Goal: Task Accomplishment & Management: Complete application form

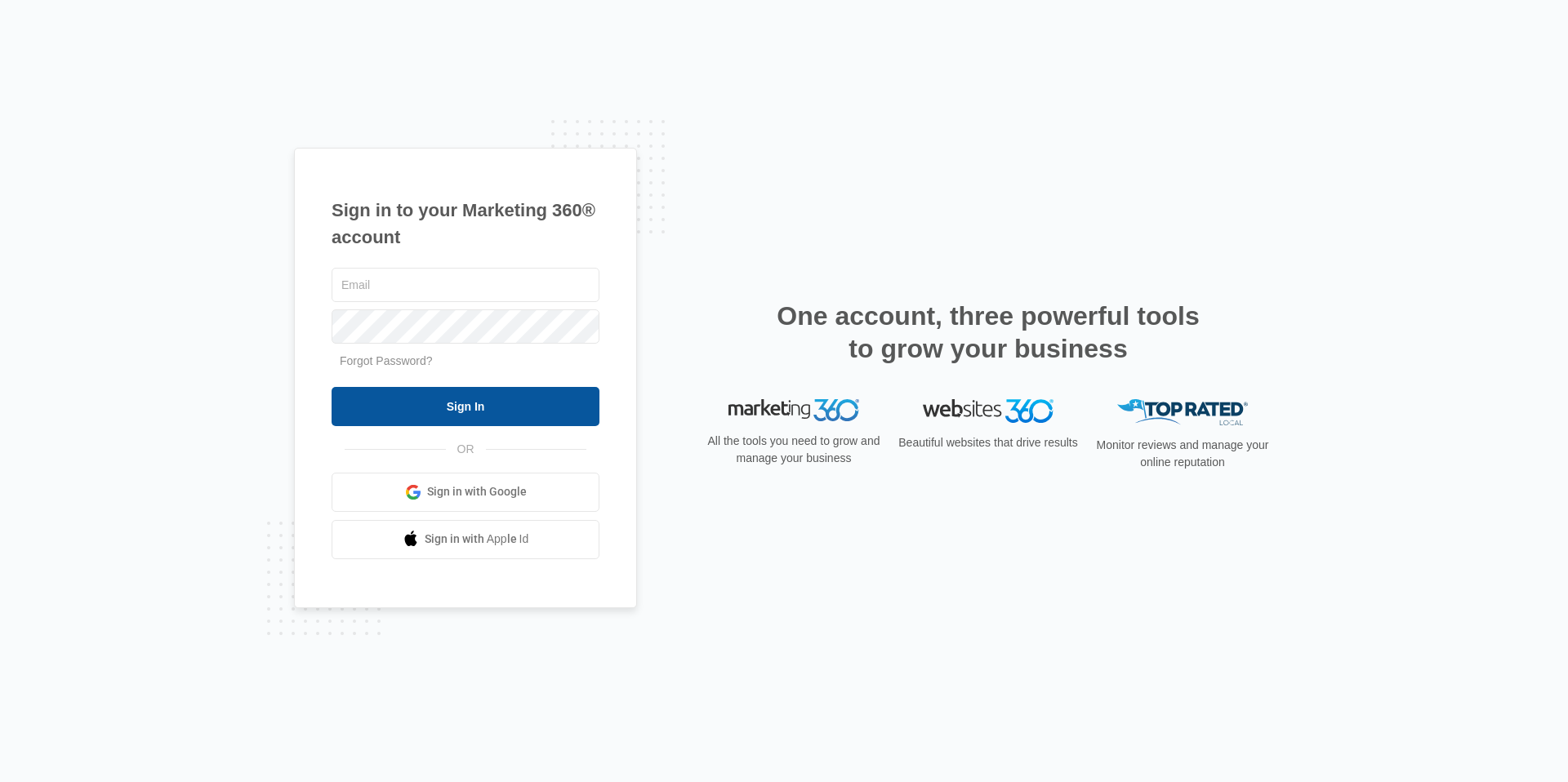
type input "[EMAIL_ADDRESS][DOMAIN_NAME]"
click at [570, 419] on input "Sign In" at bounding box center [465, 406] width 268 height 39
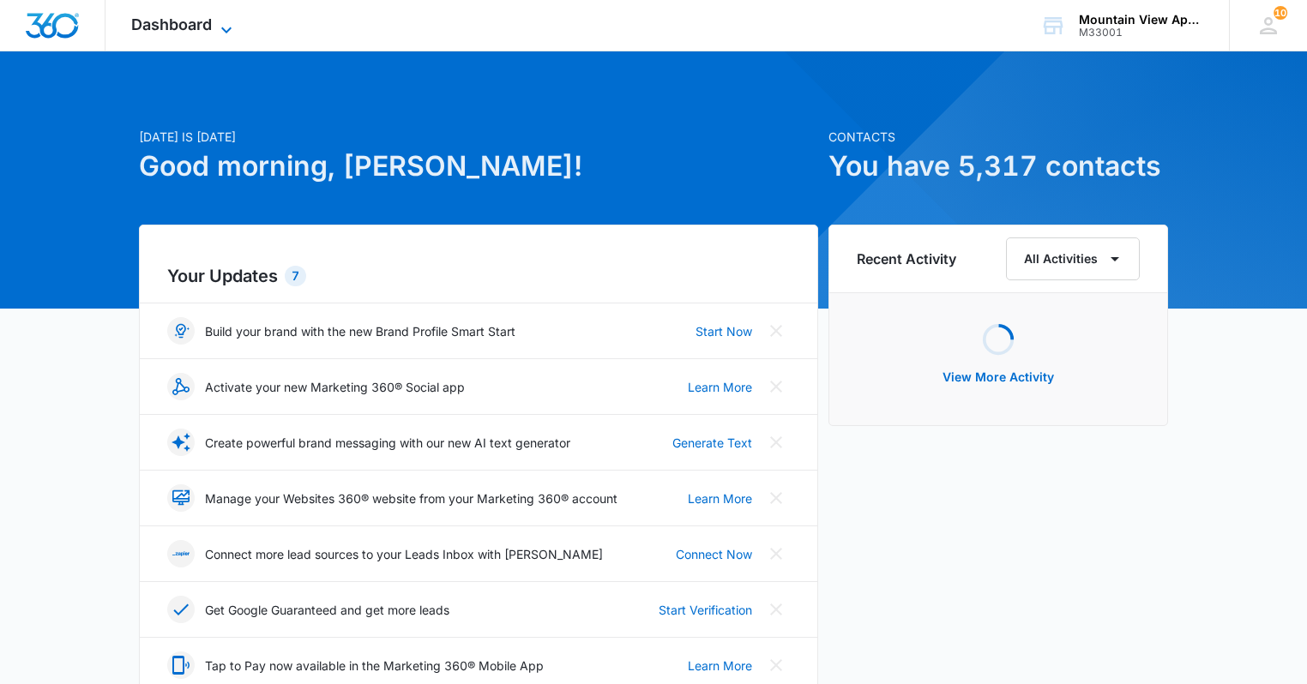
click at [230, 25] on icon at bounding box center [226, 30] width 21 height 21
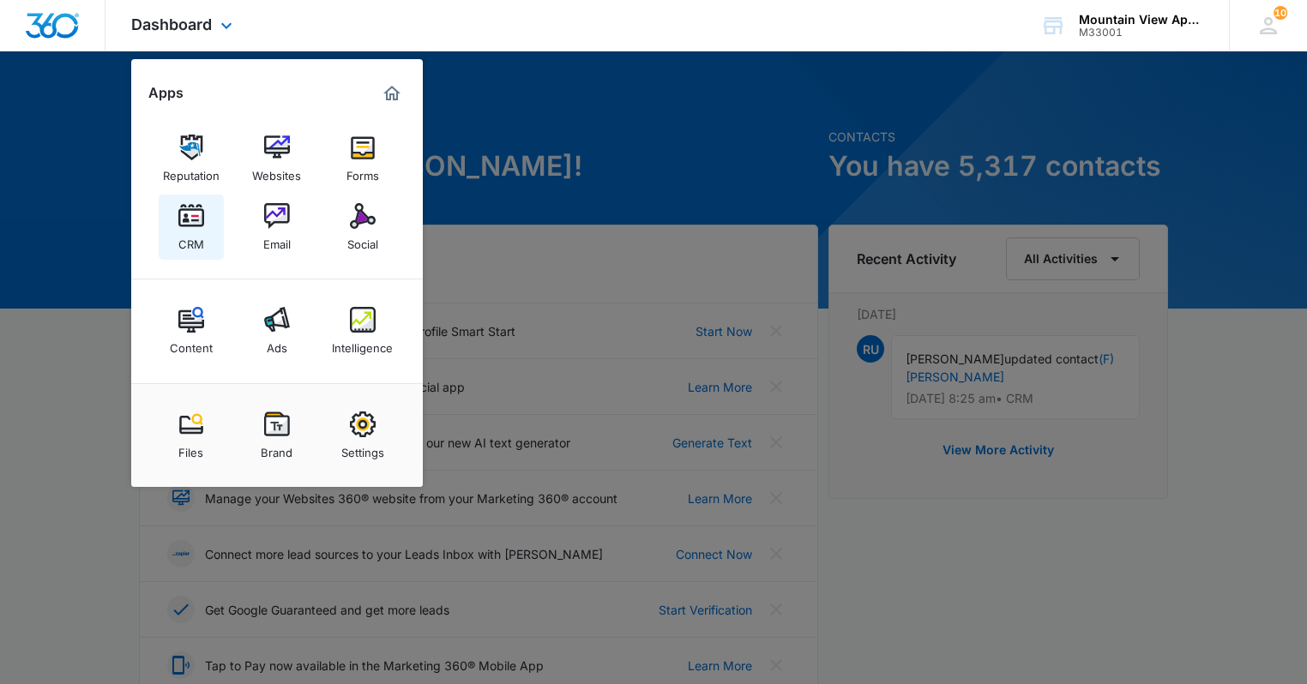
click at [175, 241] on link "CRM" at bounding box center [191, 227] width 65 height 65
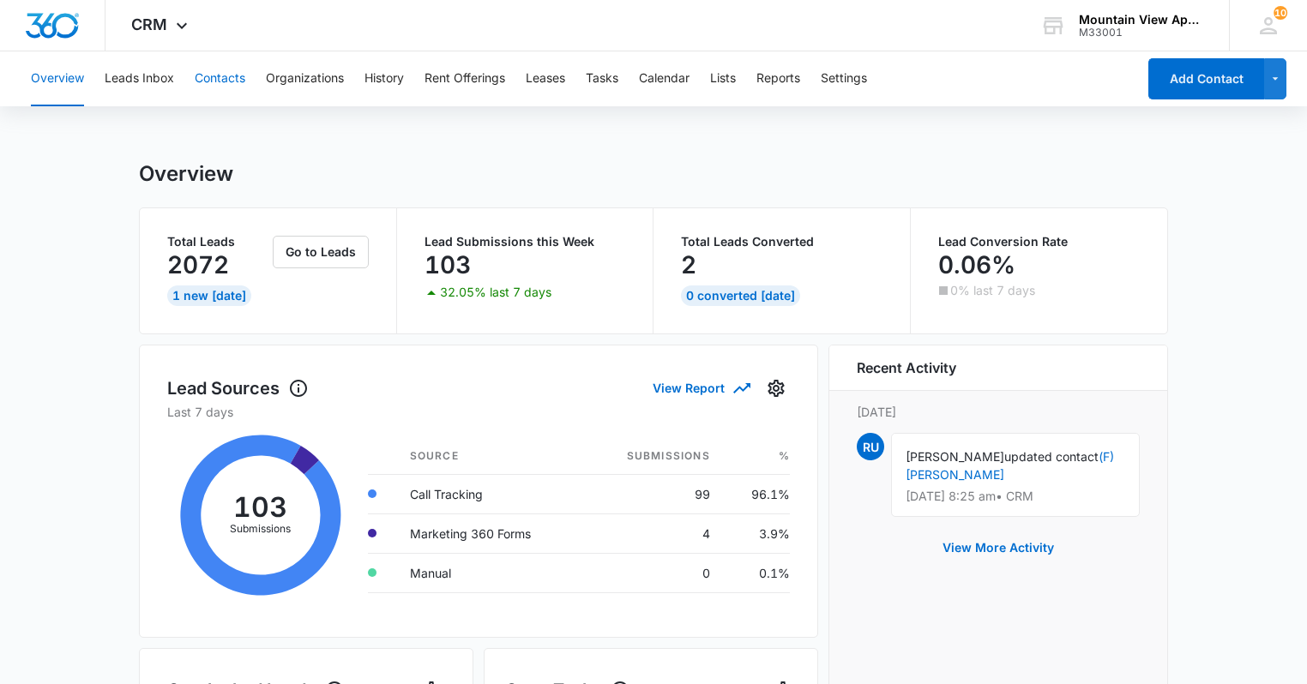
click at [233, 85] on button "Contacts" at bounding box center [220, 78] width 51 height 55
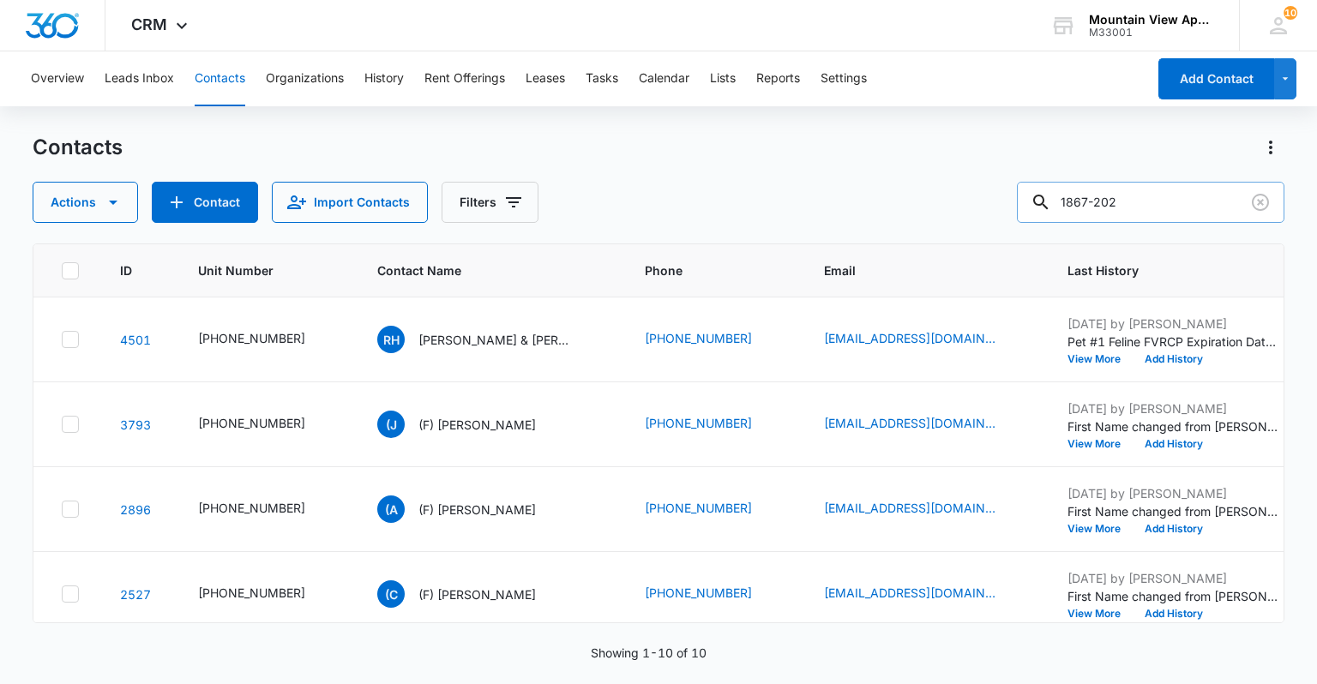
click at [1217, 198] on input "1867-202" at bounding box center [1151, 202] width 268 height 41
type input "1"
type input "1827-302"
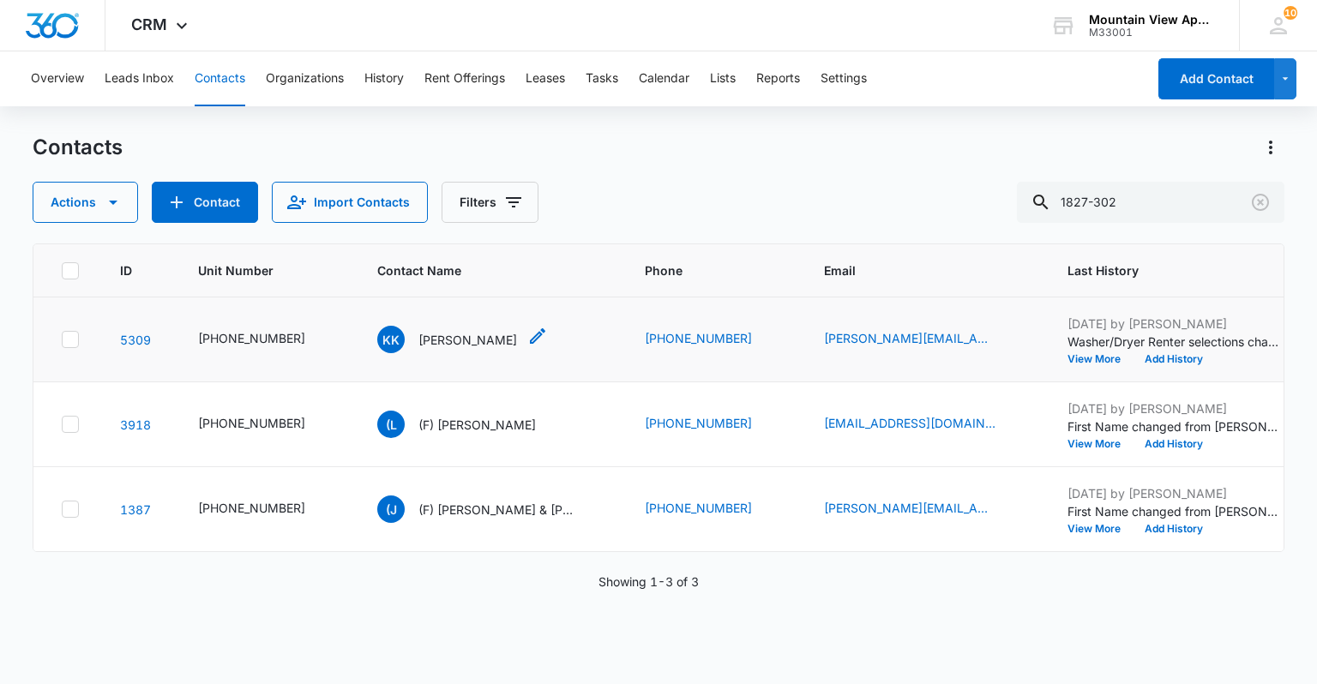
click at [461, 340] on p "[PERSON_NAME]" at bounding box center [467, 340] width 99 height 18
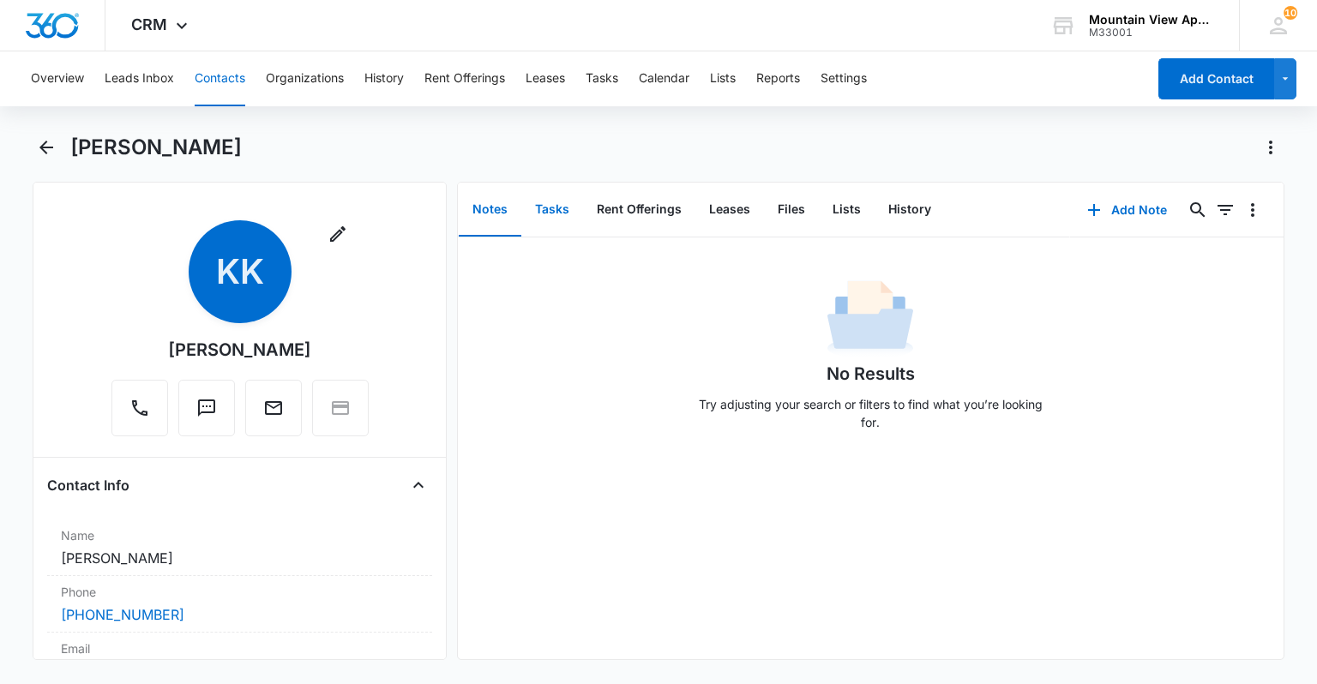
click at [563, 211] on button "Tasks" at bounding box center [552, 210] width 62 height 53
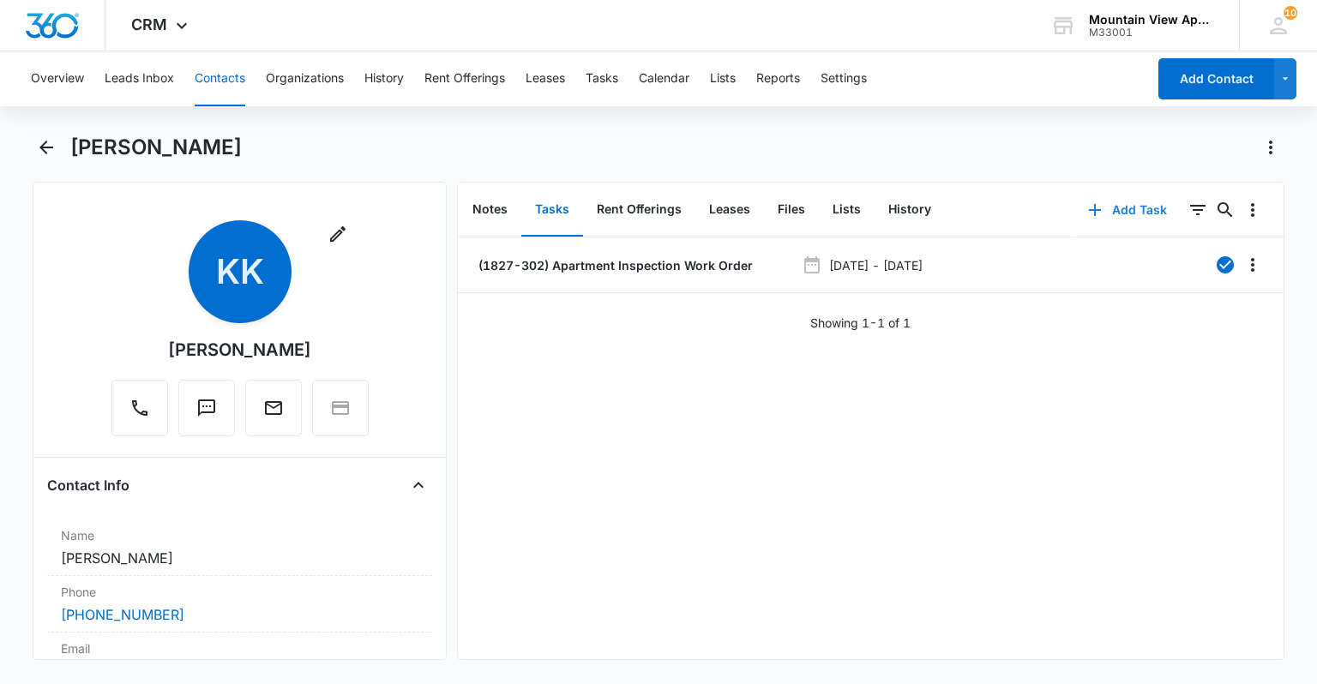
click at [1126, 216] on button "Add Task" at bounding box center [1127, 210] width 113 height 41
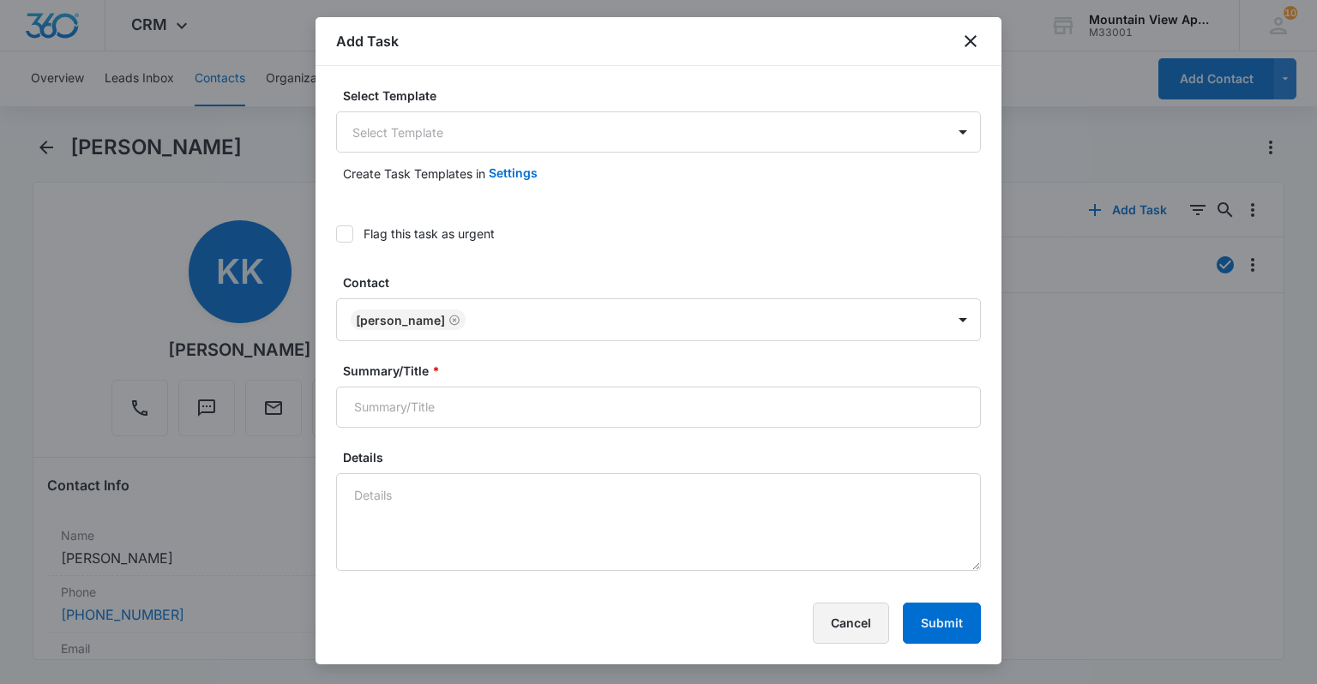
click at [874, 628] on button "Cancel" at bounding box center [851, 623] width 76 height 41
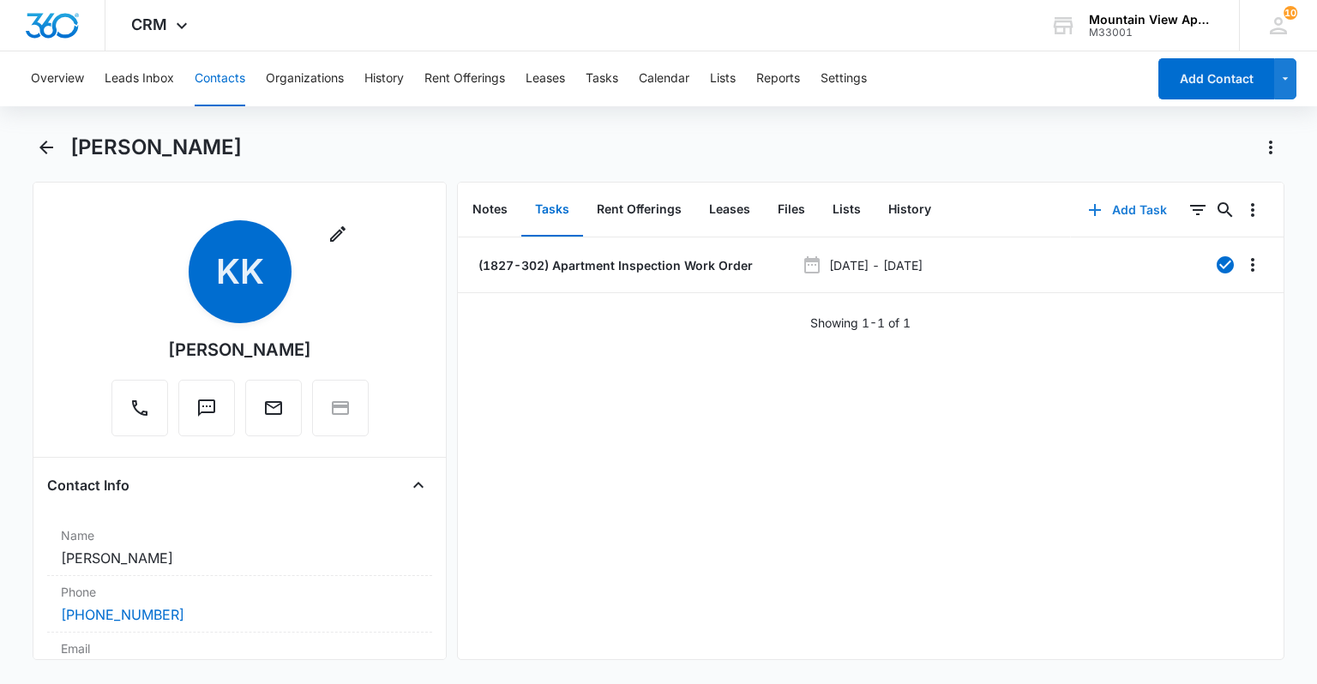
click at [1109, 216] on button "Add Task" at bounding box center [1127, 210] width 113 height 41
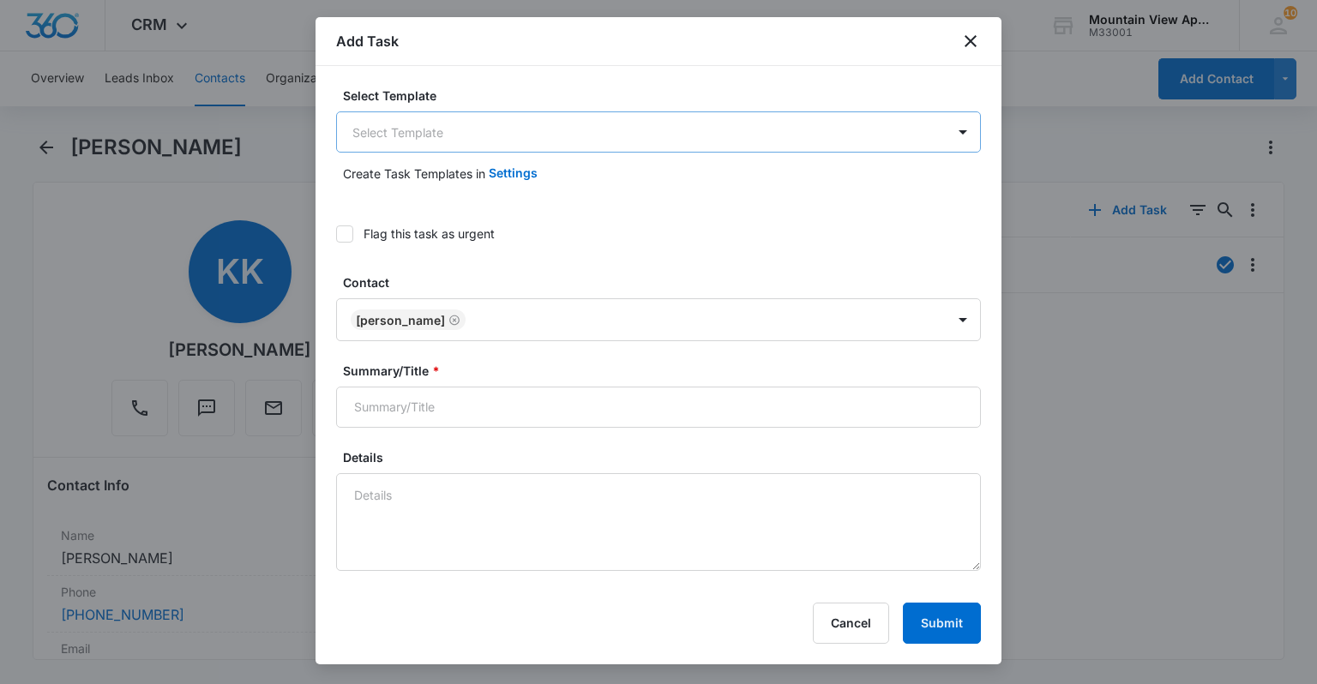
click at [462, 121] on body "CRM Apps Reputation Websites Forms CRM Email Social Content Ads Intelligence Fi…" at bounding box center [658, 342] width 1317 height 684
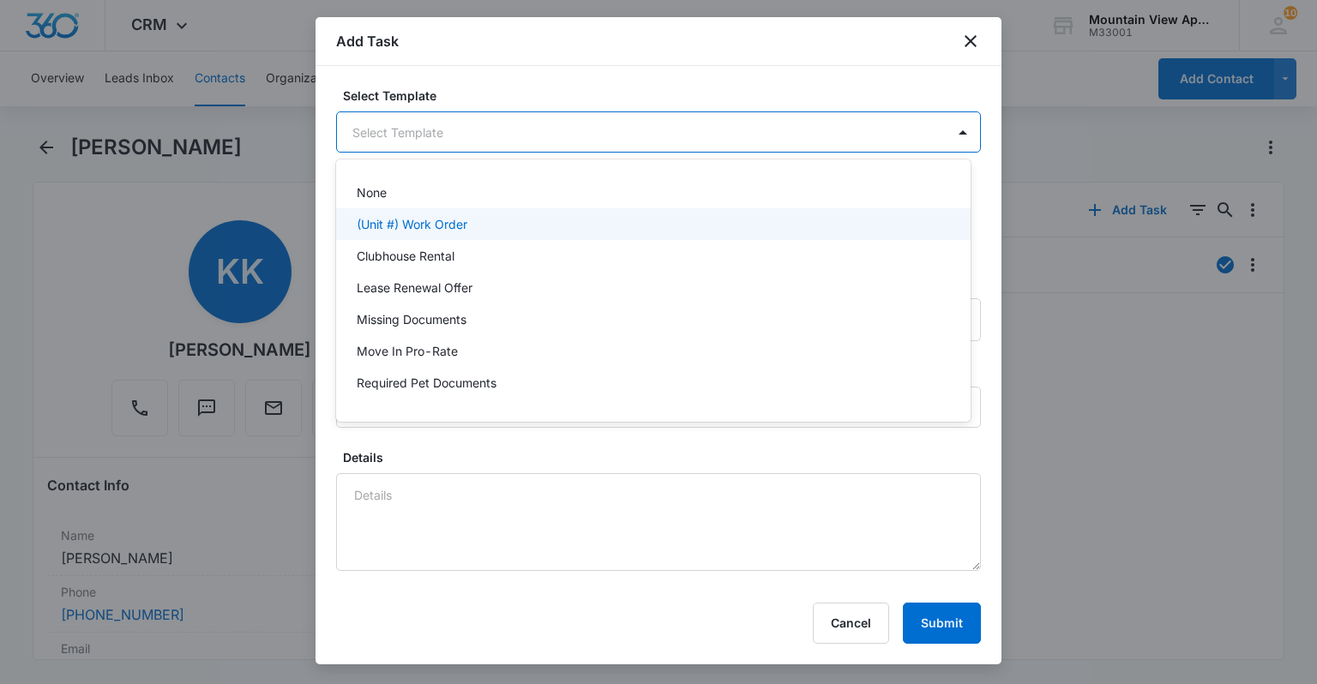
click at [412, 218] on p "(Unit #) Work Order" at bounding box center [412, 224] width 111 height 18
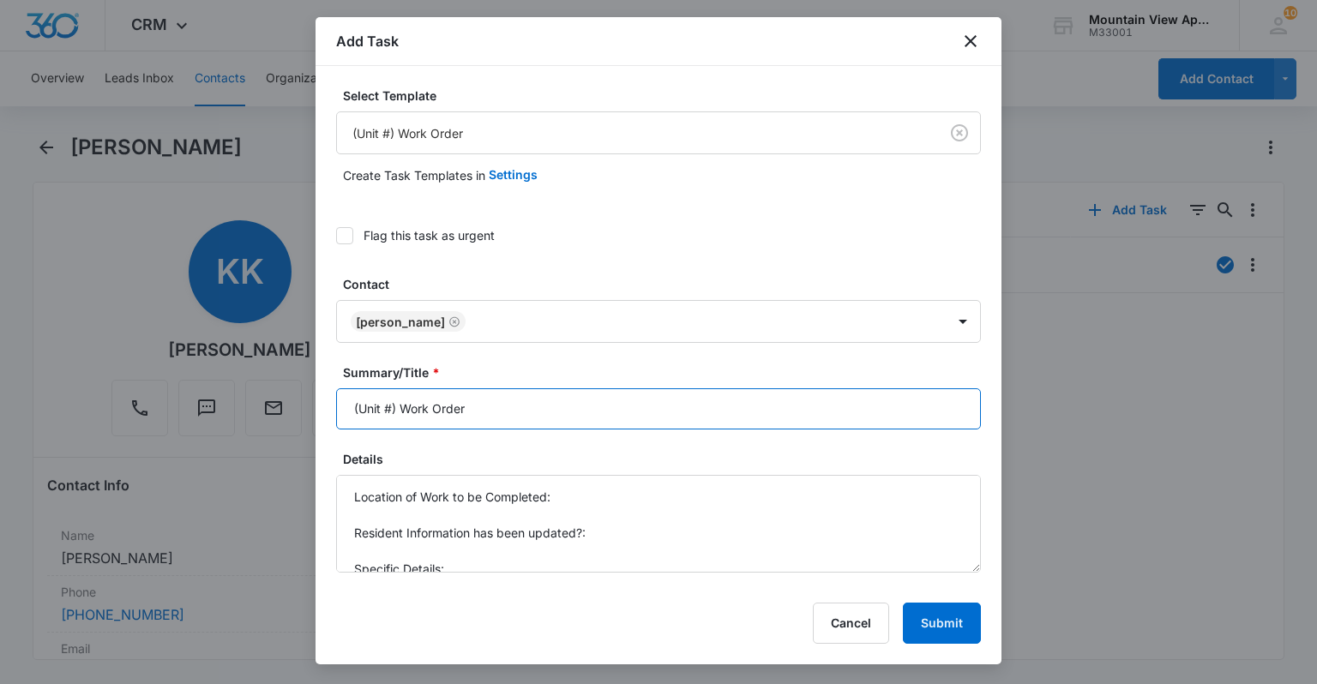
click at [393, 402] on input "(Unit #) Work Order" at bounding box center [658, 408] width 645 height 41
type input "(1827-302) Work Order"
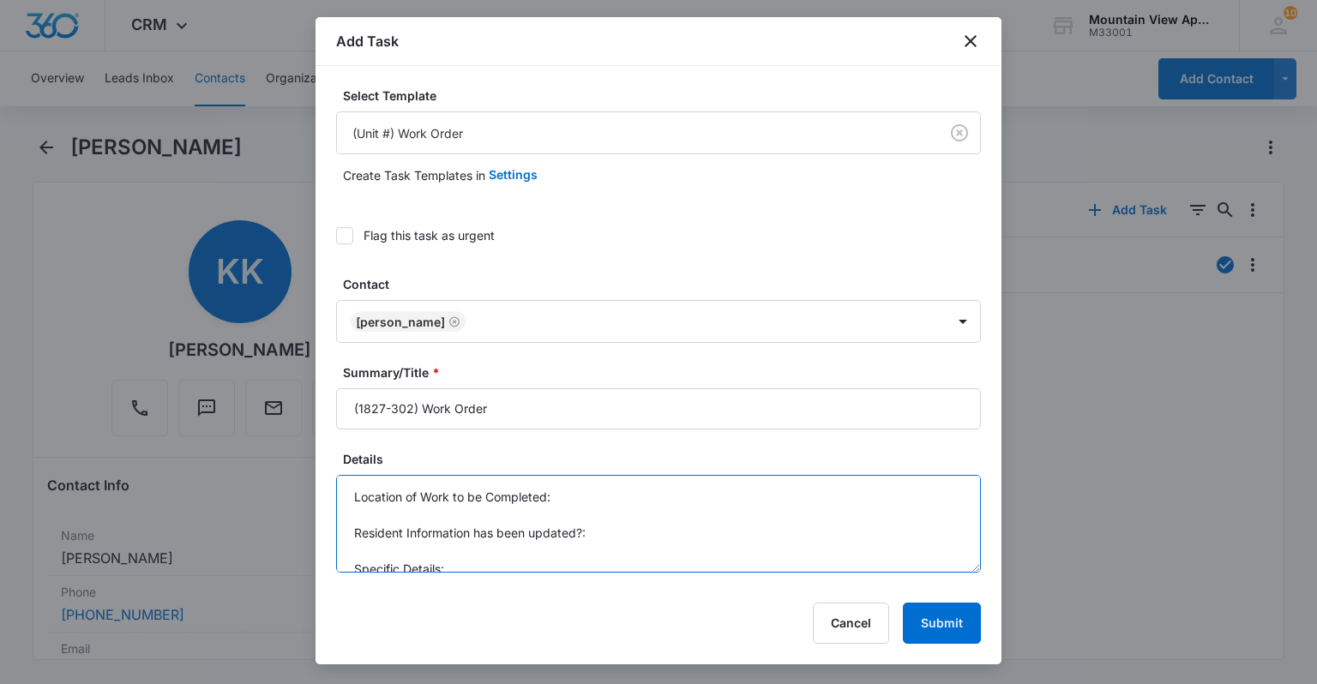
click at [654, 504] on textarea "Location of Work to be Completed: Resident Information has been updated?: Speci…" at bounding box center [658, 524] width 645 height 98
click at [656, 552] on textarea "Location of Work to be Completed: Whole unit. Resident Information has been upd…" at bounding box center [658, 524] width 645 height 98
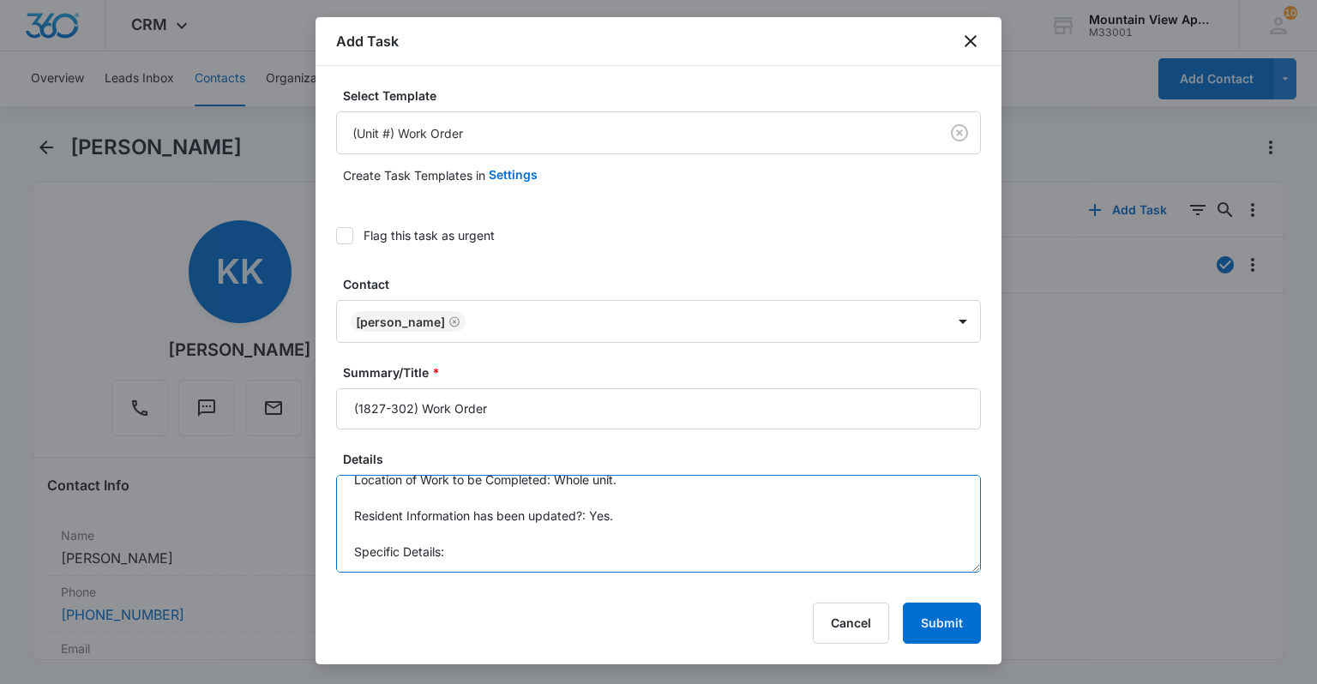
click at [655, 552] on textarea "Location of Work to be Completed: Whole unit. Resident Information has been upd…" at bounding box center [658, 524] width 645 height 98
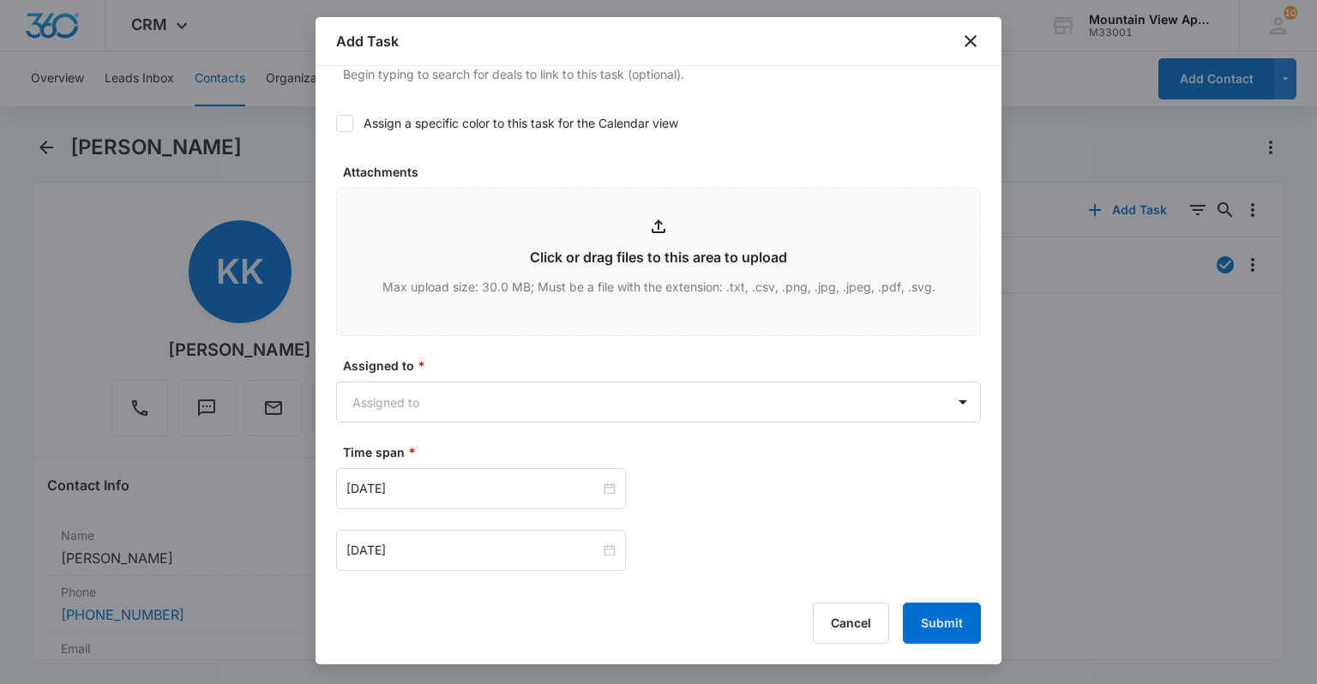
scroll to position [823, 0]
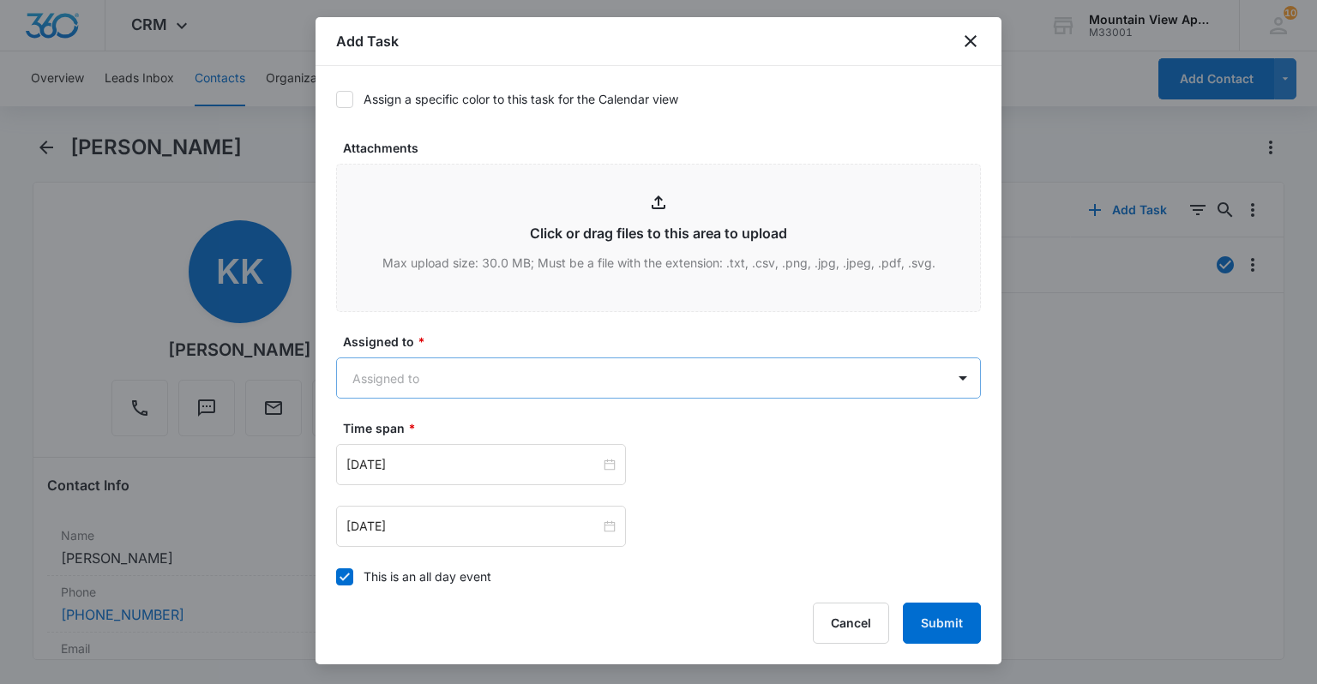
type textarea "Location of Work to be Completed: Whole unit. Resident Information has been upd…"
click at [918, 375] on body "CRM Apps Reputation Websites Forms CRM Email Social Content Ads Intelligence Fi…" at bounding box center [658, 342] width 1317 height 684
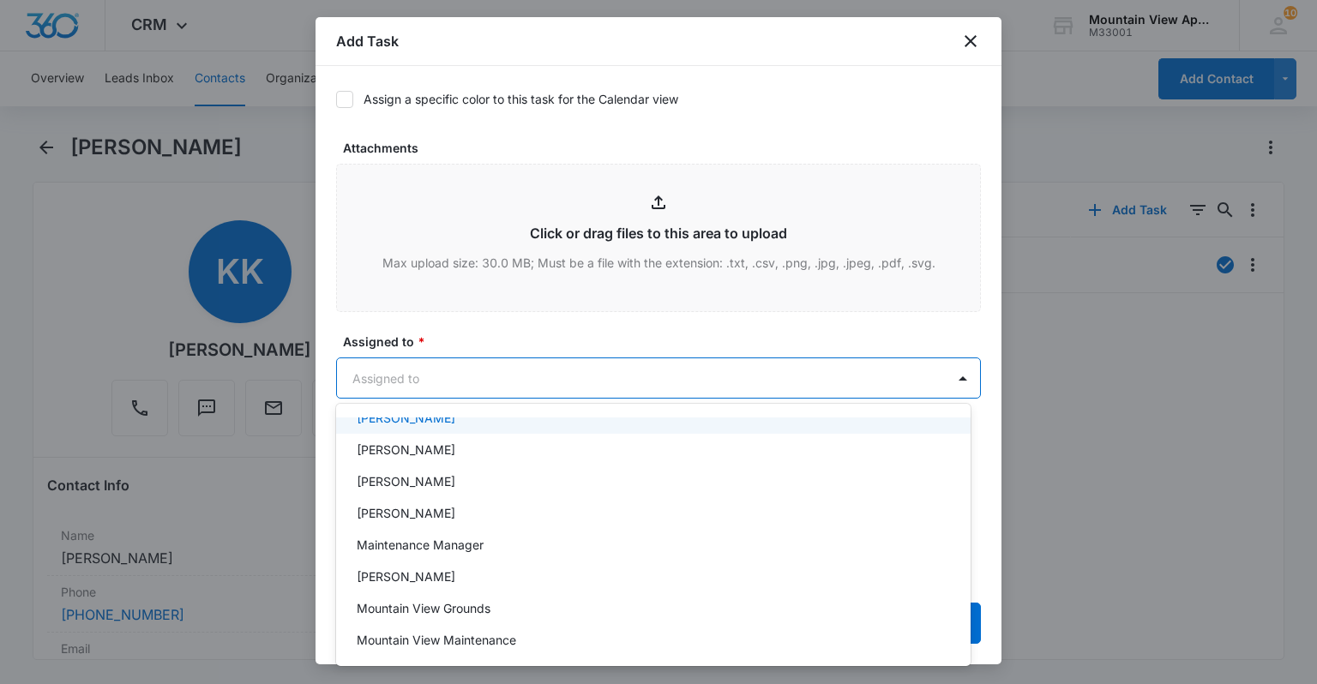
scroll to position [374, 0]
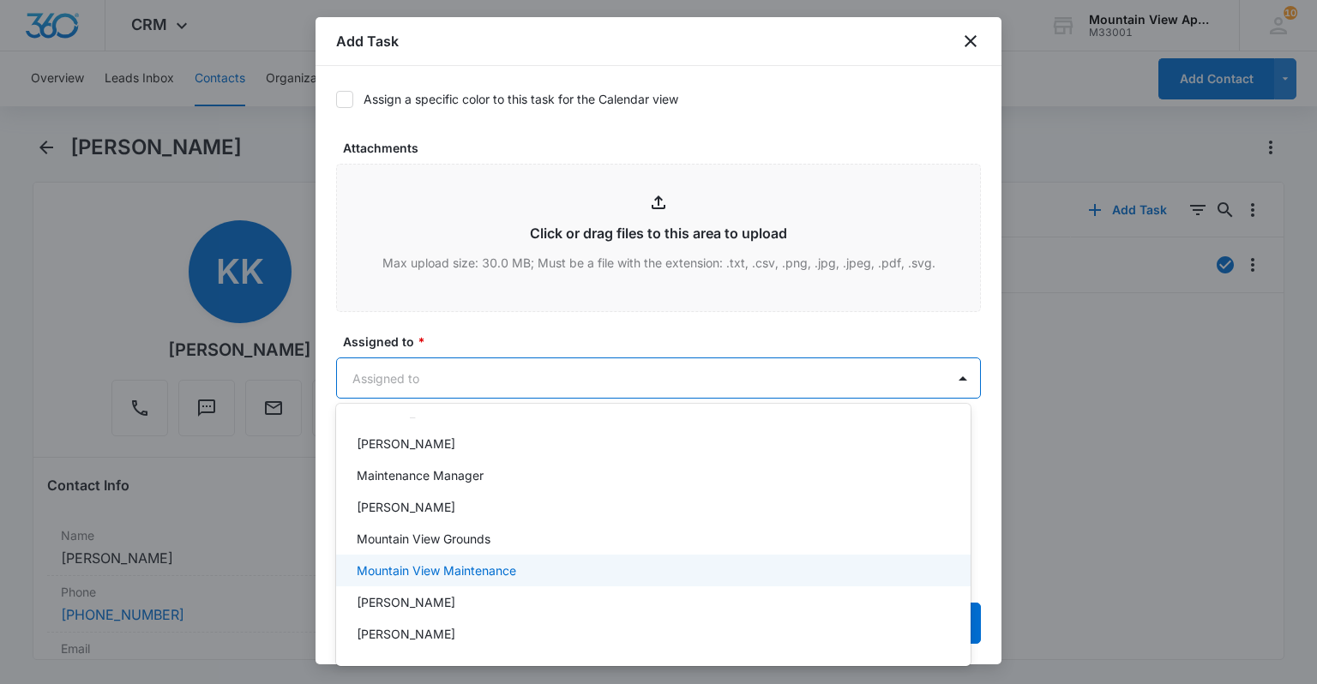
click at [584, 575] on div "Mountain View Maintenance" at bounding box center [652, 571] width 590 height 18
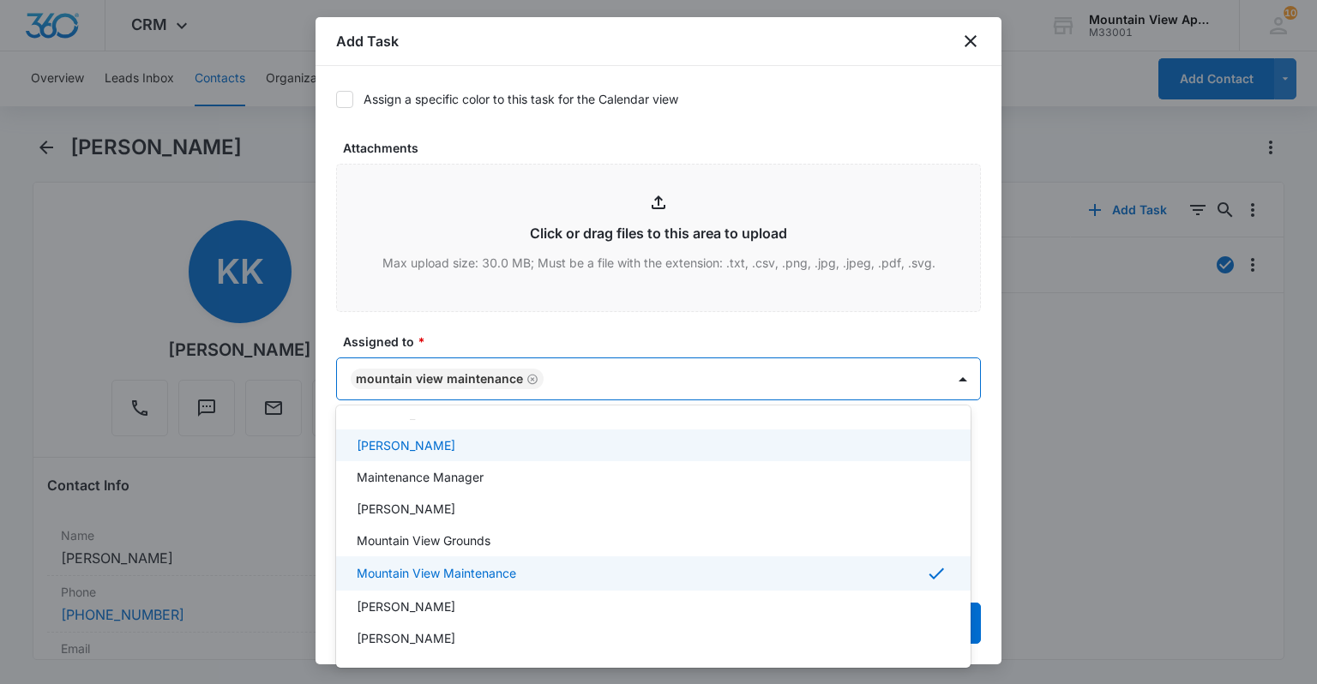
click at [769, 115] on div at bounding box center [658, 342] width 1317 height 684
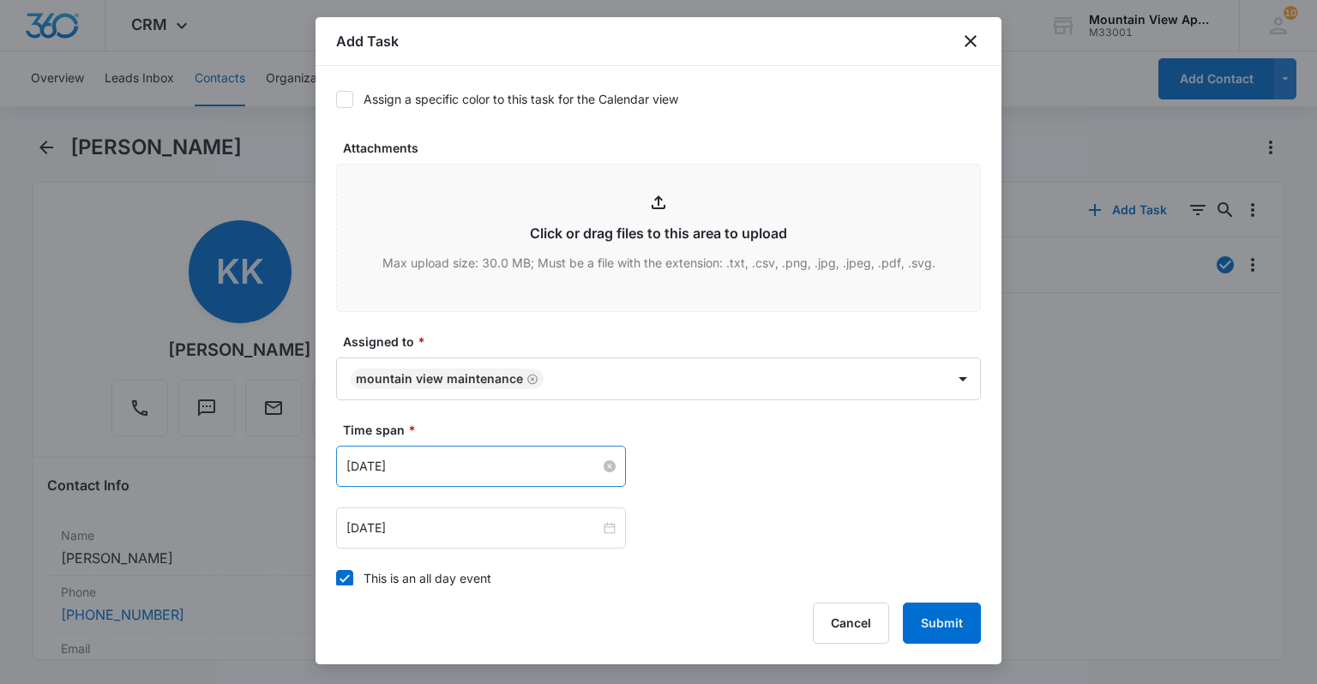
click at [406, 466] on input "[DATE]" at bounding box center [473, 466] width 254 height 19
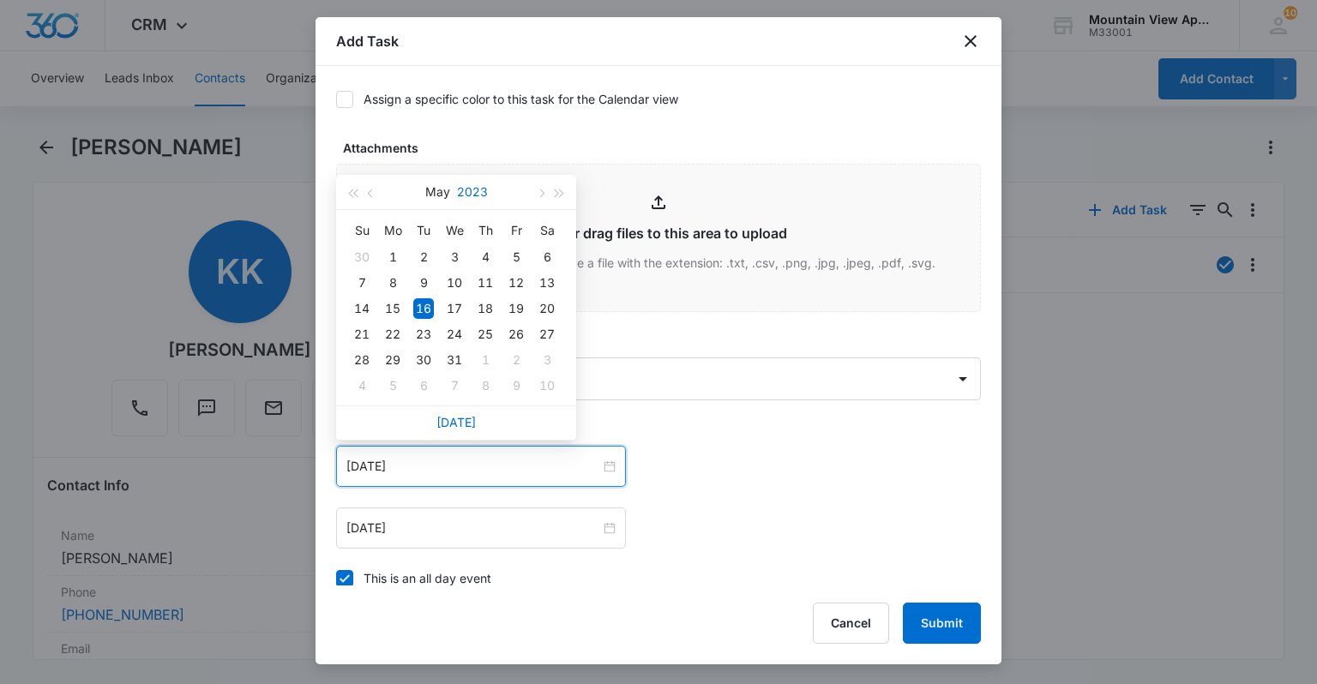
click at [477, 196] on button "2023" at bounding box center [472, 192] width 31 height 34
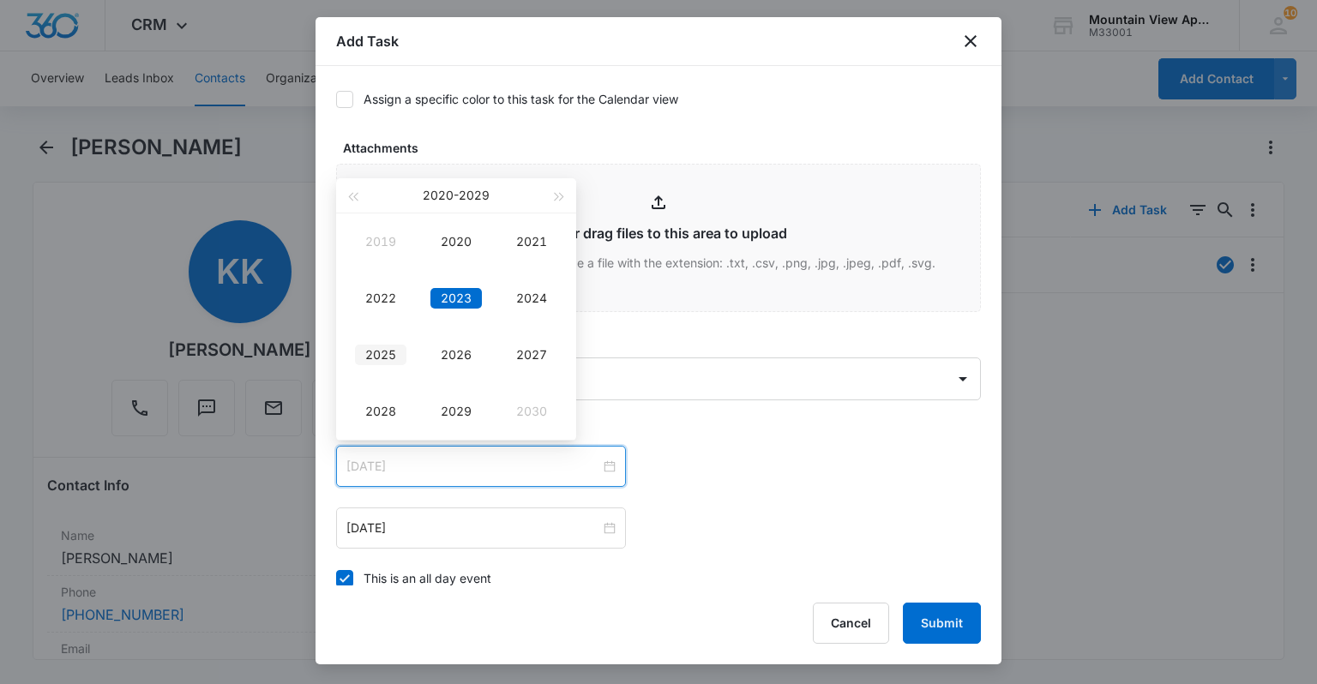
click at [363, 357] on div "2025" at bounding box center [380, 355] width 51 height 21
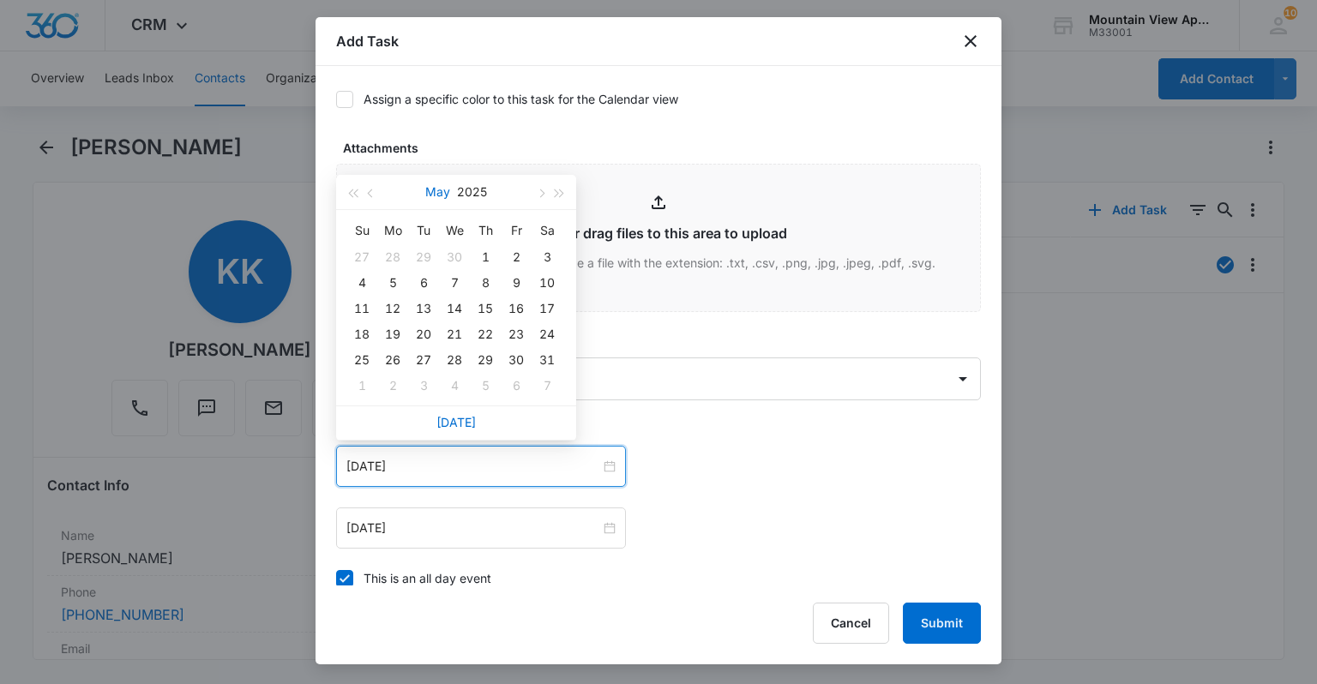
click at [434, 190] on button "May" at bounding box center [437, 192] width 25 height 34
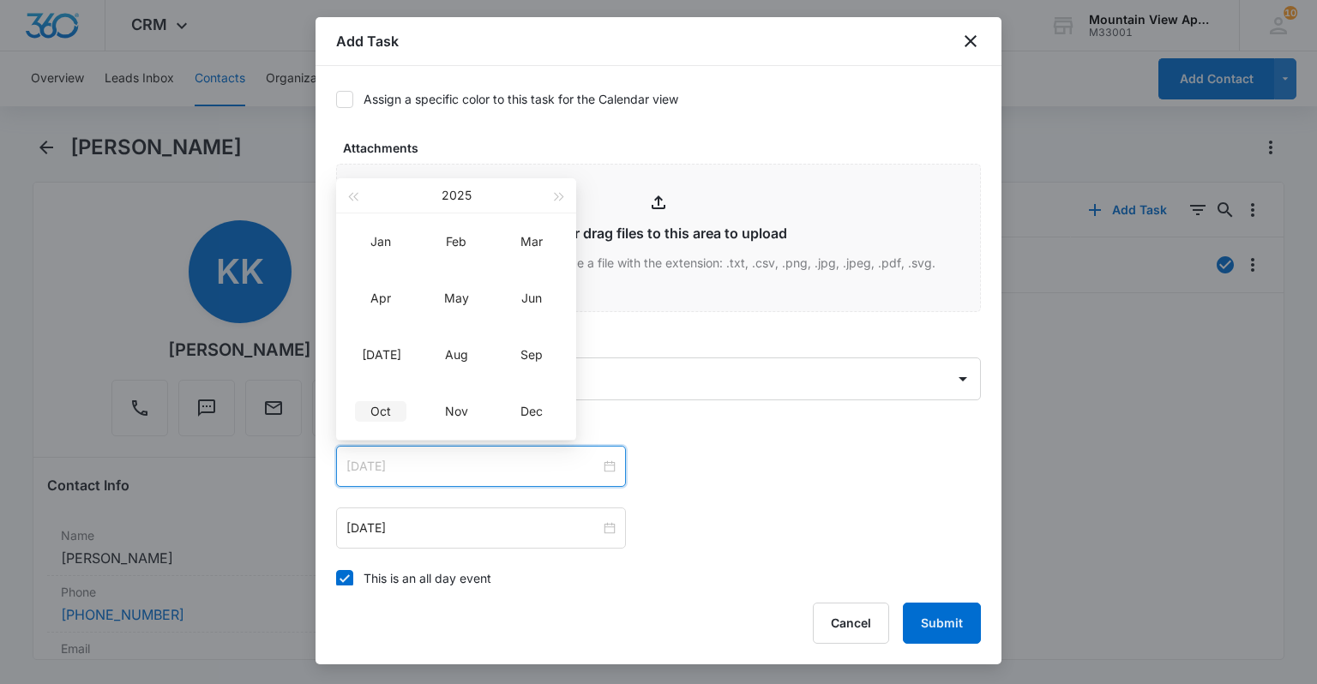
click at [383, 424] on td "Oct" at bounding box center [380, 411] width 75 height 57
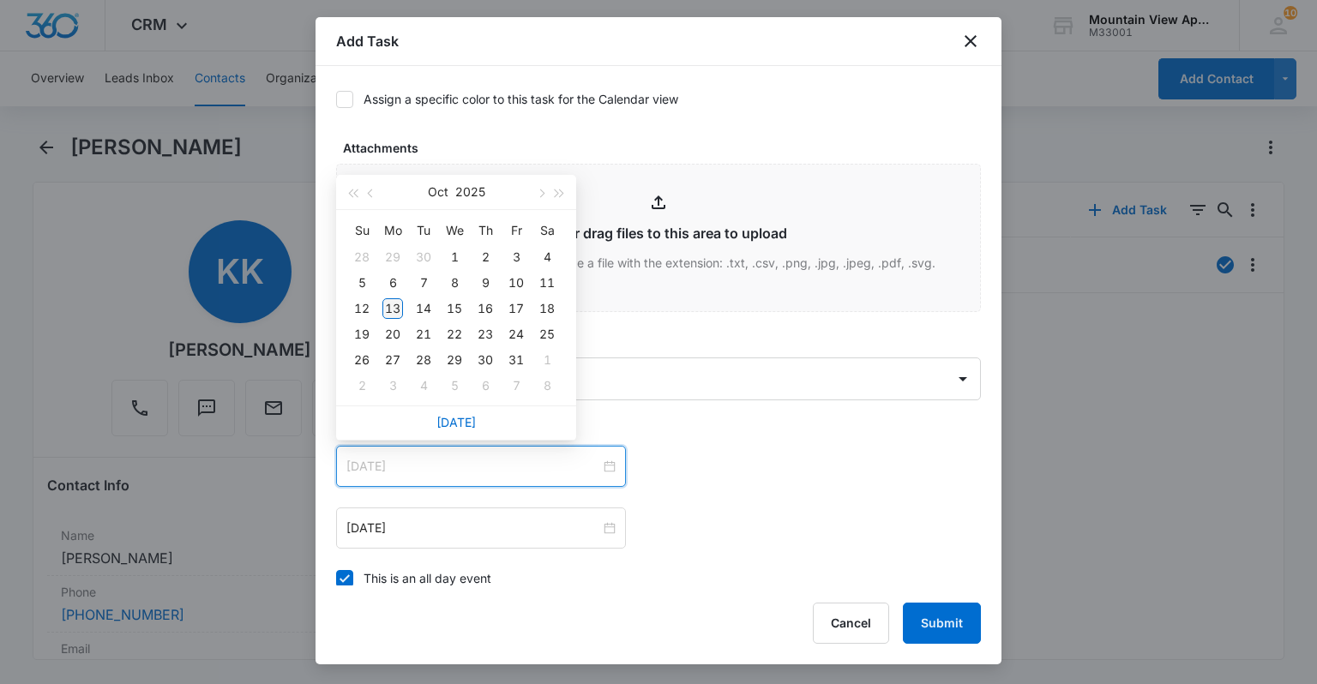
type input "[DATE]"
click at [386, 310] on div "13" at bounding box center [392, 308] width 21 height 21
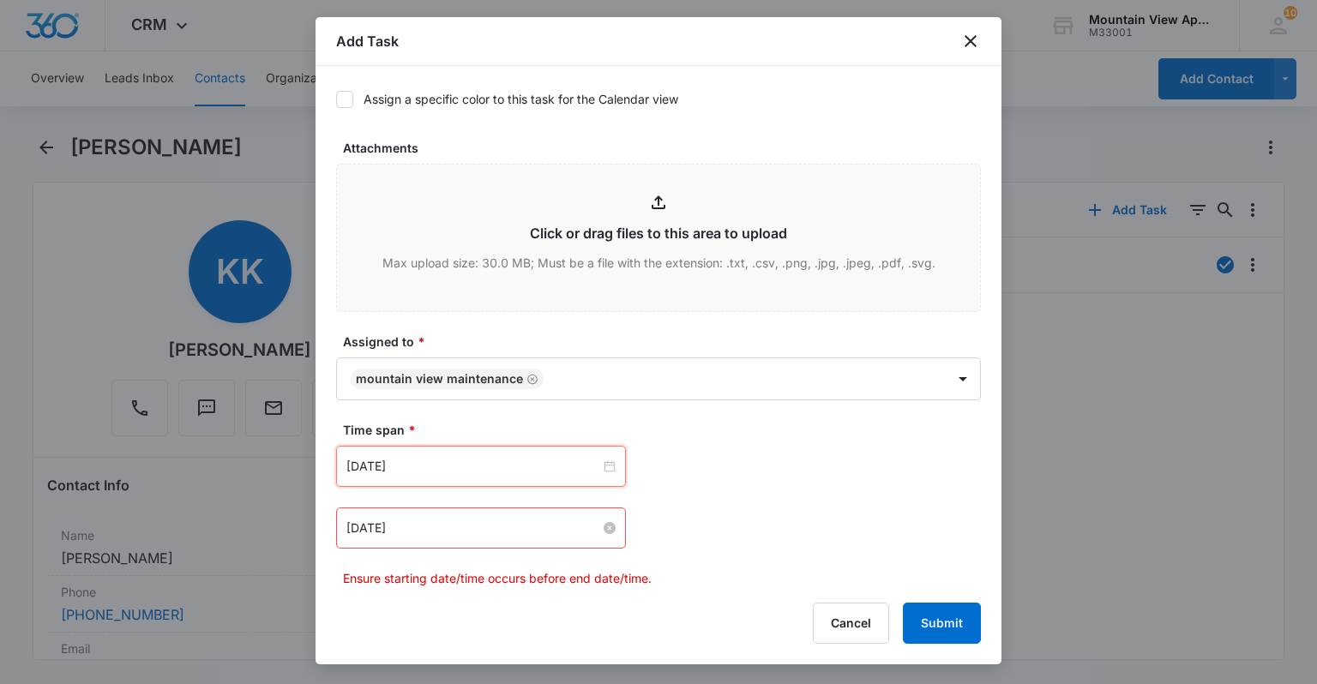
click at [404, 525] on input "[DATE]" at bounding box center [473, 528] width 254 height 19
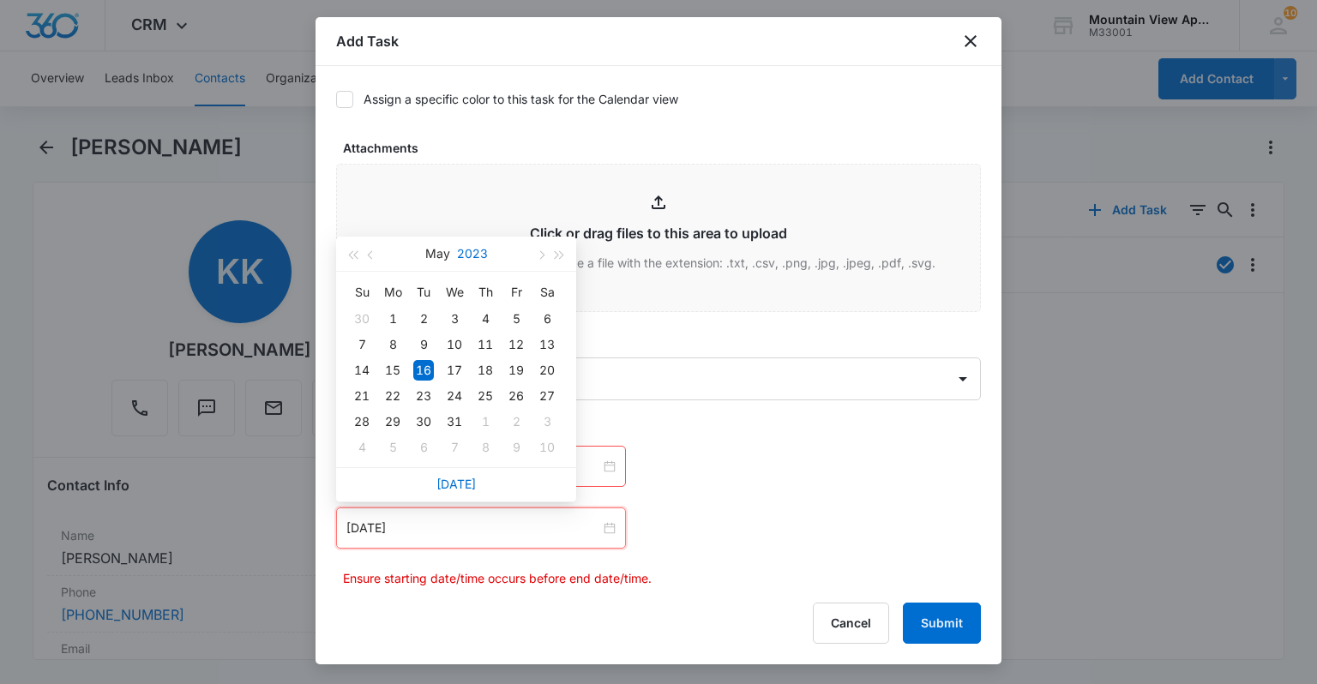
click at [477, 265] on button "2023" at bounding box center [472, 254] width 31 height 34
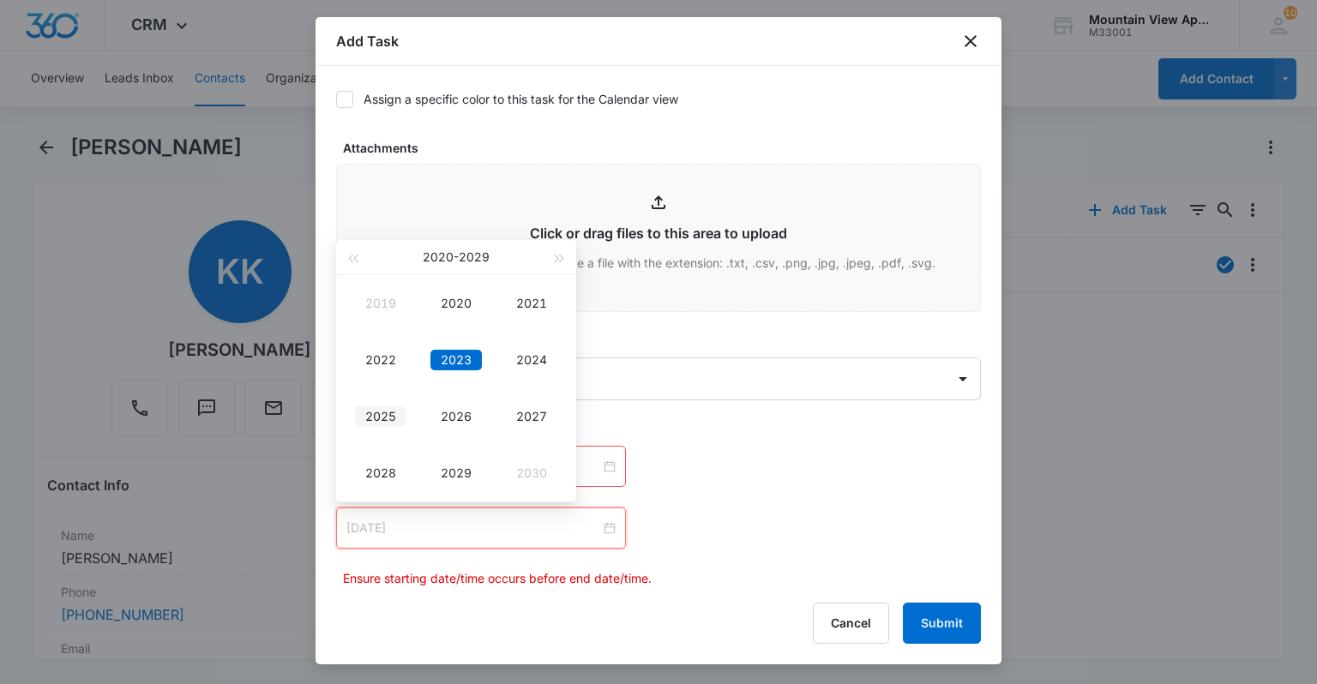
click at [388, 425] on div "2025" at bounding box center [380, 416] width 51 height 21
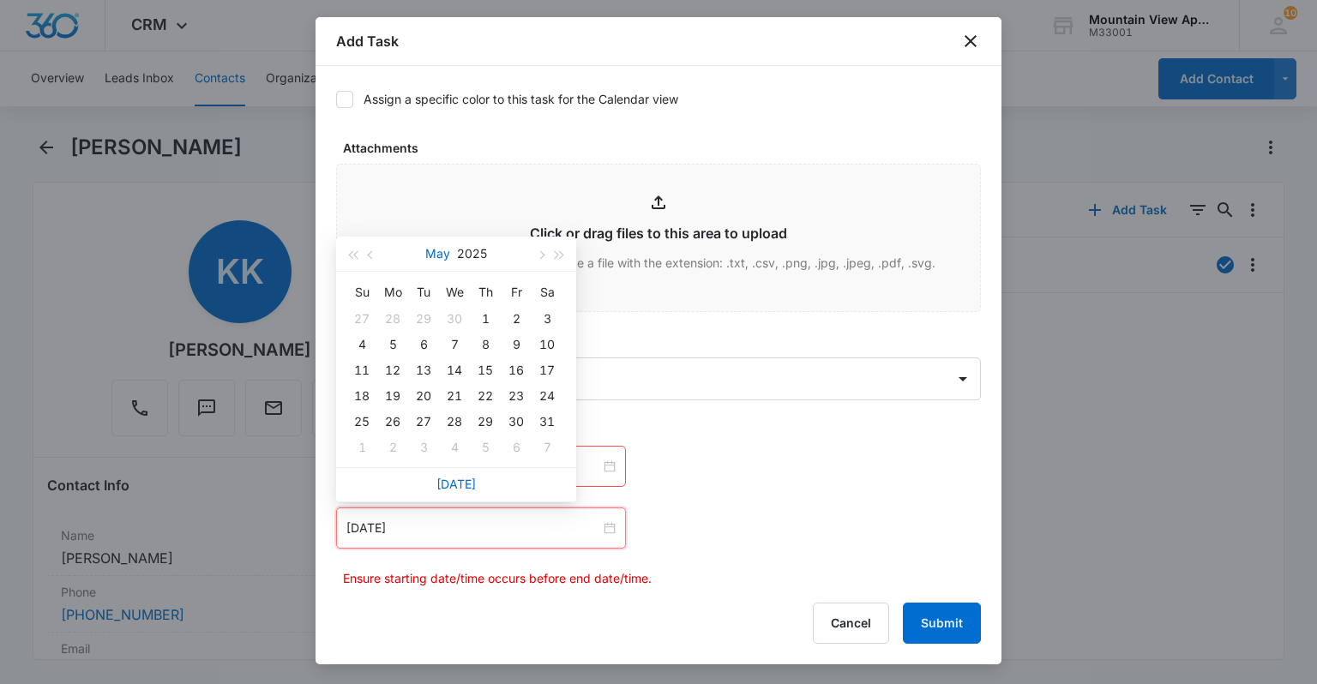
click at [441, 250] on button "May" at bounding box center [437, 254] width 25 height 34
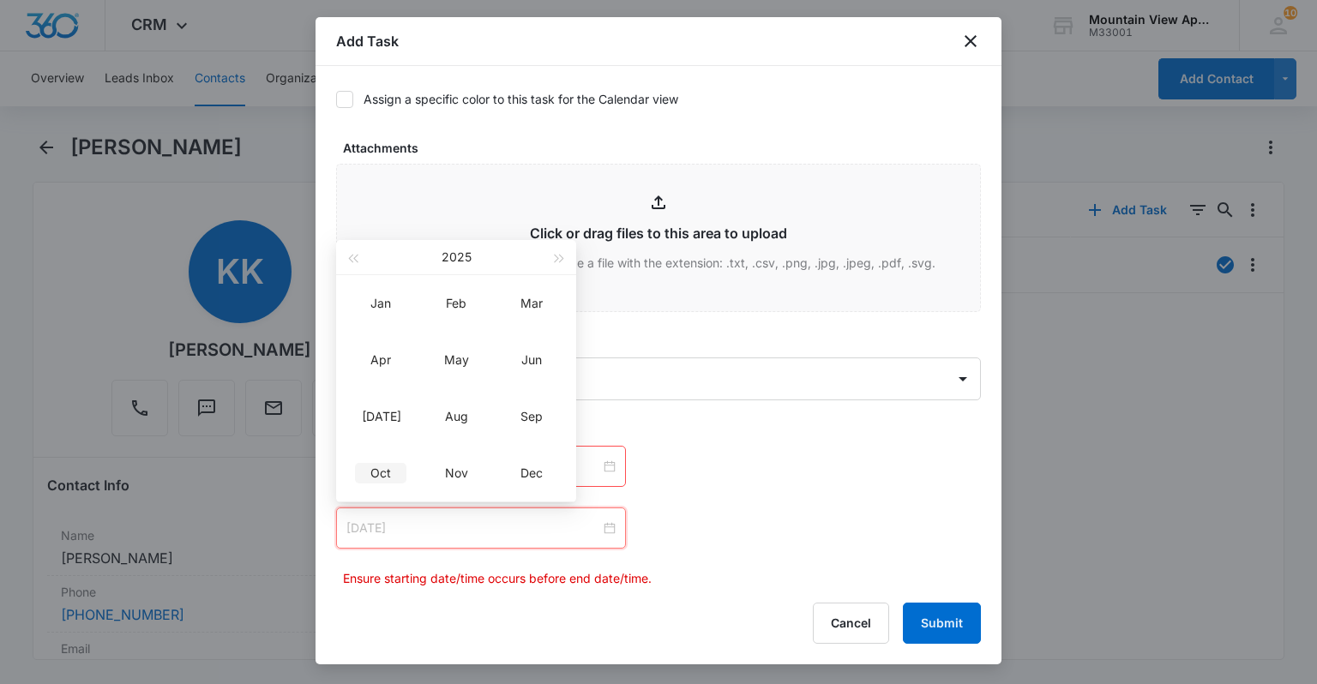
click at [370, 476] on div "Oct" at bounding box center [380, 473] width 51 height 21
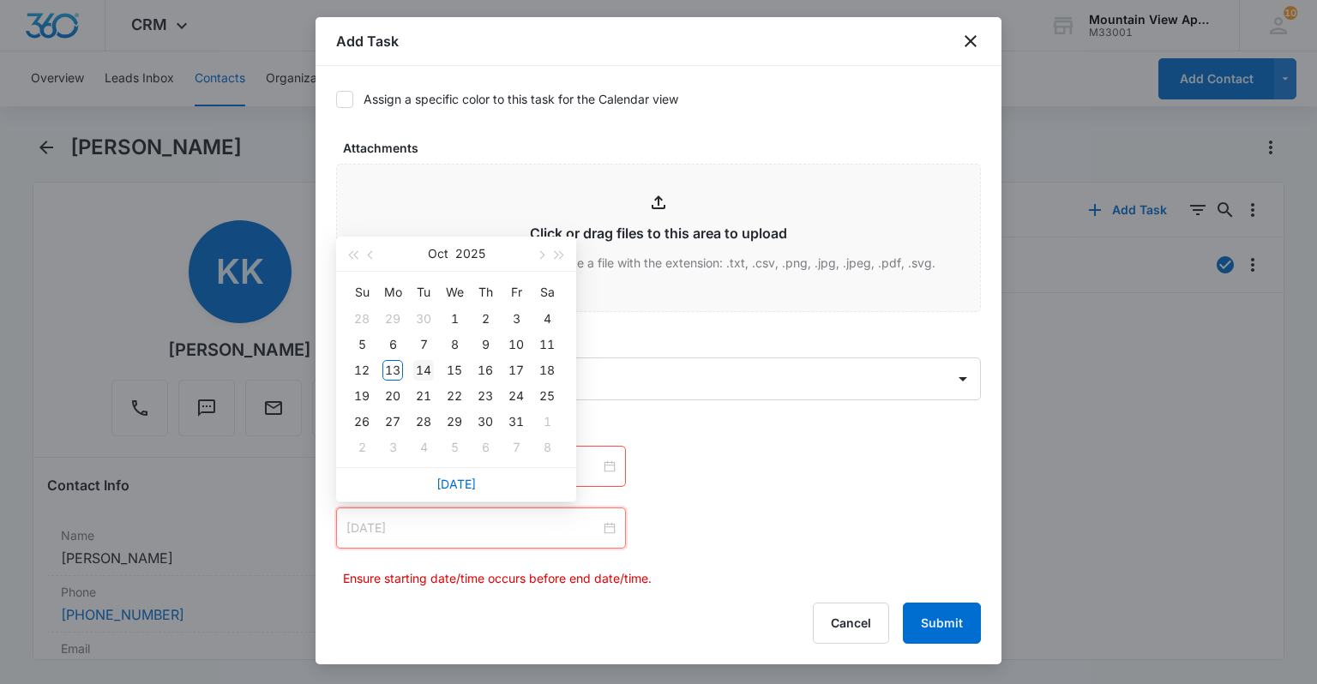
type input "[DATE]"
click at [417, 372] on div "14" at bounding box center [423, 370] width 21 height 21
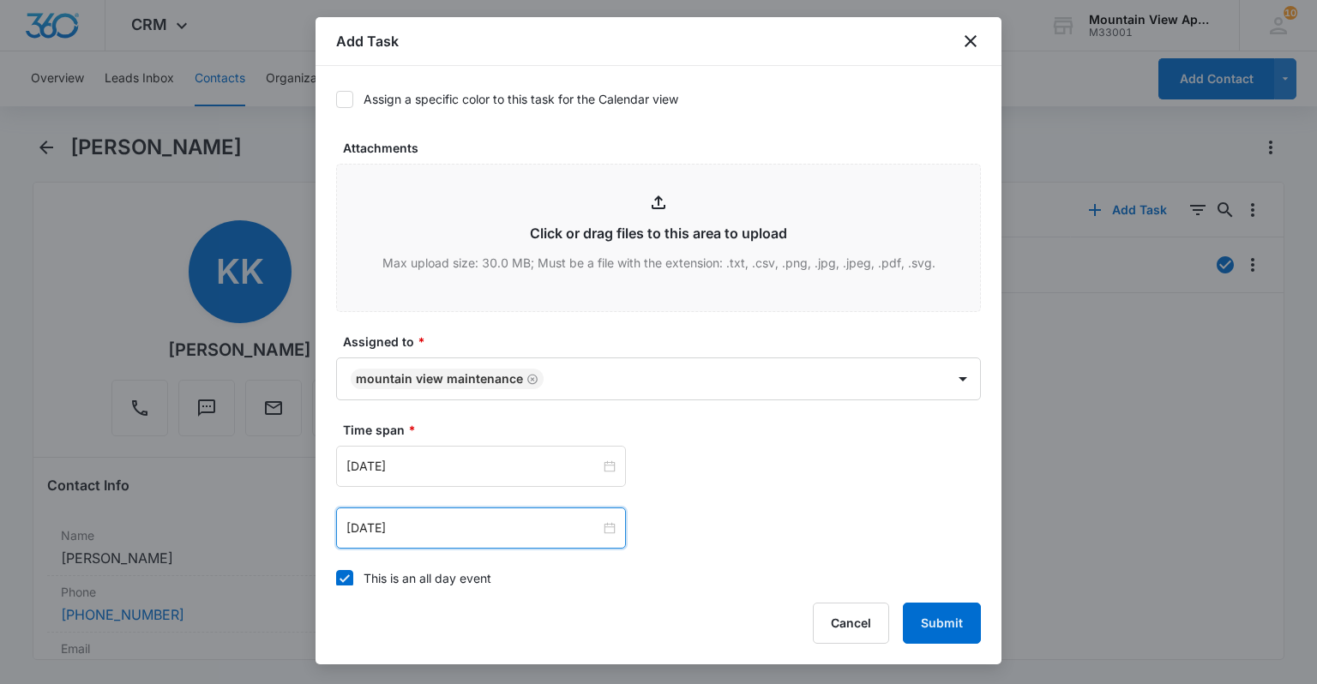
click at [699, 490] on div "[DATE] [DATE] Su Mo Tu We Th Fr Sa 28 29 30 1 2 3 4 5 6 7 8 9 10 11 12 13 14 15…" at bounding box center [658, 497] width 645 height 103
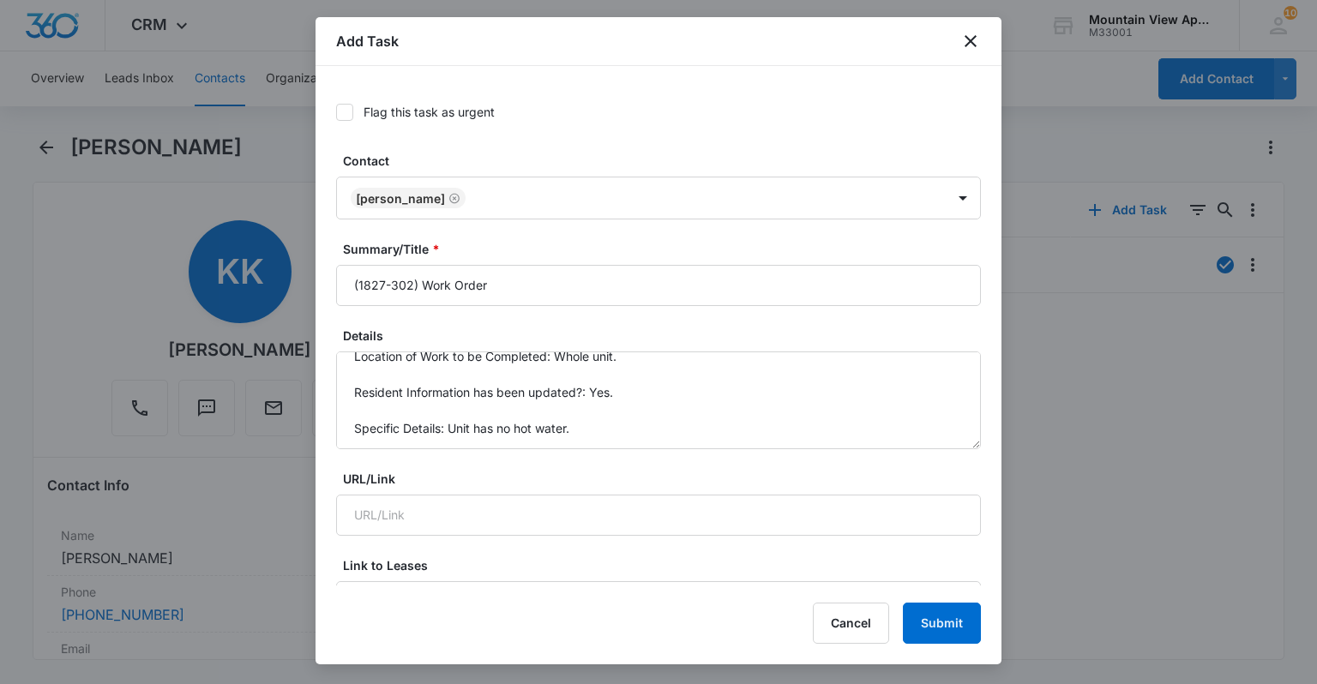
scroll to position [105, 0]
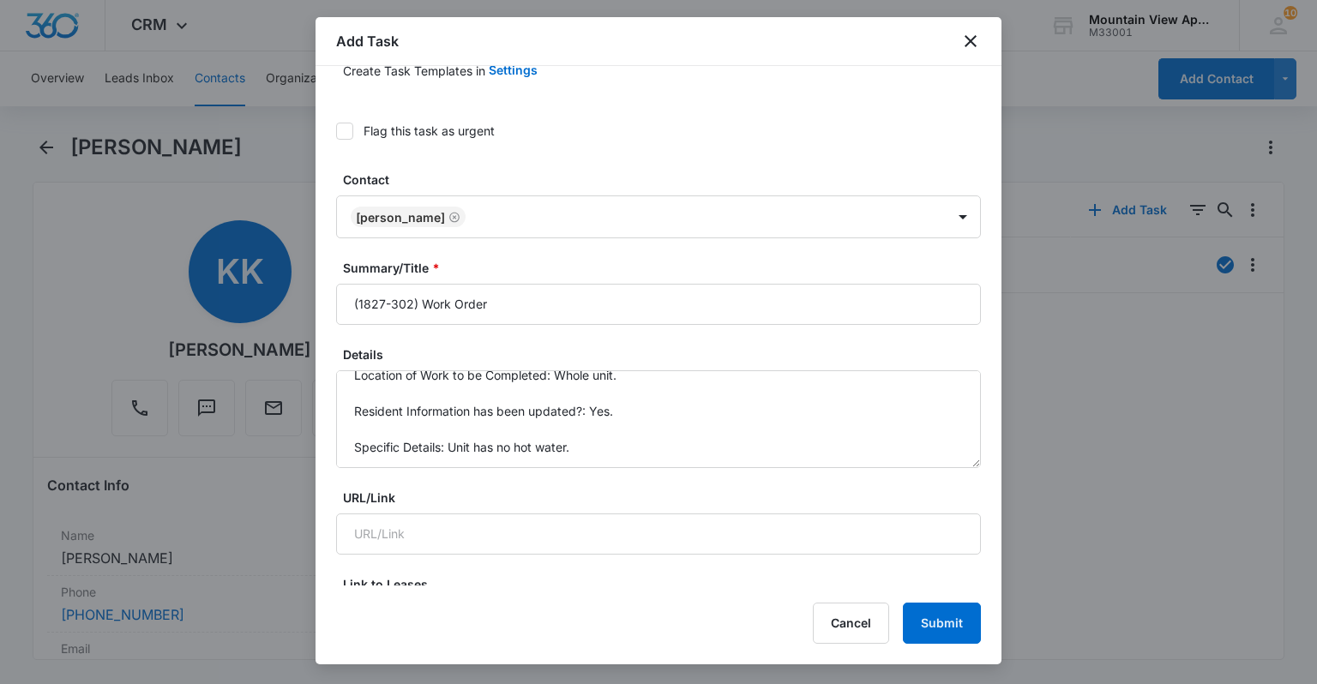
click at [337, 129] on icon at bounding box center [344, 130] width 15 height 15
click at [336, 131] on input "Flag this task as urgent" at bounding box center [336, 131] width 0 height 0
click at [948, 632] on button "Submit" at bounding box center [942, 623] width 78 height 41
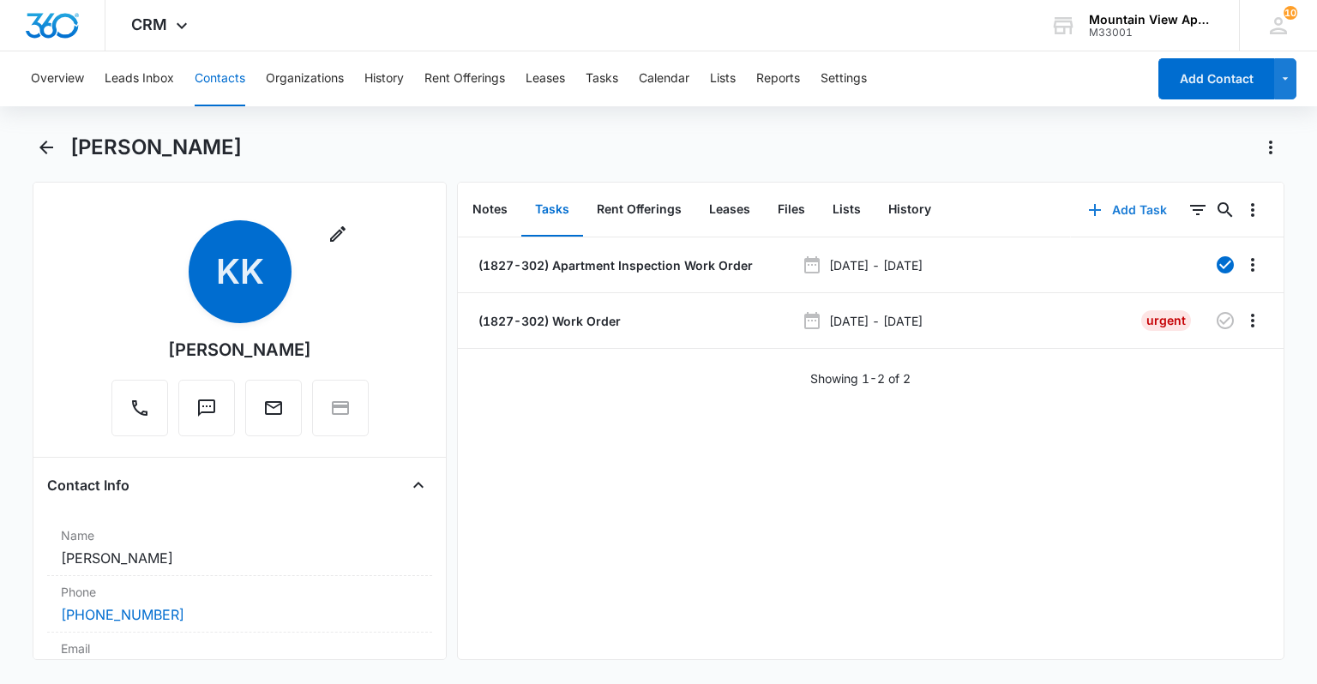
click at [1085, 205] on icon "button" at bounding box center [1095, 210] width 21 height 21
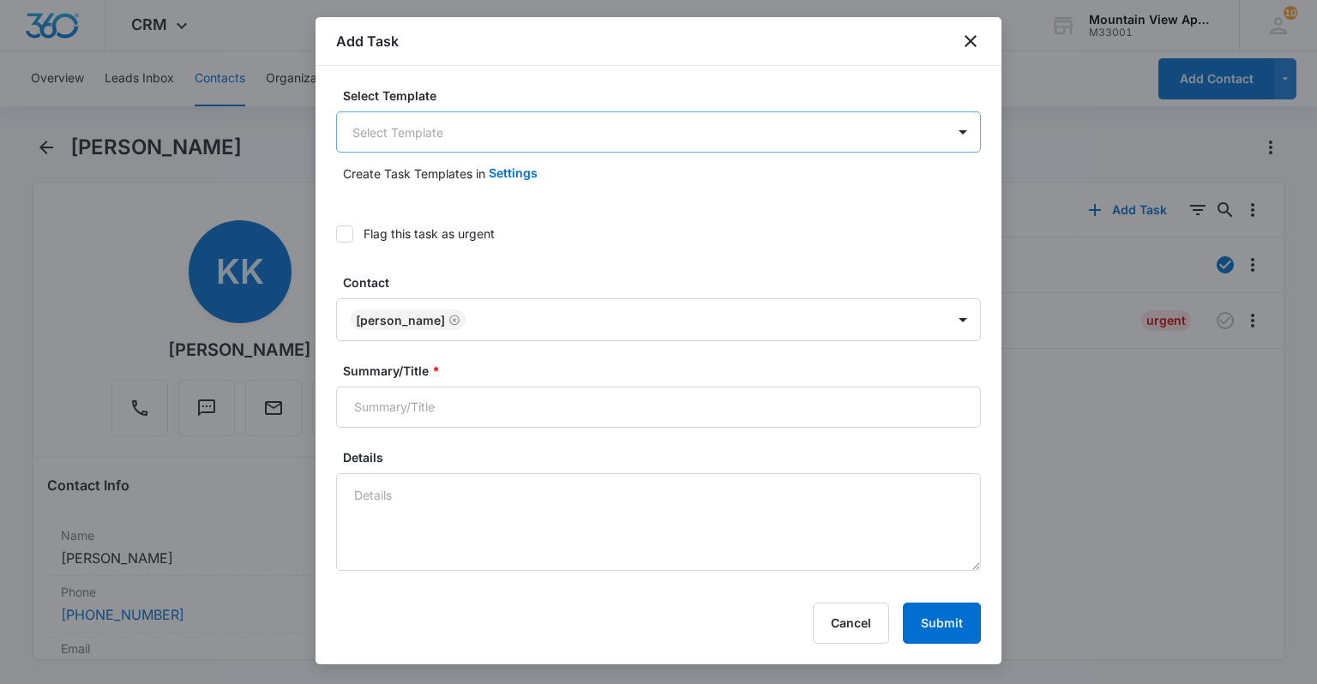
click at [495, 137] on body "CRM Apps Reputation Websites Forms CRM Email Social Content Ads Intelligence Fi…" at bounding box center [658, 342] width 1317 height 684
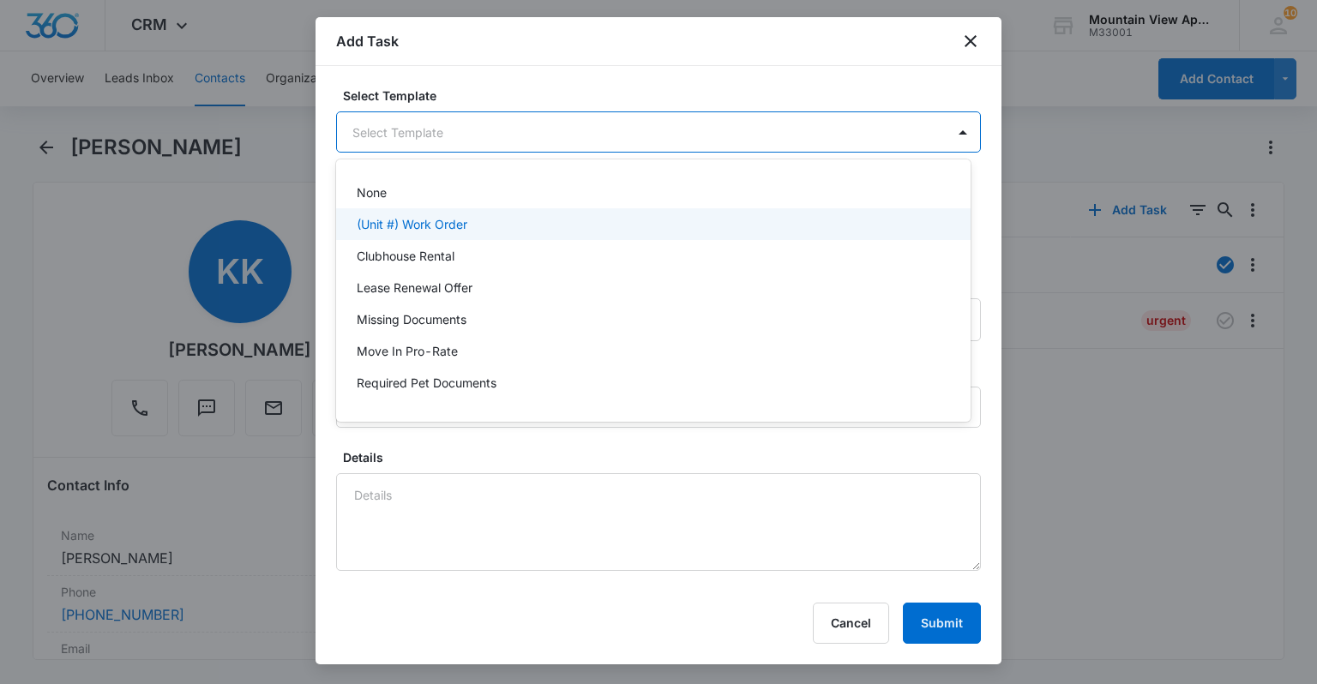
click at [460, 230] on p "(Unit #) Work Order" at bounding box center [412, 224] width 111 height 18
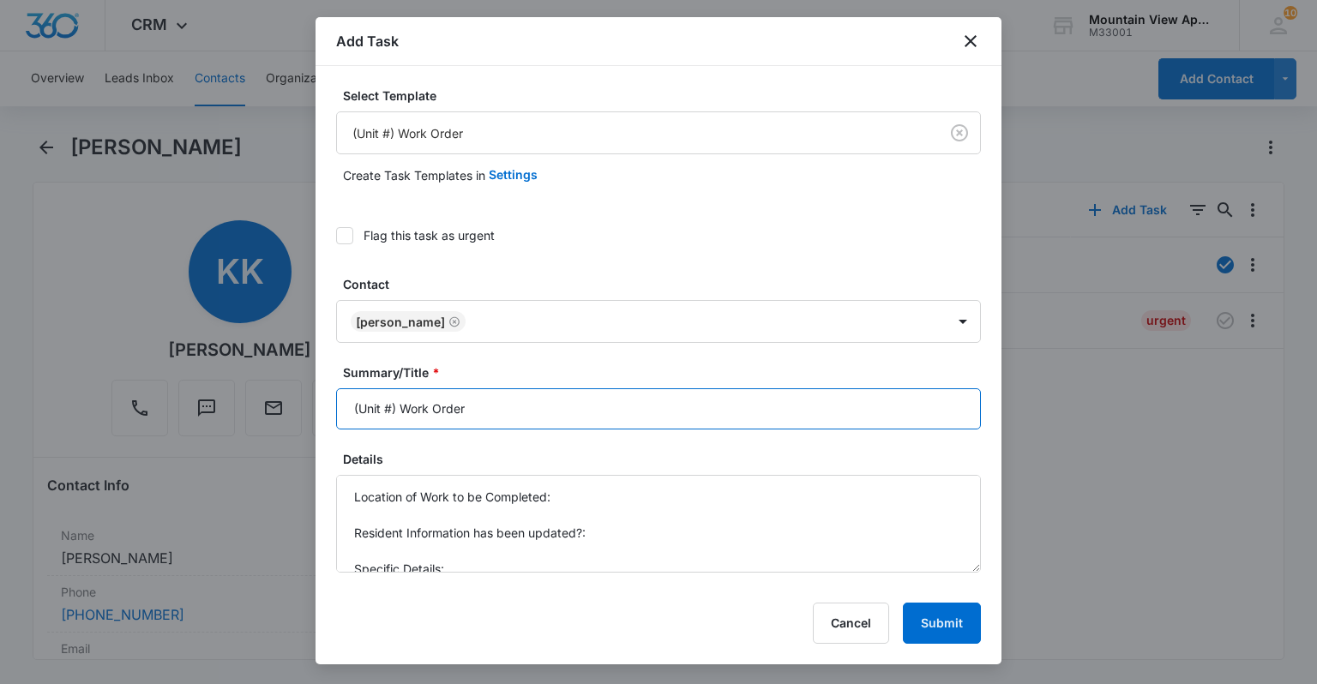
click at [391, 400] on input "(Unit #) Work Order" at bounding box center [658, 408] width 645 height 41
click at [517, 406] on input "(1827-302) Work Order" at bounding box center [658, 408] width 645 height 41
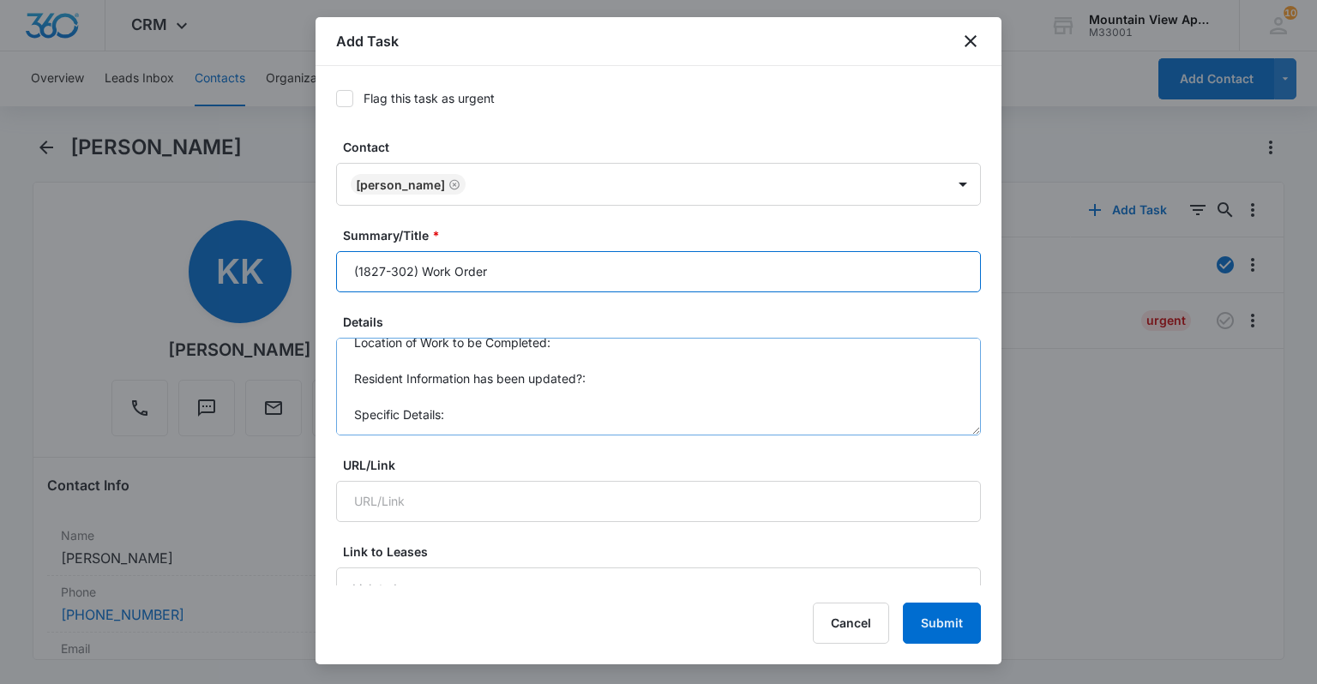
scroll to position [0, 0]
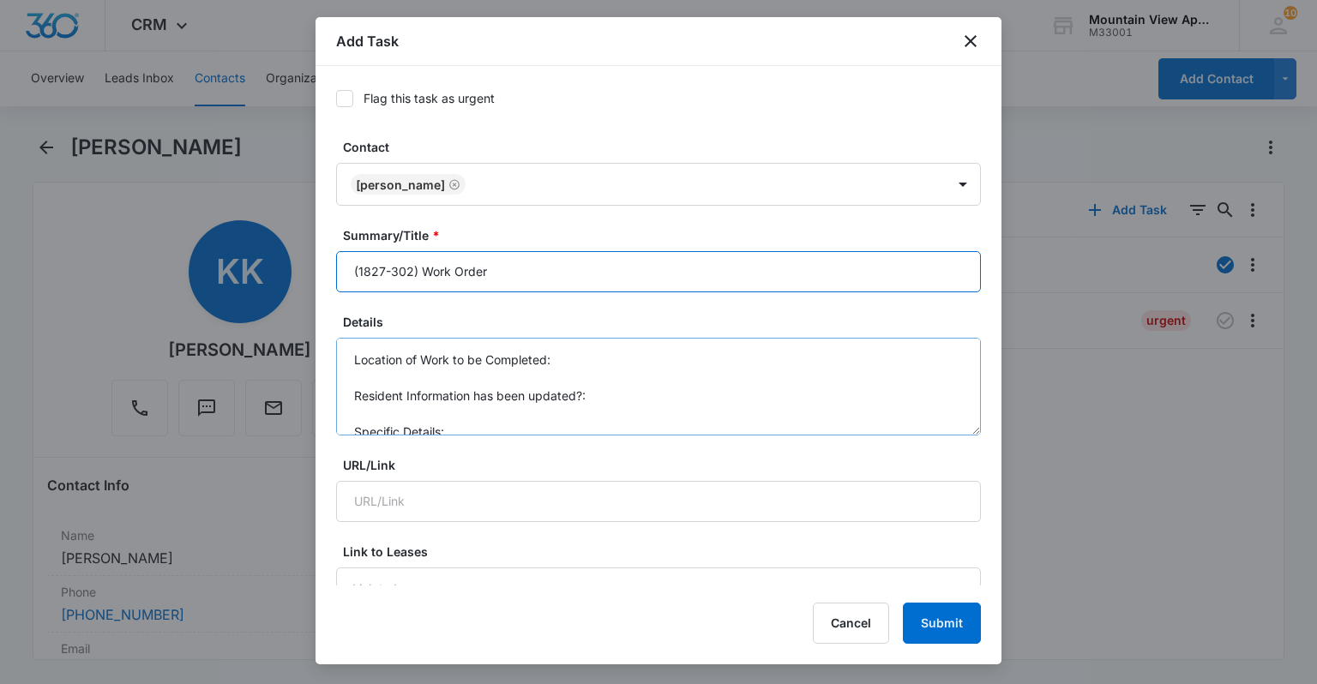
type input "(1827-302) Work Order"
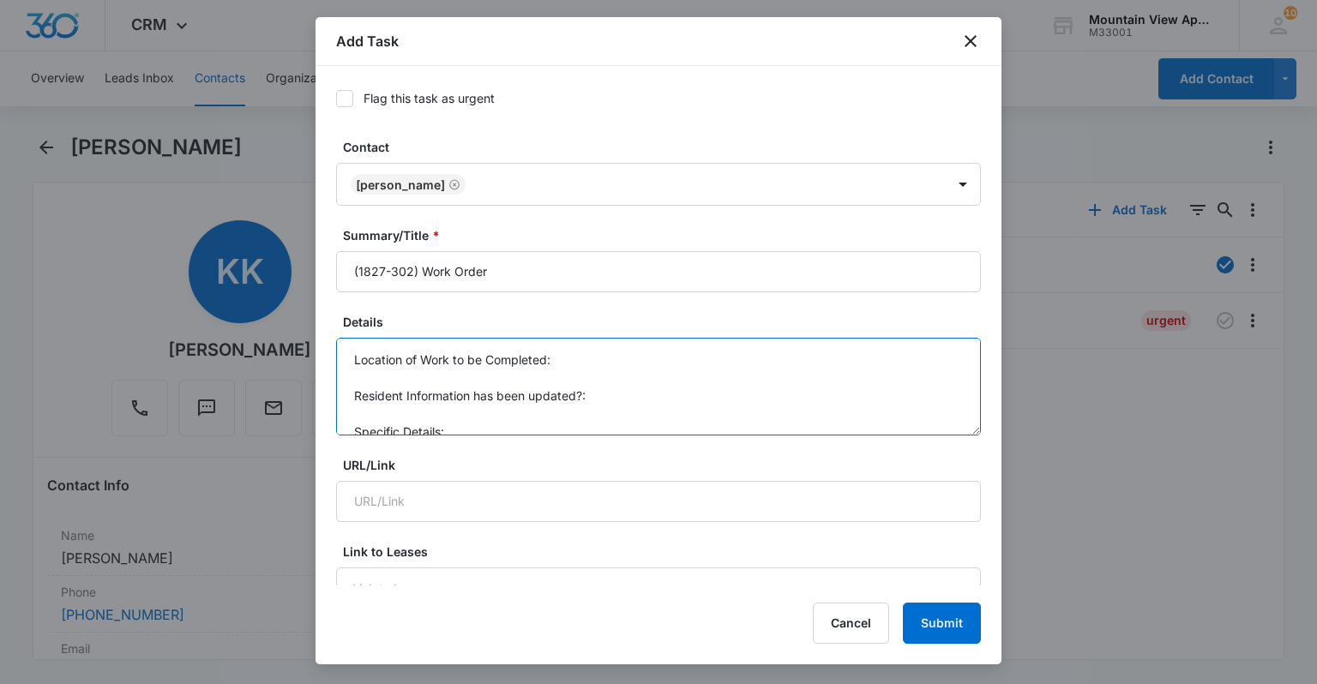
click at [623, 362] on textarea "Location of Work to be Completed: Resident Information has been updated?: Speci…" at bounding box center [658, 387] width 645 height 98
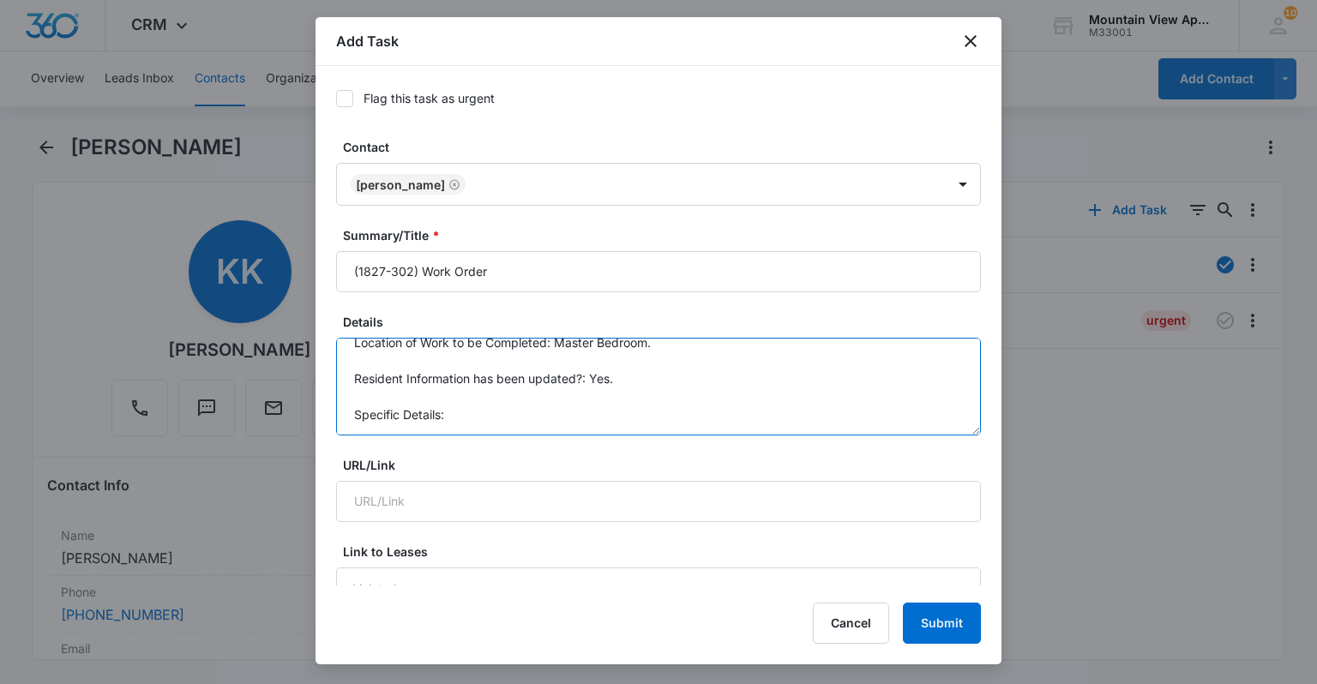
click at [589, 411] on textarea "Location of Work to be Completed: Master Bedroom. Resident Information has been…" at bounding box center [658, 387] width 645 height 98
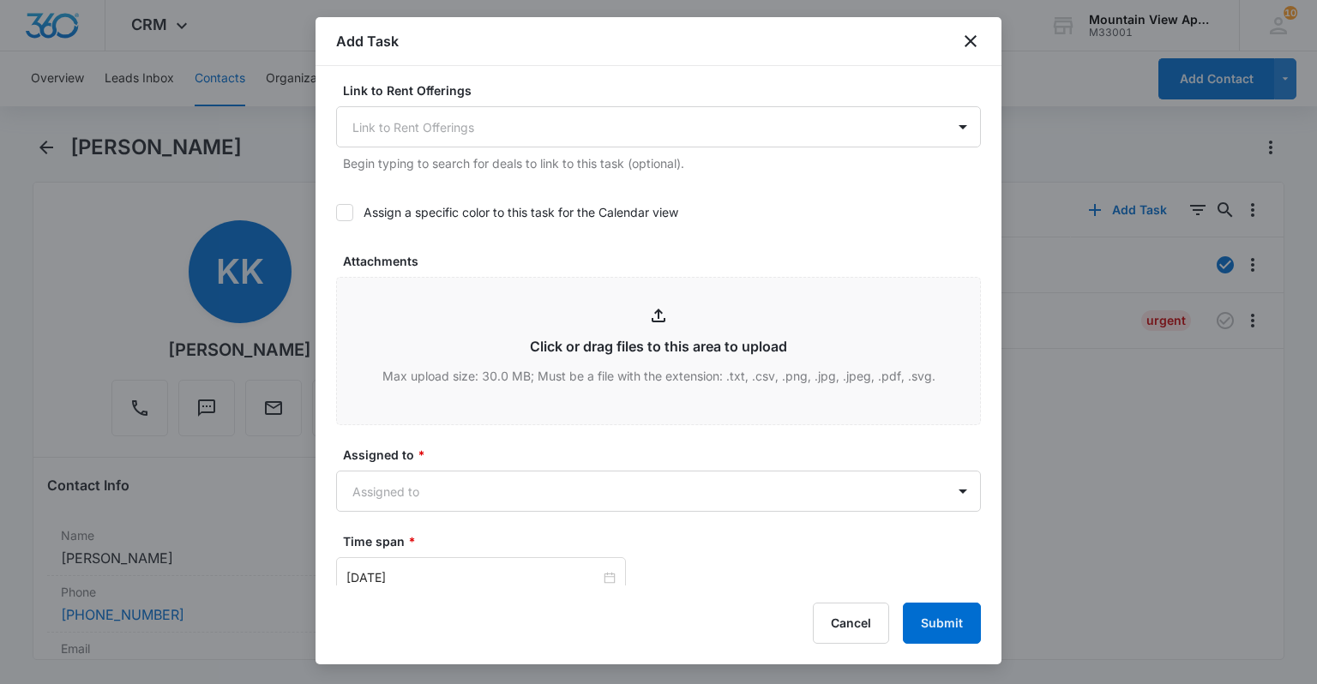
scroll to position [686, 0]
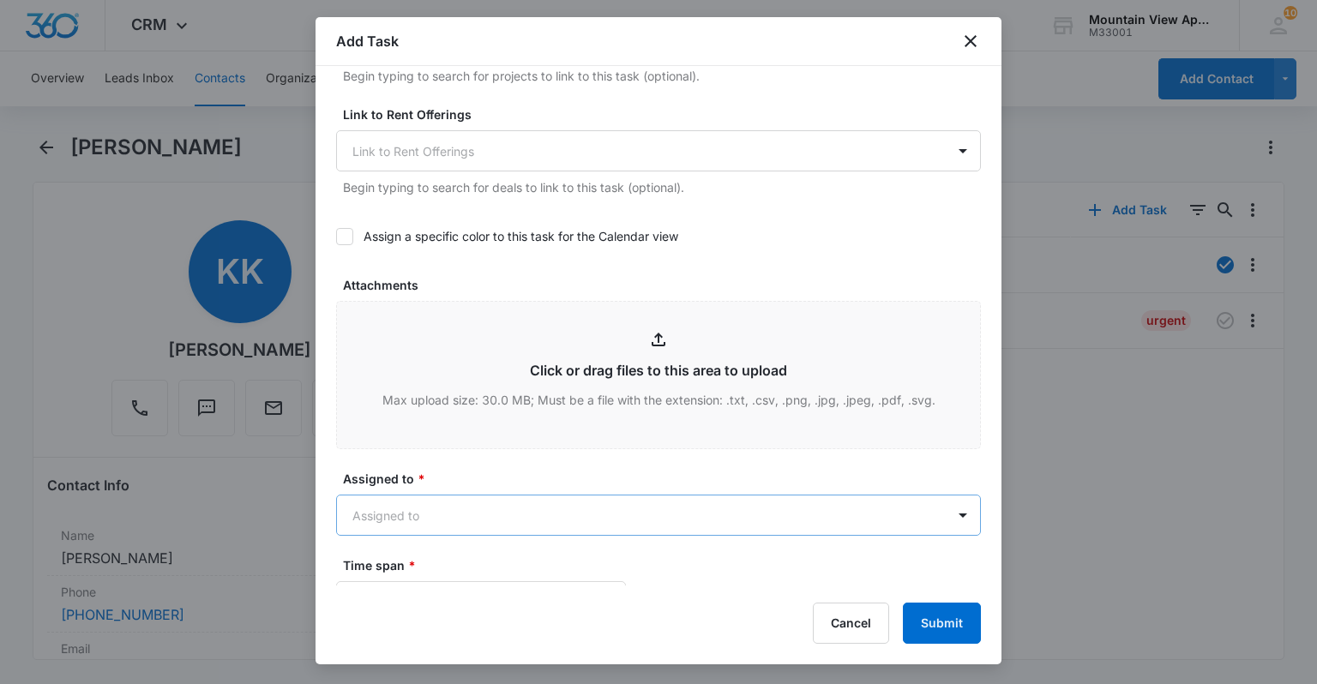
type textarea "Location of Work to be Completed: Master Bedroom. Resident Information has been…"
click at [738, 514] on body "CRM Apps Reputation Websites Forms CRM Email Social Content Ads Intelligence Fi…" at bounding box center [658, 342] width 1317 height 684
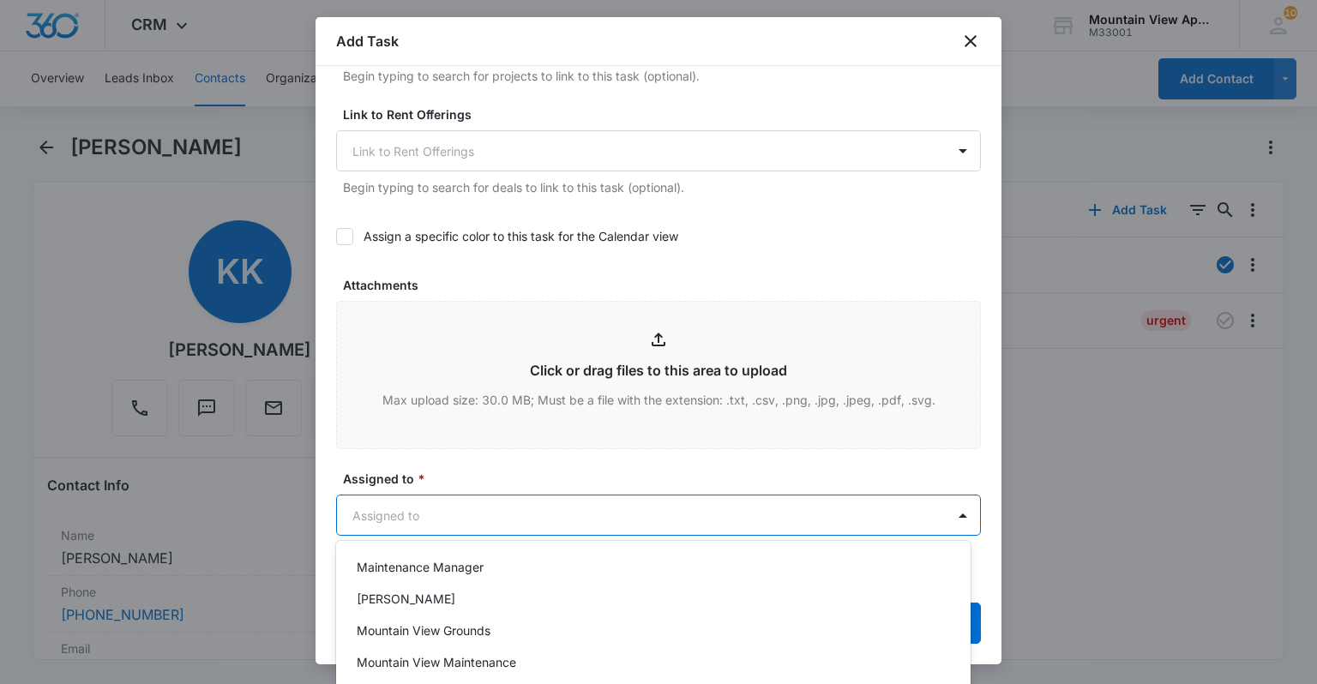
scroll to position [473, 0]
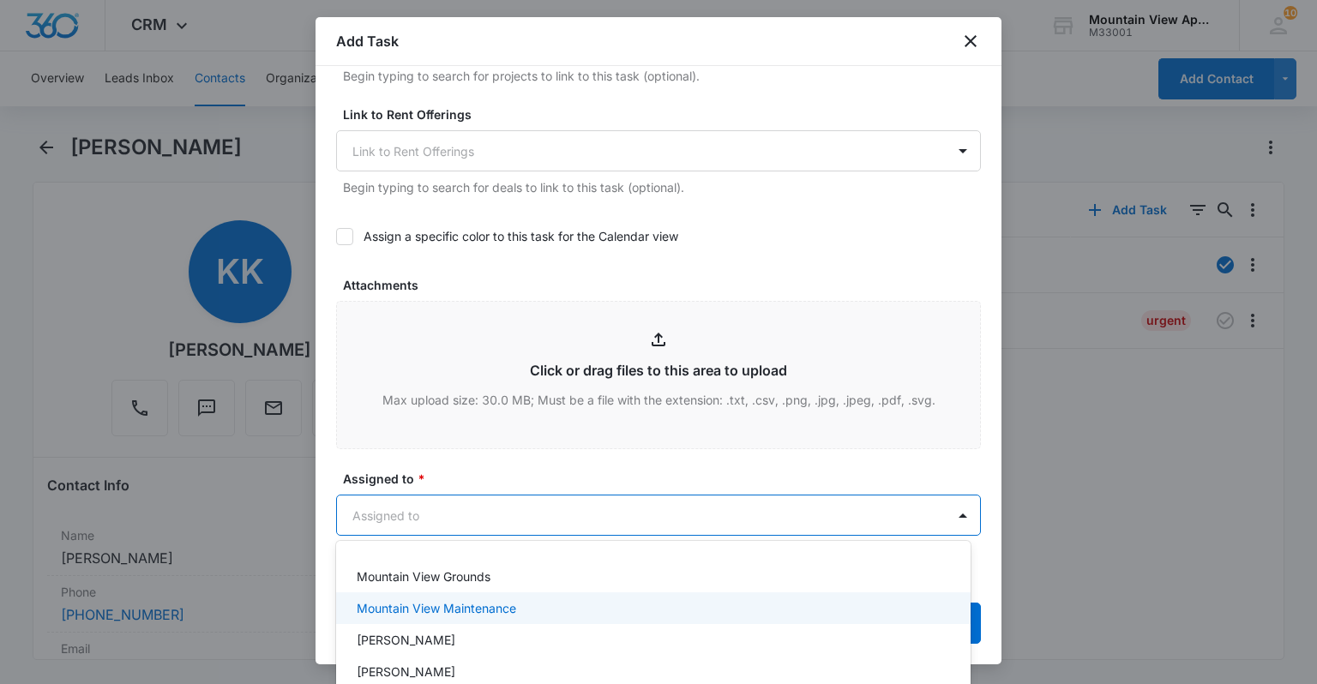
click at [803, 609] on div "Mountain View Maintenance" at bounding box center [652, 608] width 590 height 18
click at [797, 250] on div at bounding box center [658, 342] width 1317 height 684
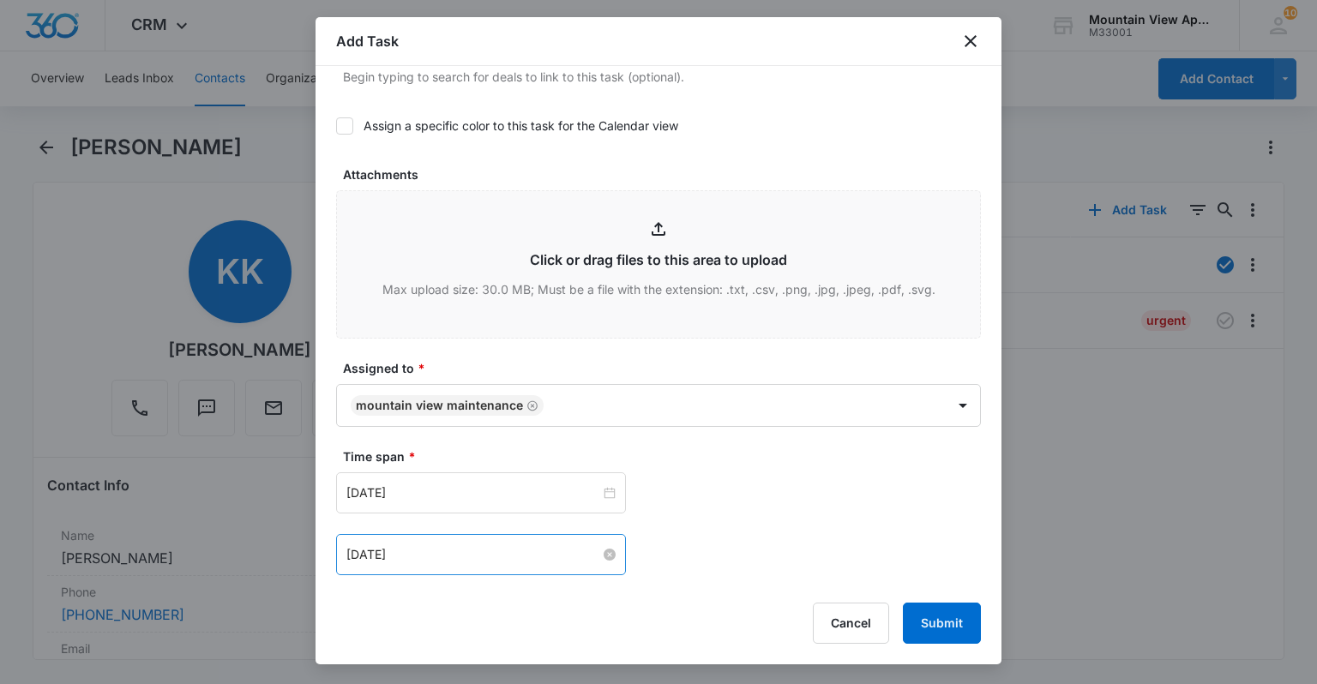
scroll to position [892, 0]
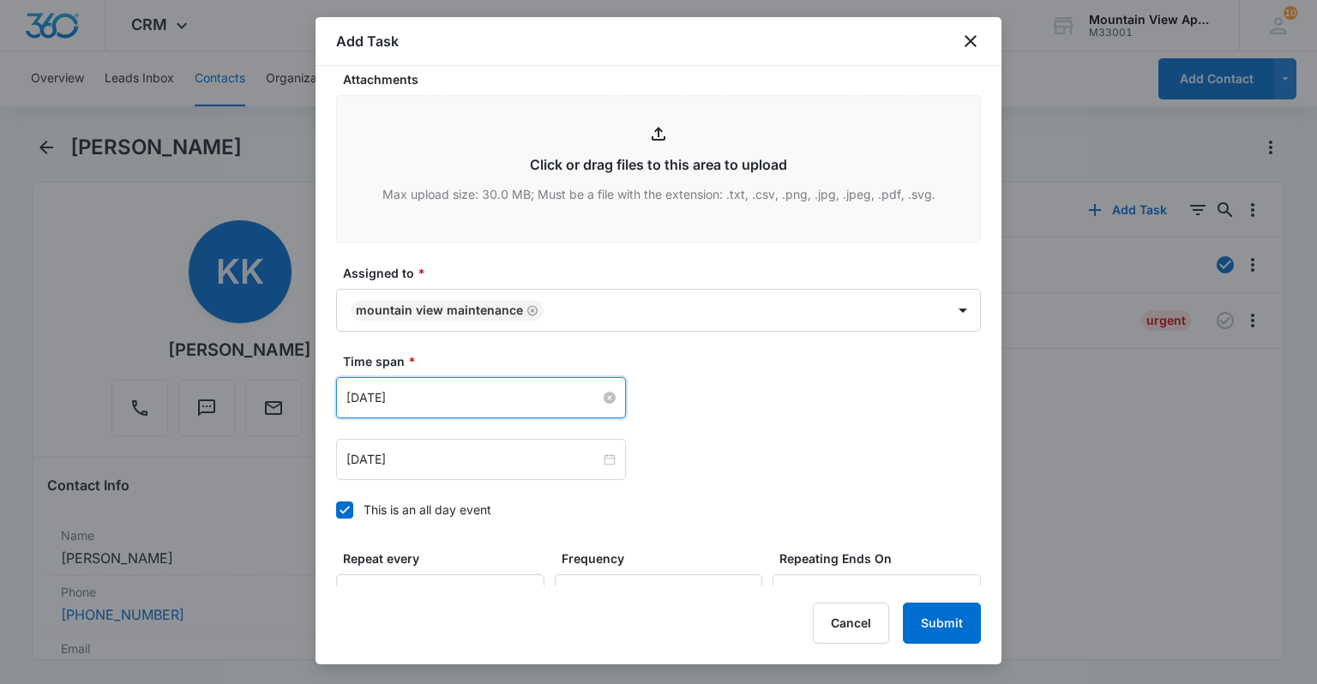
click at [366, 397] on input "[DATE]" at bounding box center [473, 397] width 254 height 19
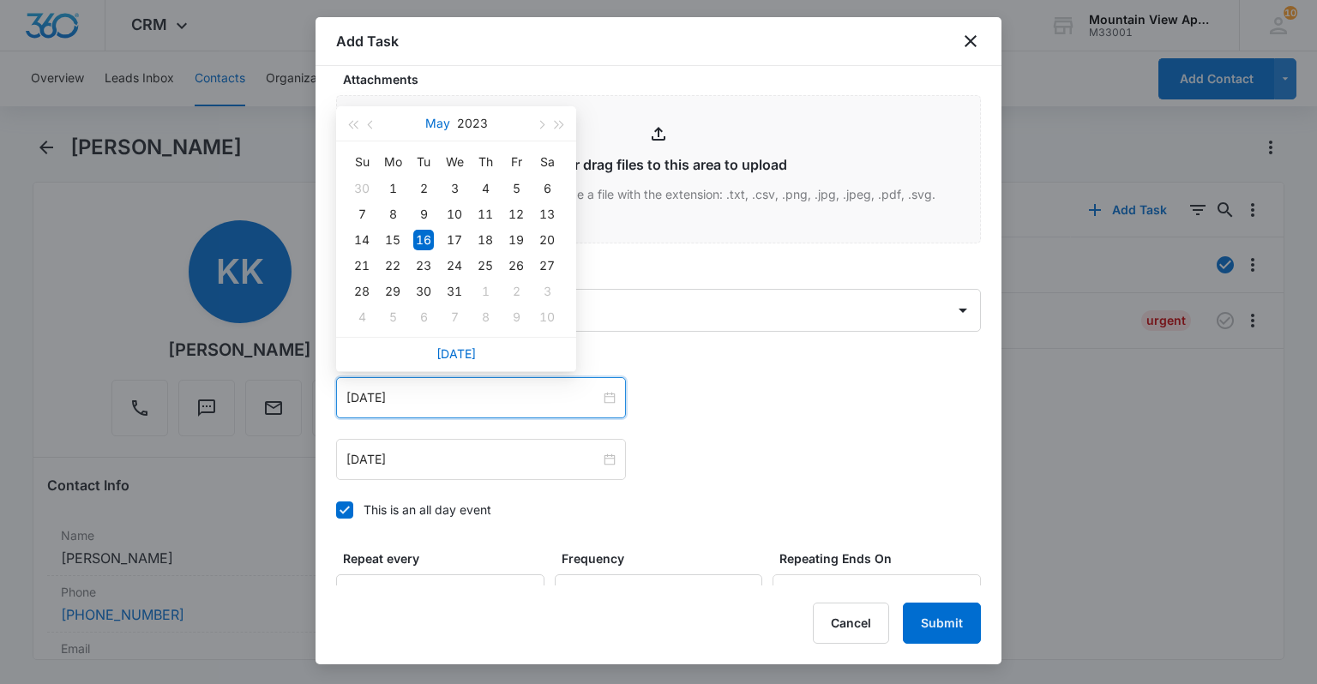
click at [431, 126] on button "May" at bounding box center [437, 123] width 25 height 34
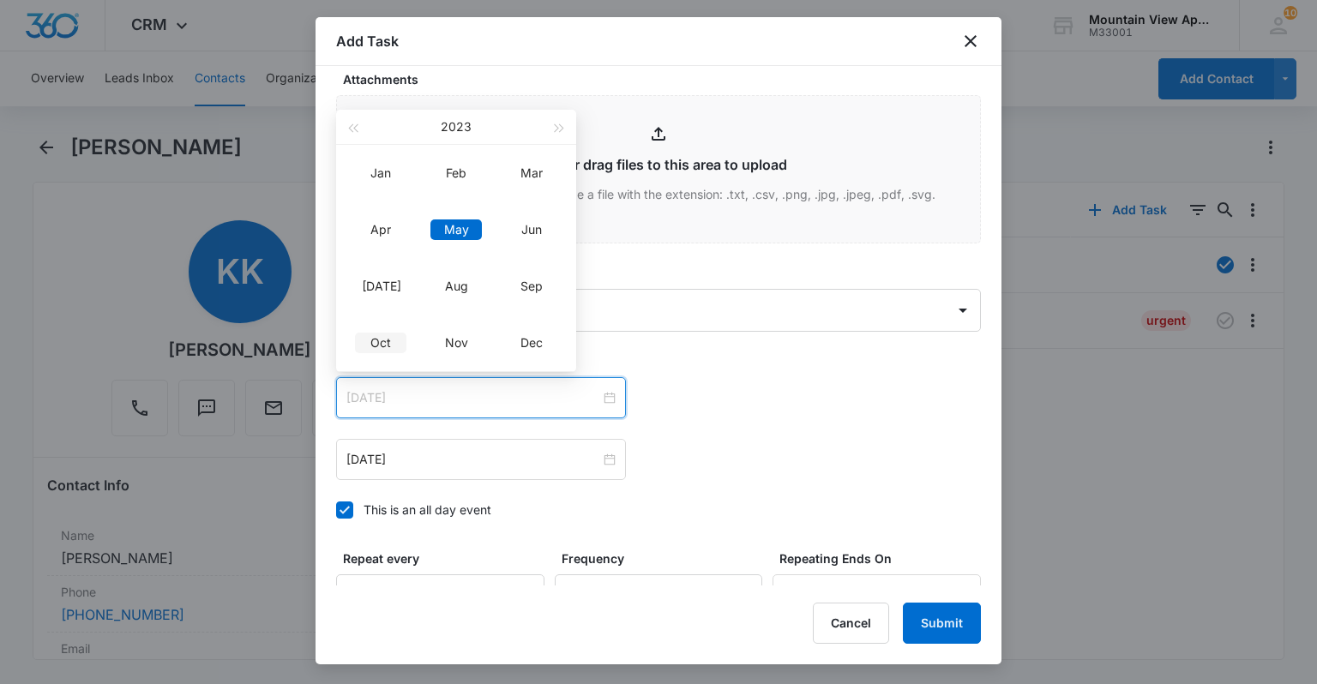
click at [373, 333] on div "Oct" at bounding box center [380, 343] width 51 height 21
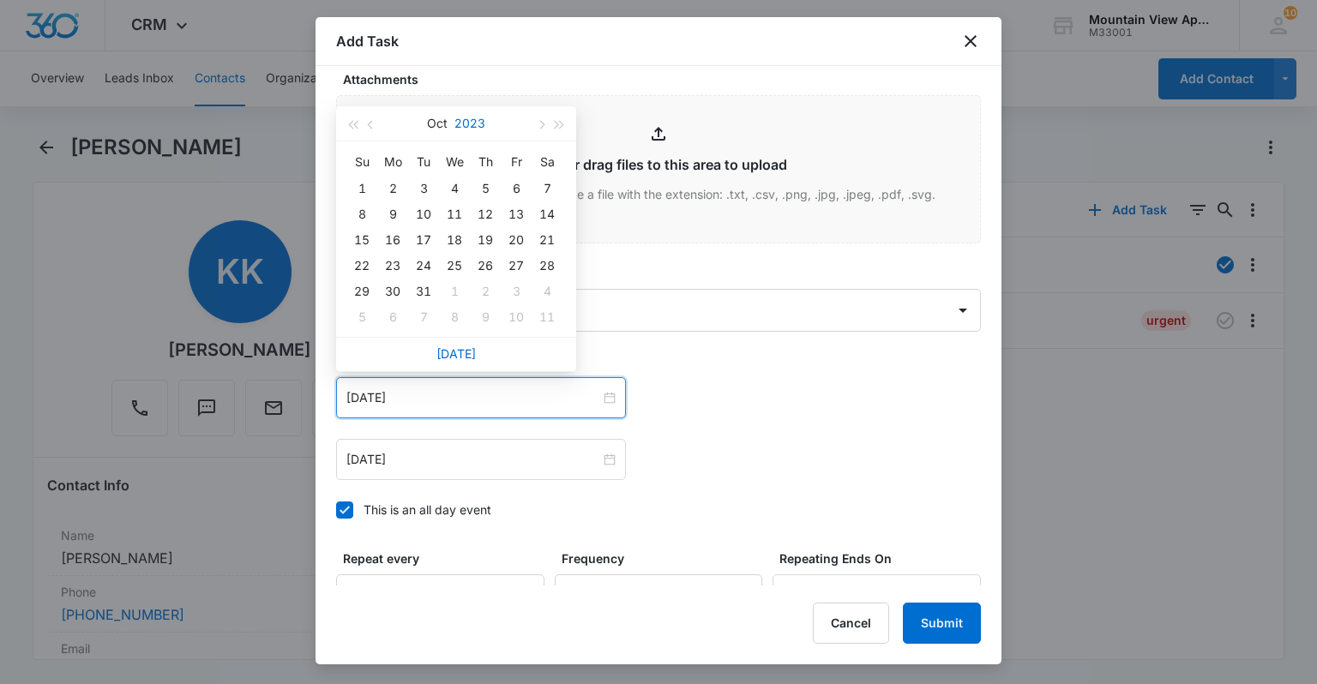
click at [477, 126] on button "2023" at bounding box center [469, 123] width 31 height 34
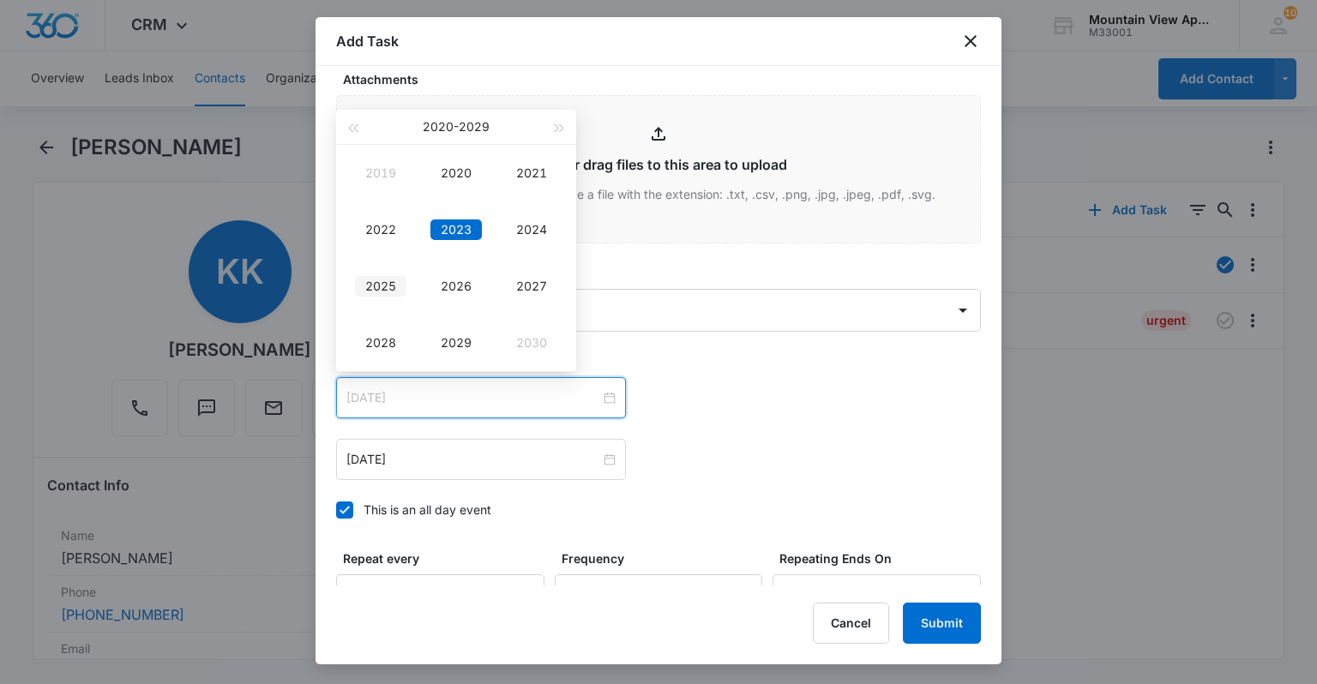
click at [394, 280] on div "2025" at bounding box center [380, 286] width 51 height 21
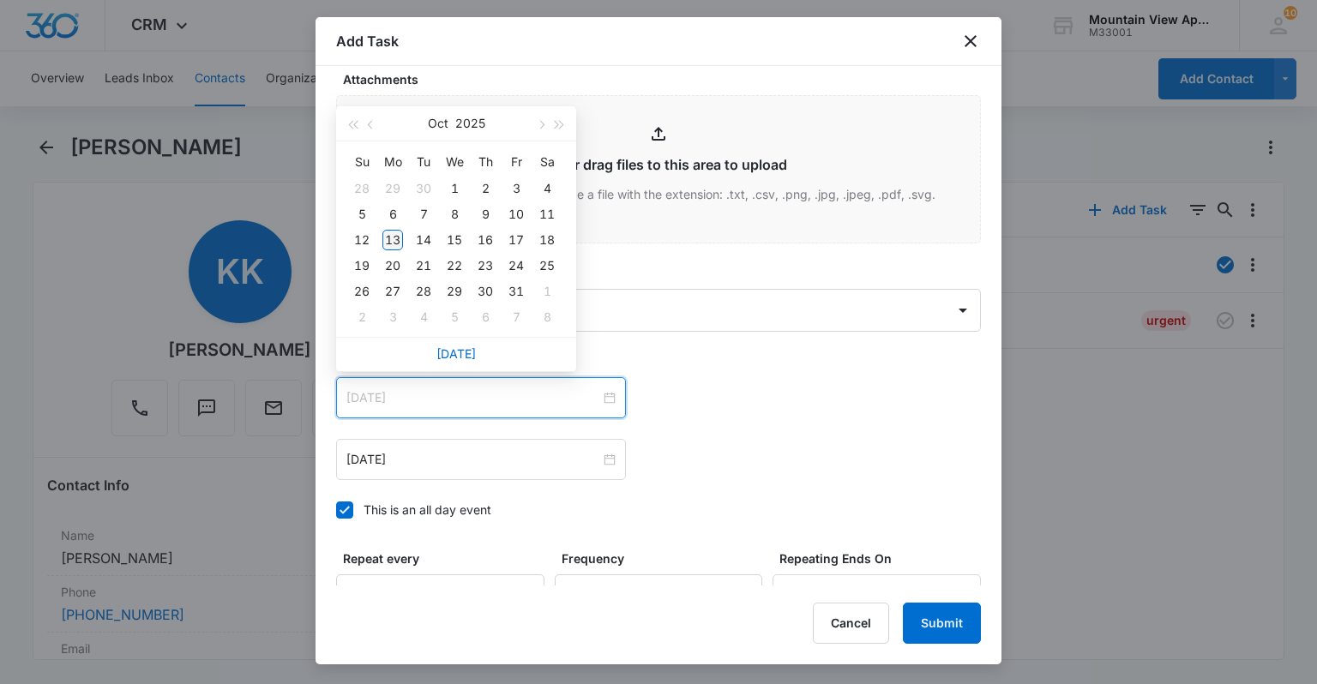
type input "[DATE]"
click at [395, 240] on div "13" at bounding box center [392, 240] width 21 height 21
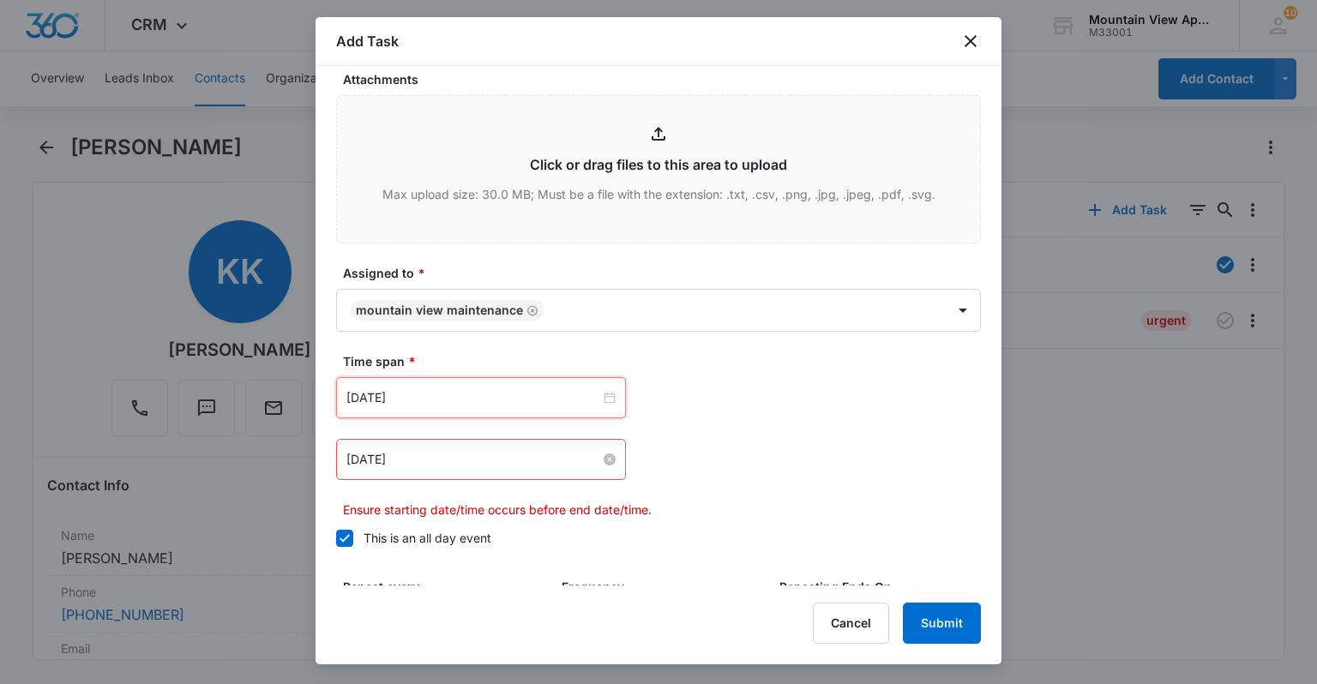
click at [360, 459] on input "[DATE]" at bounding box center [473, 459] width 254 height 19
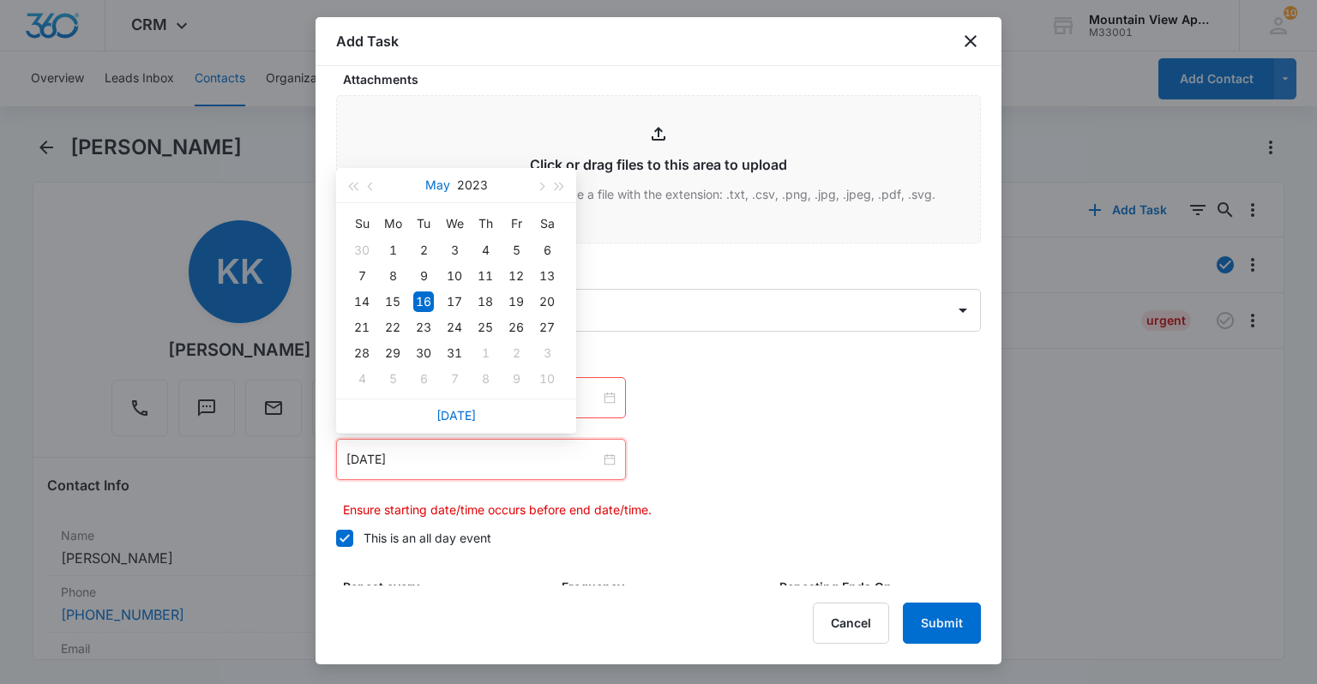
click at [432, 193] on button "May" at bounding box center [437, 185] width 25 height 34
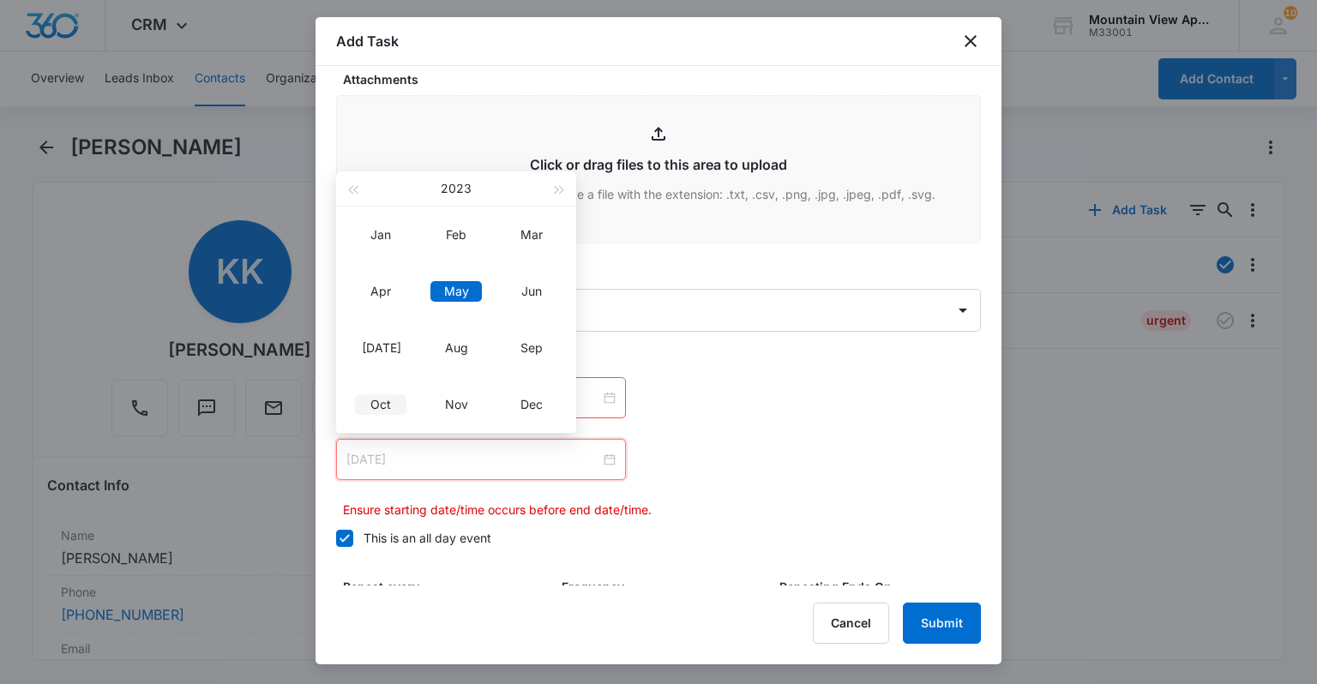
click at [360, 406] on div "Oct" at bounding box center [380, 404] width 51 height 21
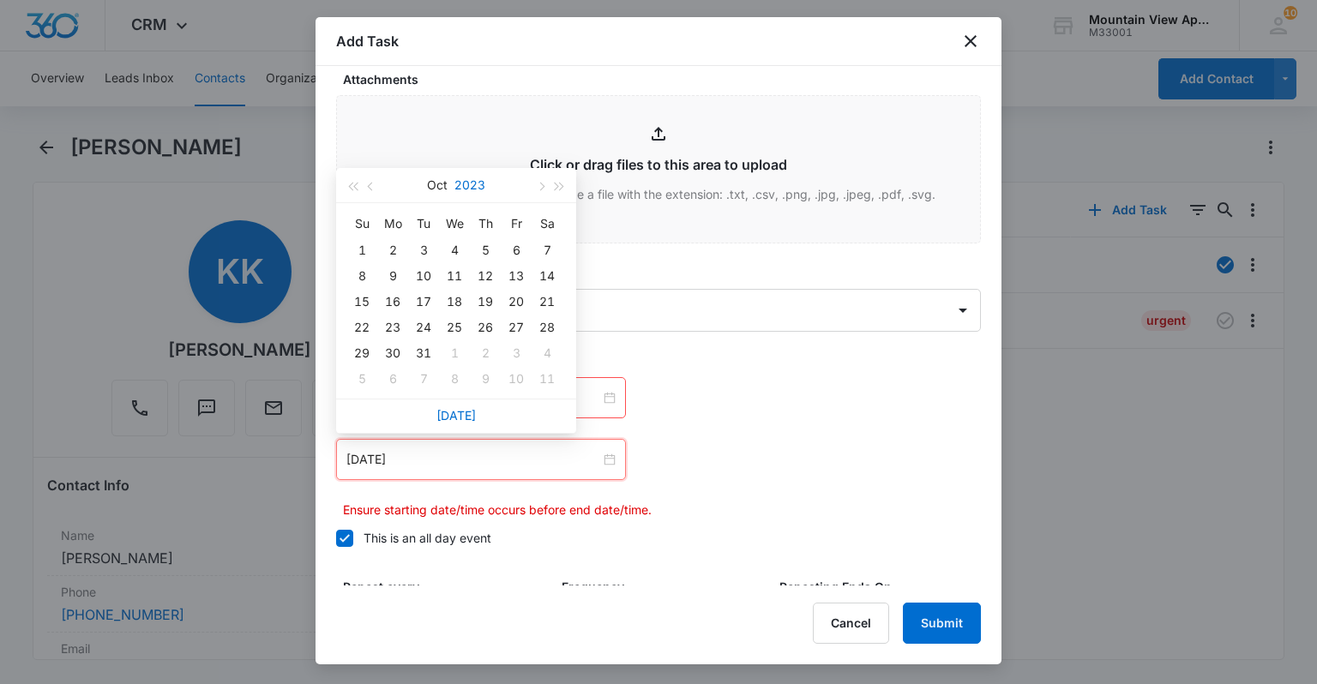
click at [468, 184] on button "2023" at bounding box center [469, 185] width 31 height 34
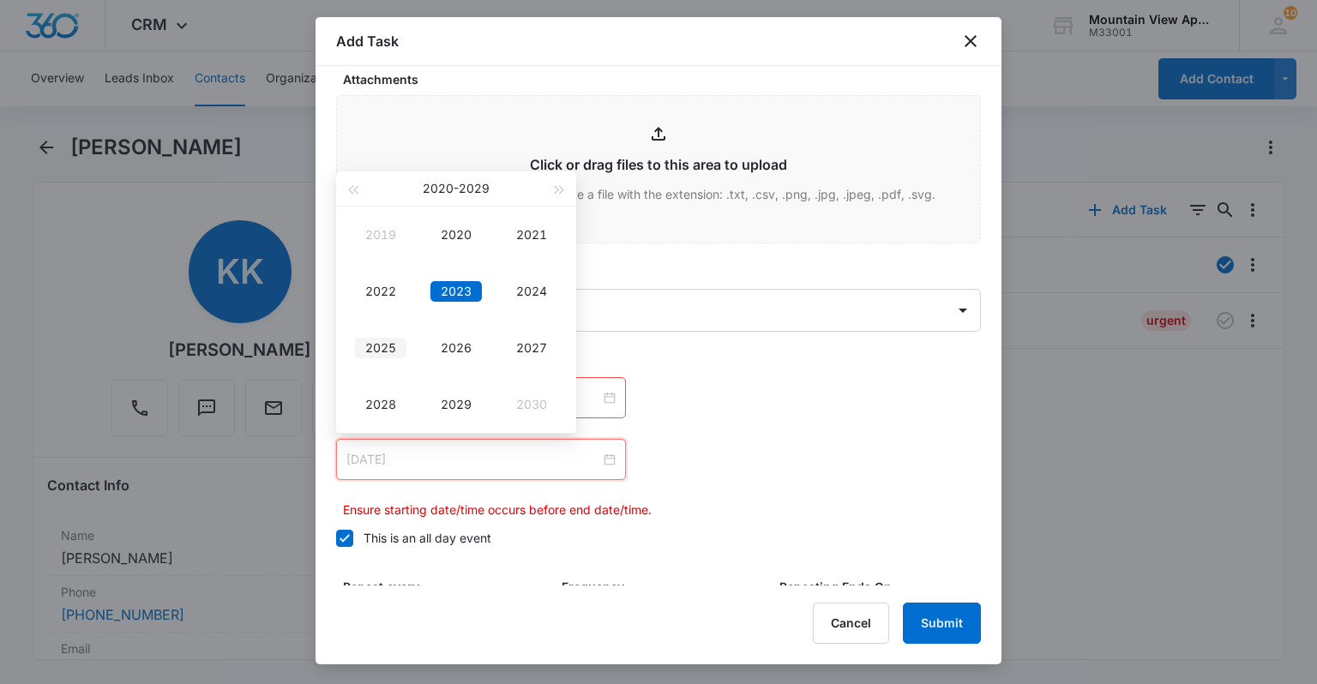
click at [387, 351] on div "2025" at bounding box center [380, 348] width 51 height 21
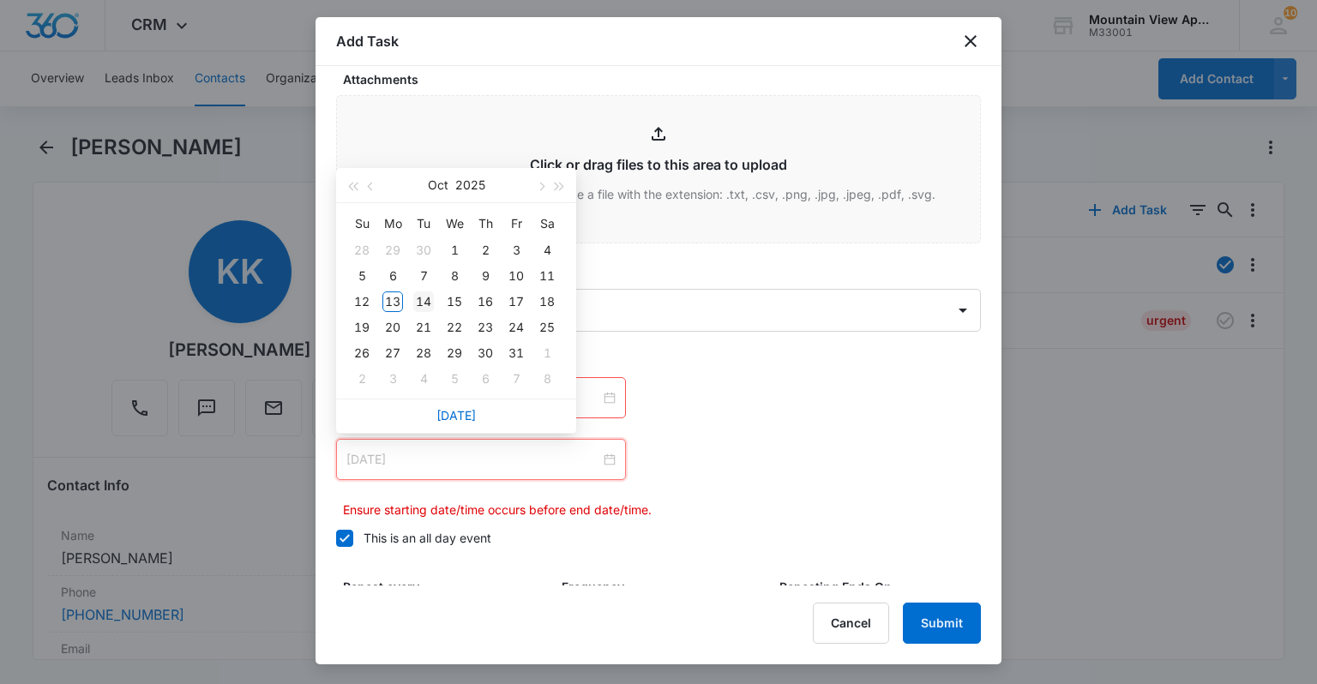
type input "[DATE]"
click at [430, 309] on div "14" at bounding box center [423, 302] width 21 height 21
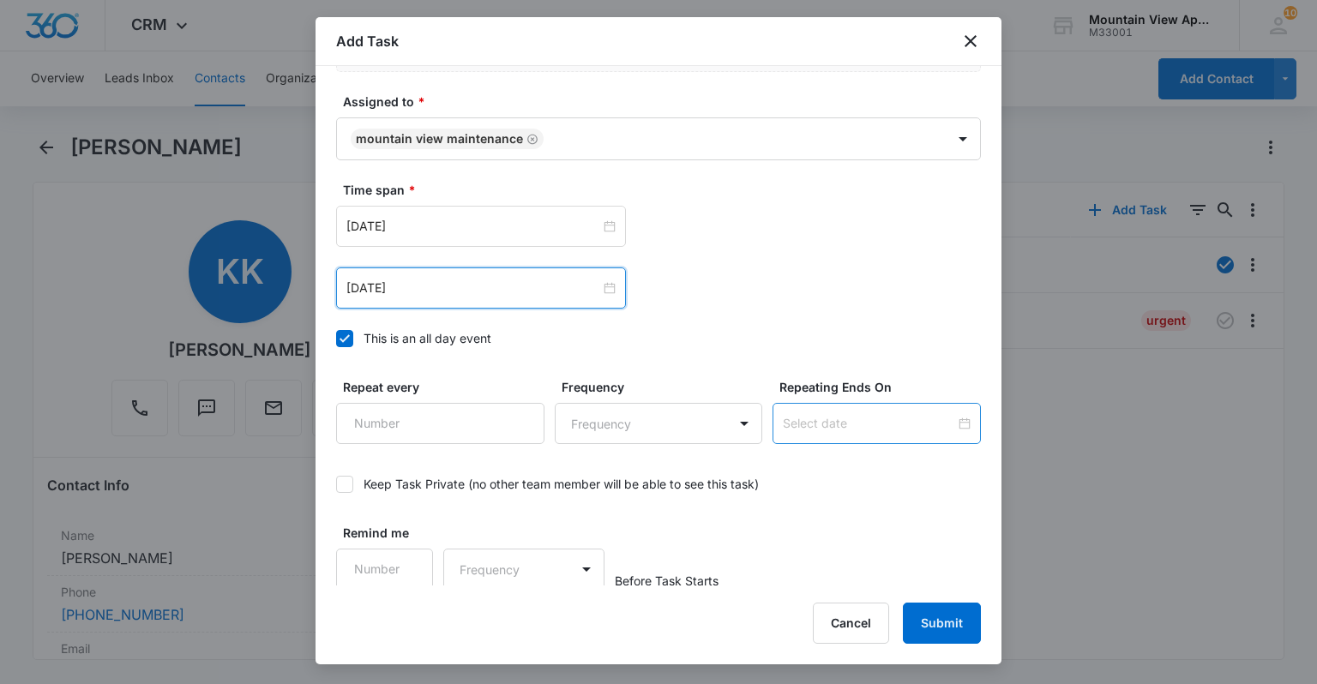
scroll to position [1065, 0]
click at [945, 623] on button "Submit" at bounding box center [942, 623] width 78 height 41
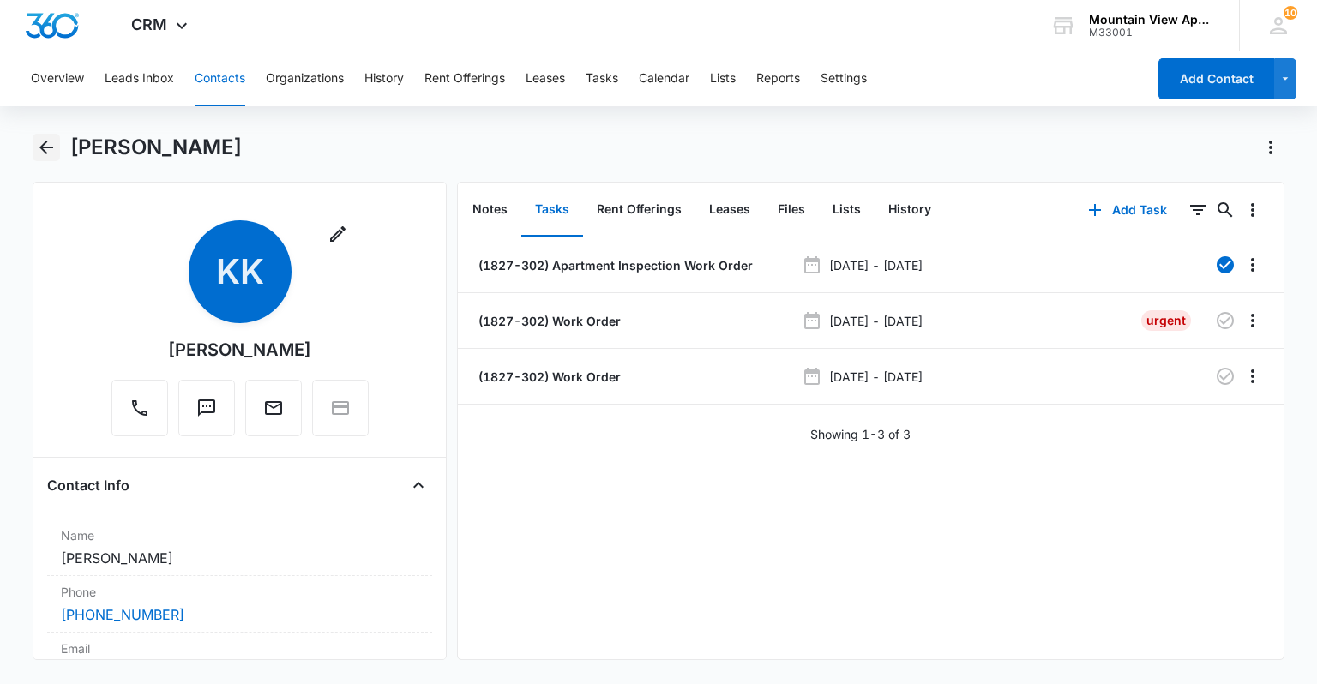
click at [57, 148] on button "Back" at bounding box center [46, 147] width 27 height 27
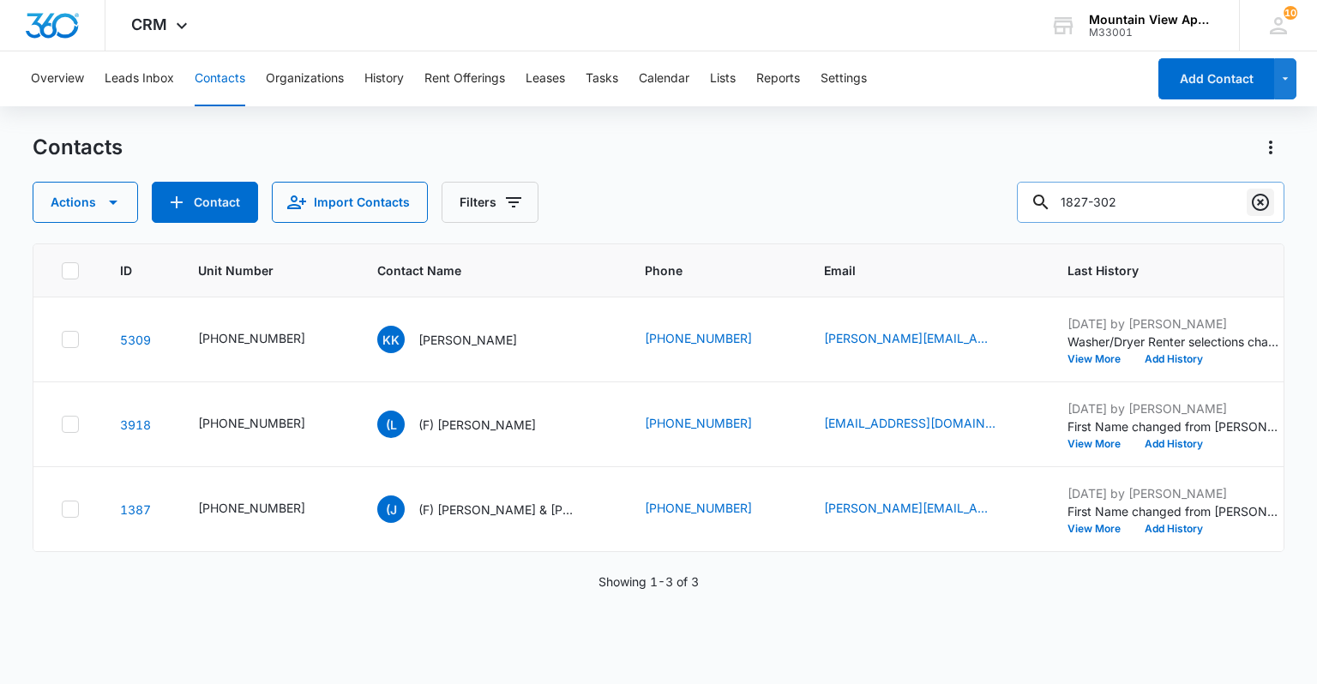
click at [1258, 208] on icon "Clear" at bounding box center [1260, 202] width 21 height 21
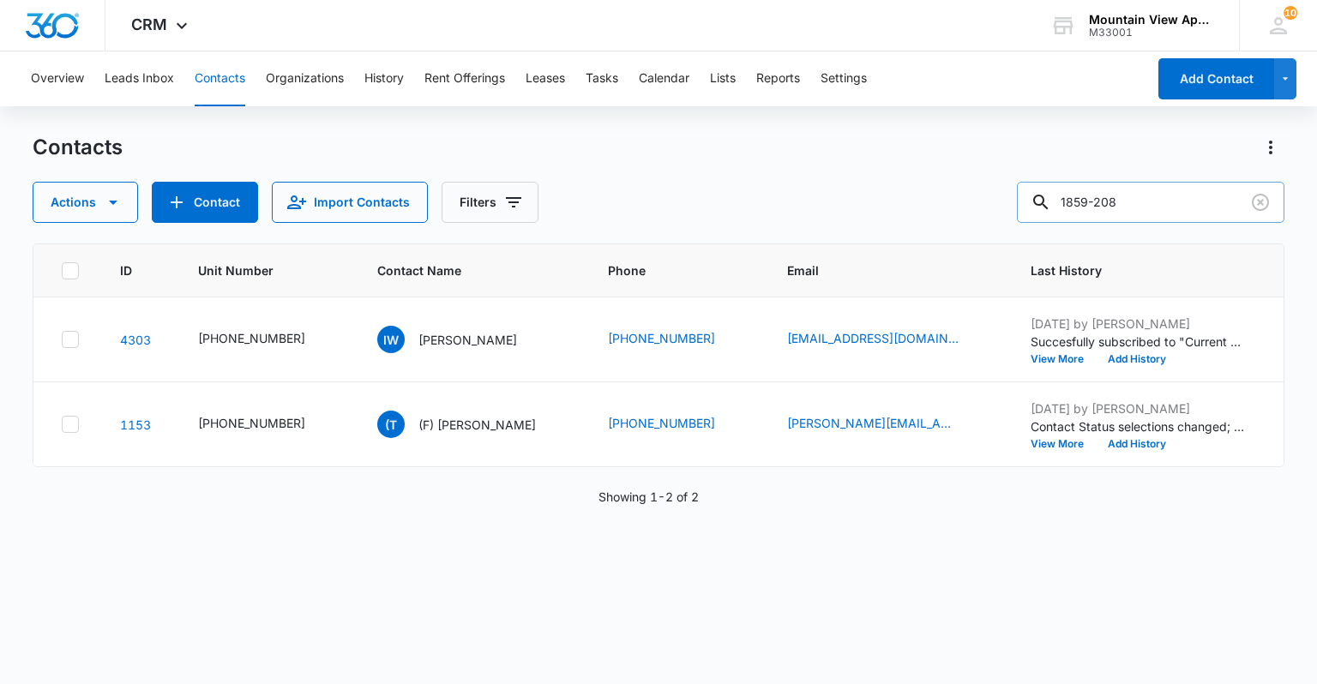
click at [1143, 202] on input "1859-208" at bounding box center [1151, 202] width 268 height 41
type input "1859-308"
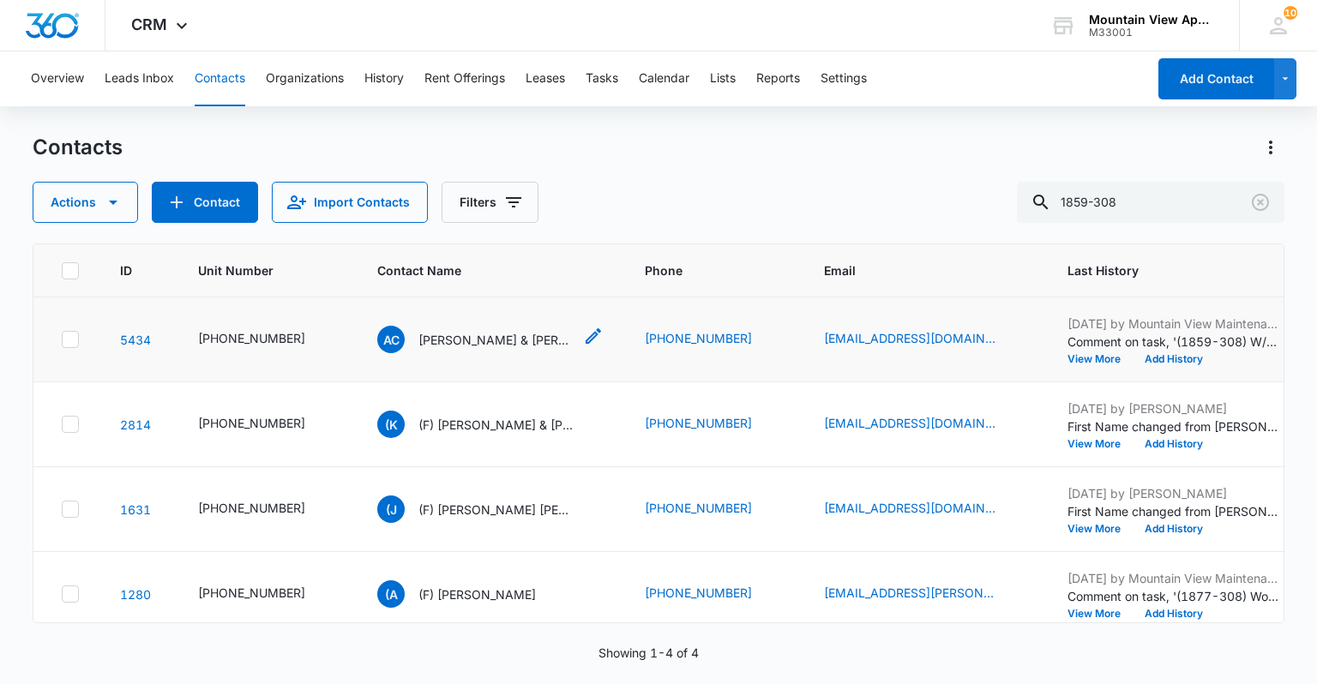
click at [506, 344] on p "[PERSON_NAME] & [PERSON_NAME]" at bounding box center [495, 340] width 154 height 18
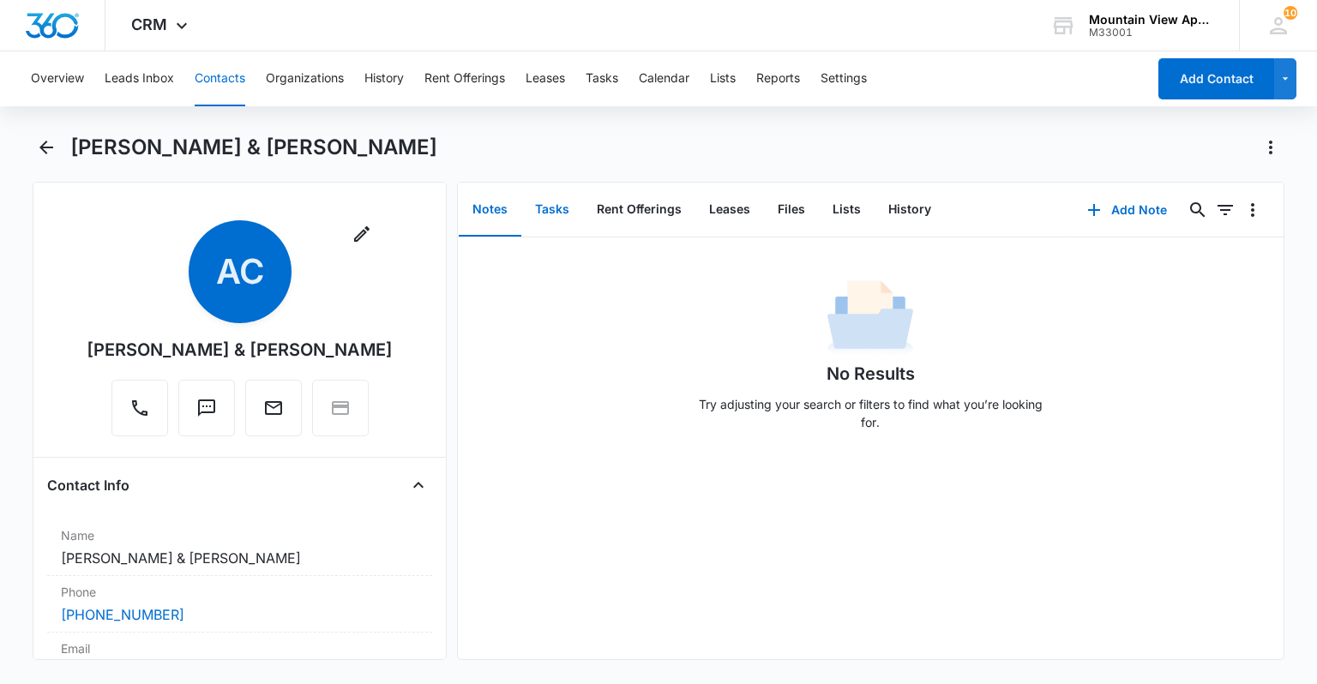
click at [552, 218] on button "Tasks" at bounding box center [552, 210] width 62 height 53
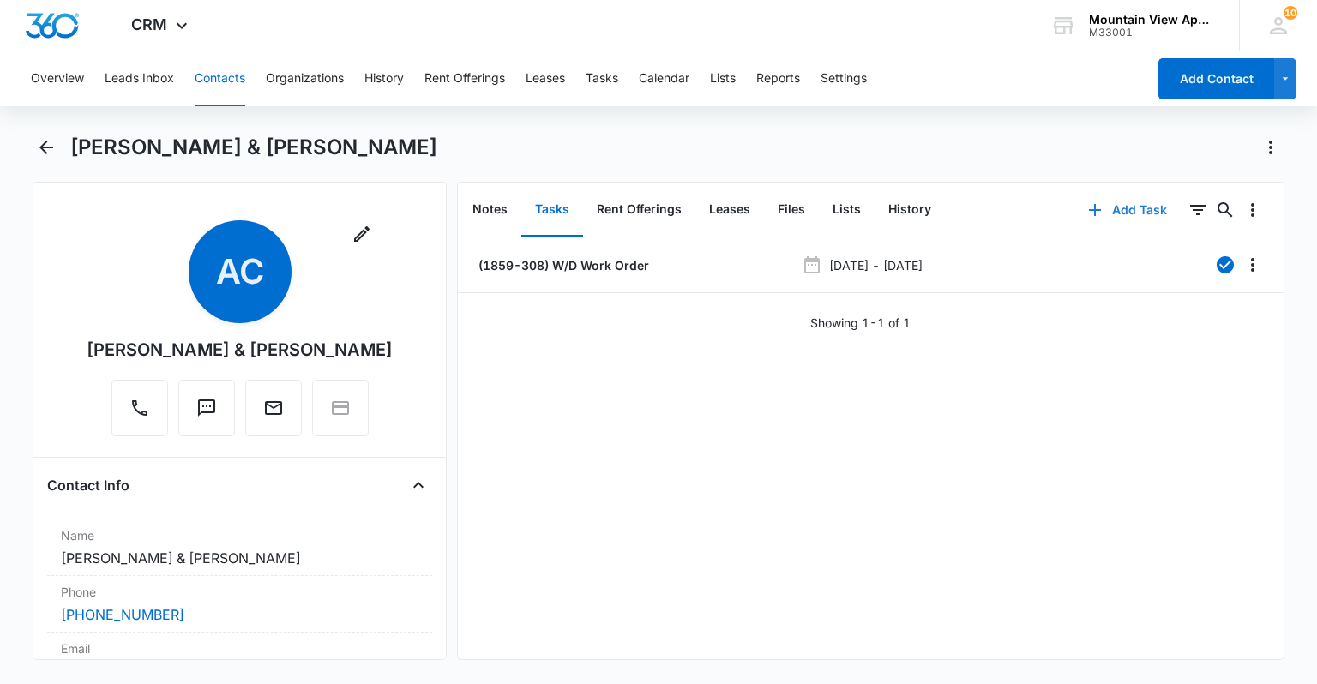
click at [1115, 209] on button "Add Task" at bounding box center [1127, 210] width 113 height 41
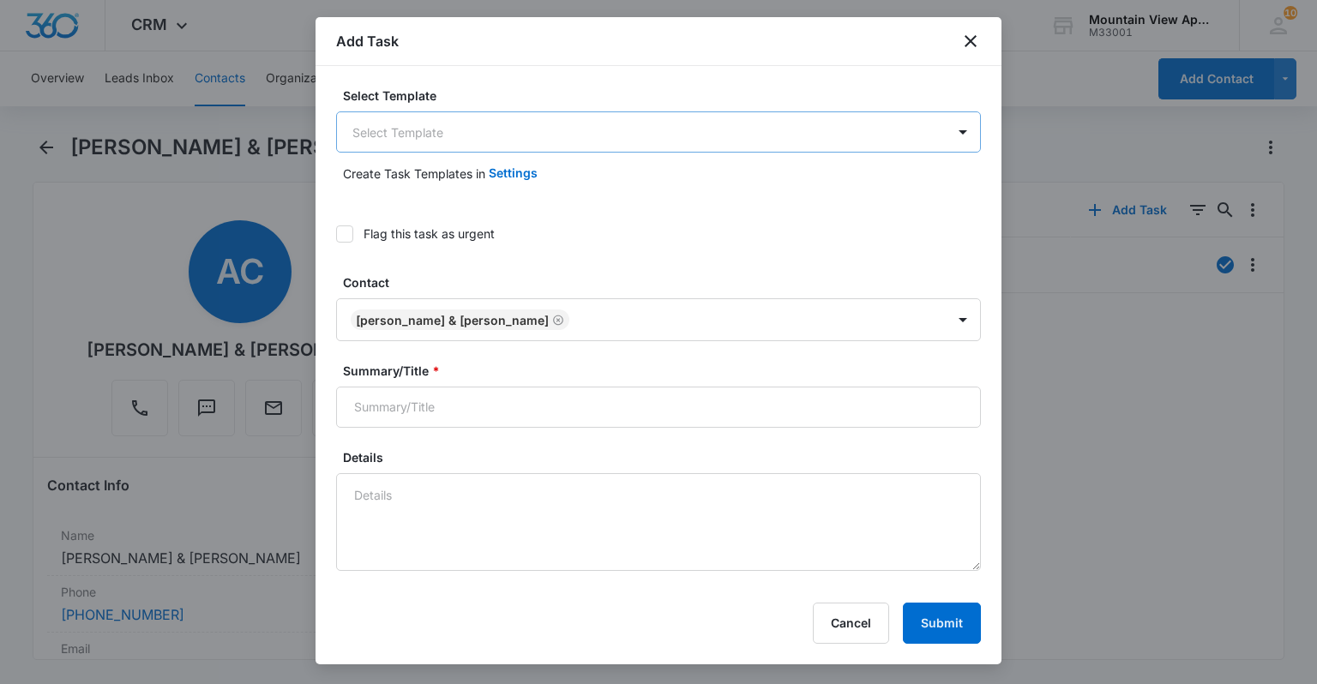
click at [551, 144] on body "CRM Apps Reputation Websites Forms CRM Email Social Content Ads Intelligence Fi…" at bounding box center [658, 342] width 1317 height 684
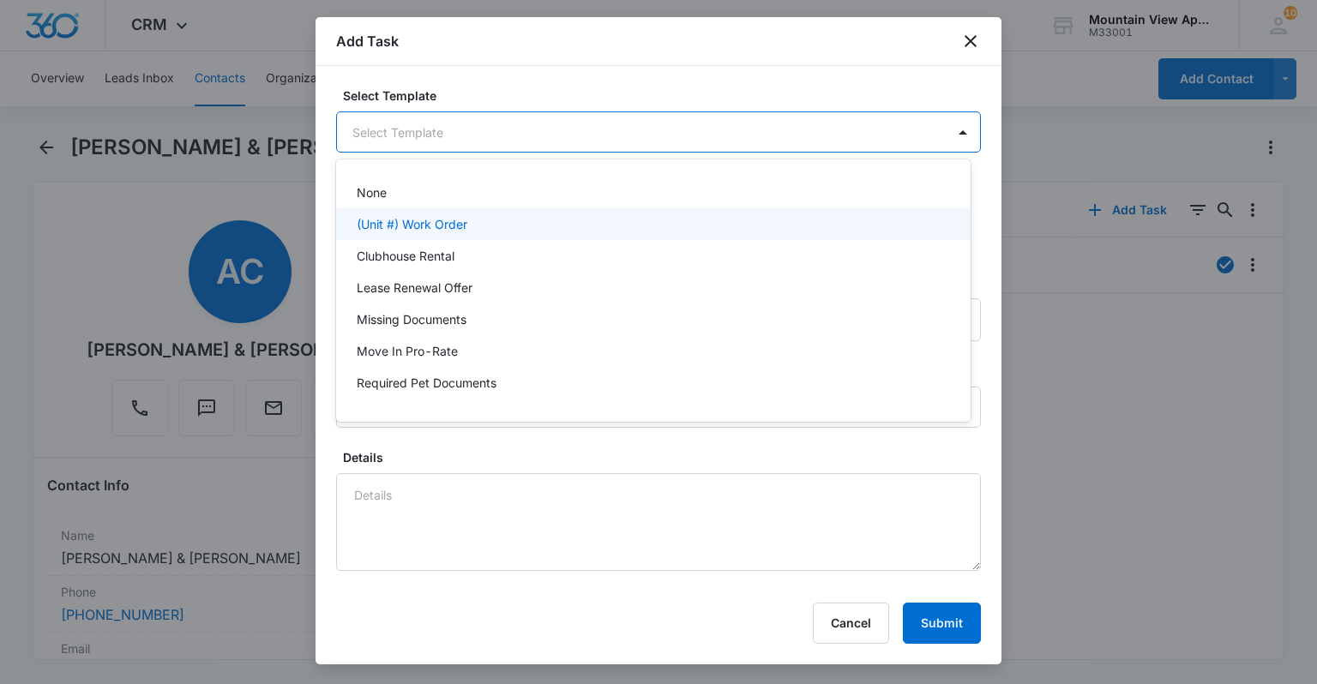
click at [535, 233] on div "(Unit #) Work Order" at bounding box center [653, 224] width 635 height 32
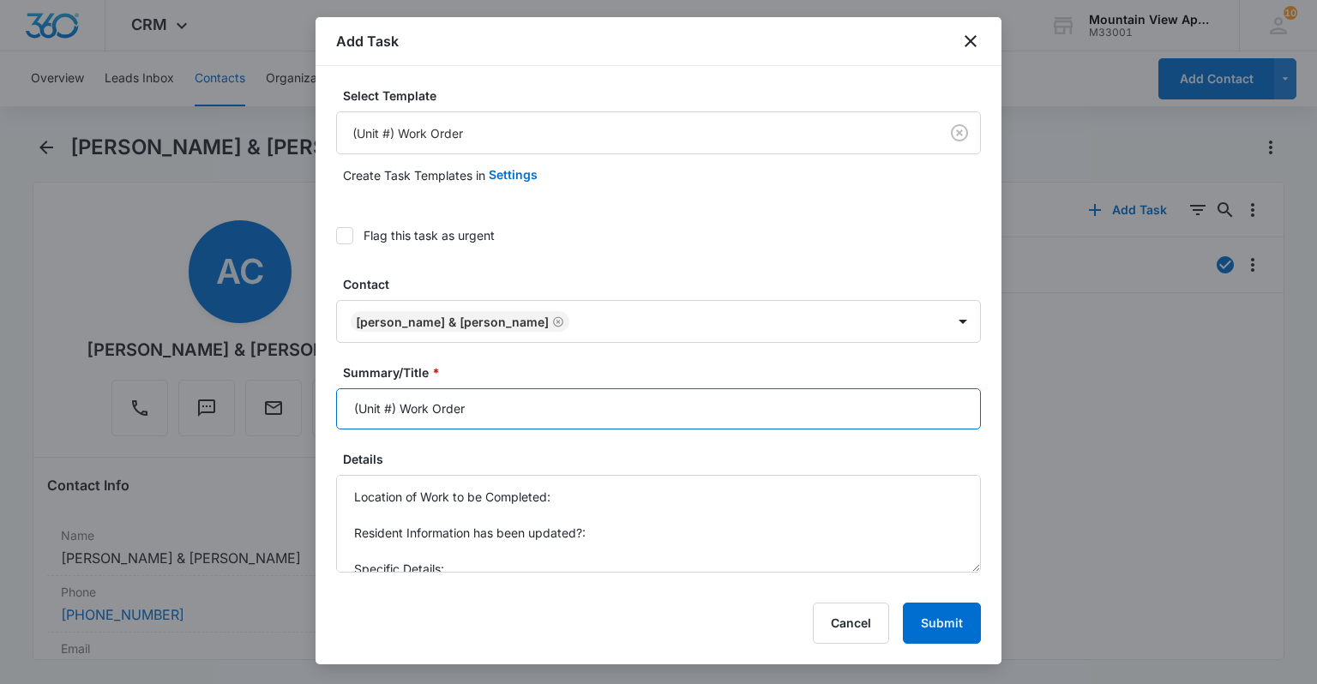
click at [390, 399] on input "(Unit #) Work Order" at bounding box center [658, 408] width 645 height 41
type input "(1859-308) Work Order"
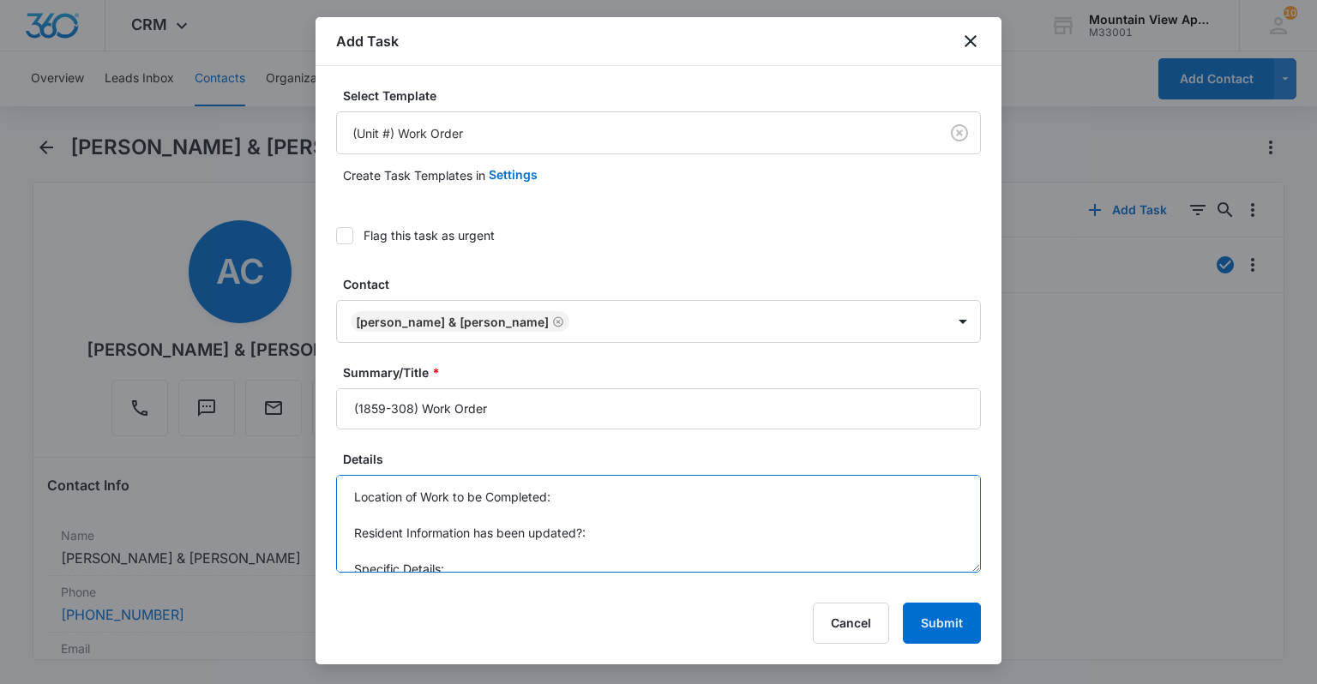
click at [585, 494] on textarea "Location of Work to be Completed: Resident Information has been updated?: Speci…" at bounding box center [658, 524] width 645 height 98
click at [615, 542] on textarea "Location of Work to be Completed: 2nd Bedroom. Resident Information has been up…" at bounding box center [658, 524] width 645 height 98
click at [623, 563] on textarea "Location of Work to be Completed: 2nd Bedroom. Resident Information has been up…" at bounding box center [658, 524] width 645 height 98
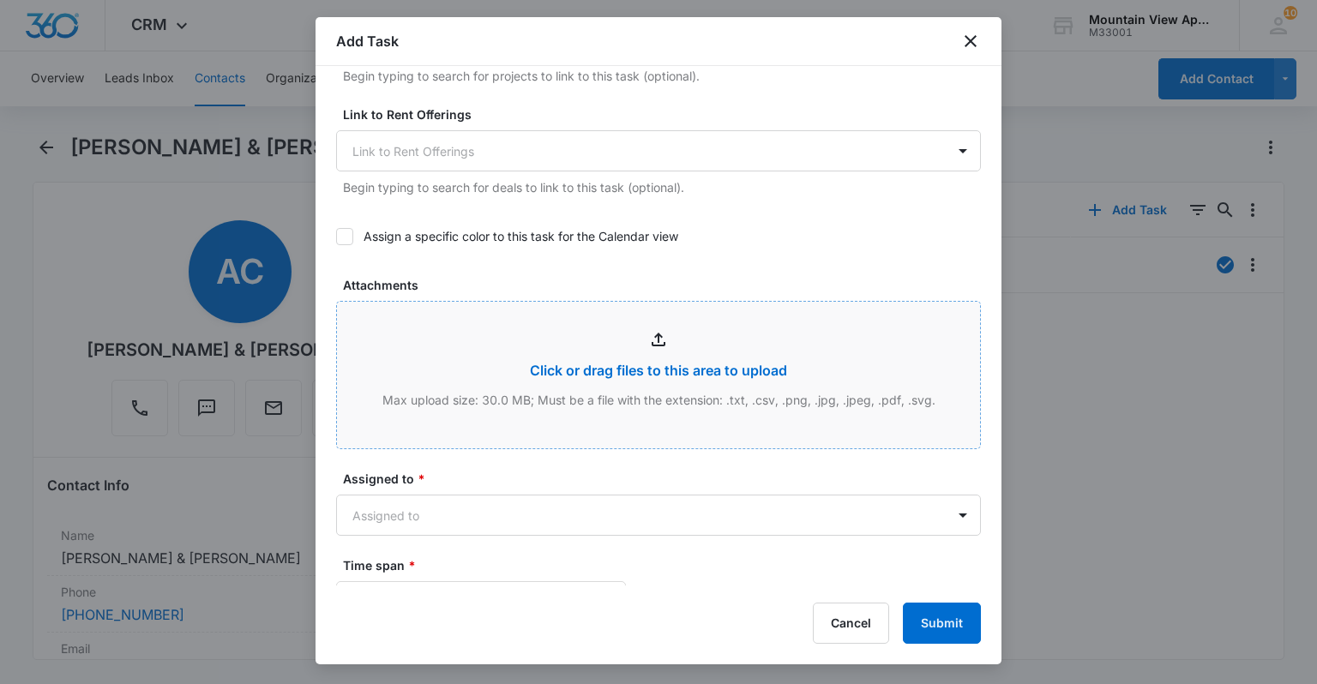
scroll to position [892, 0]
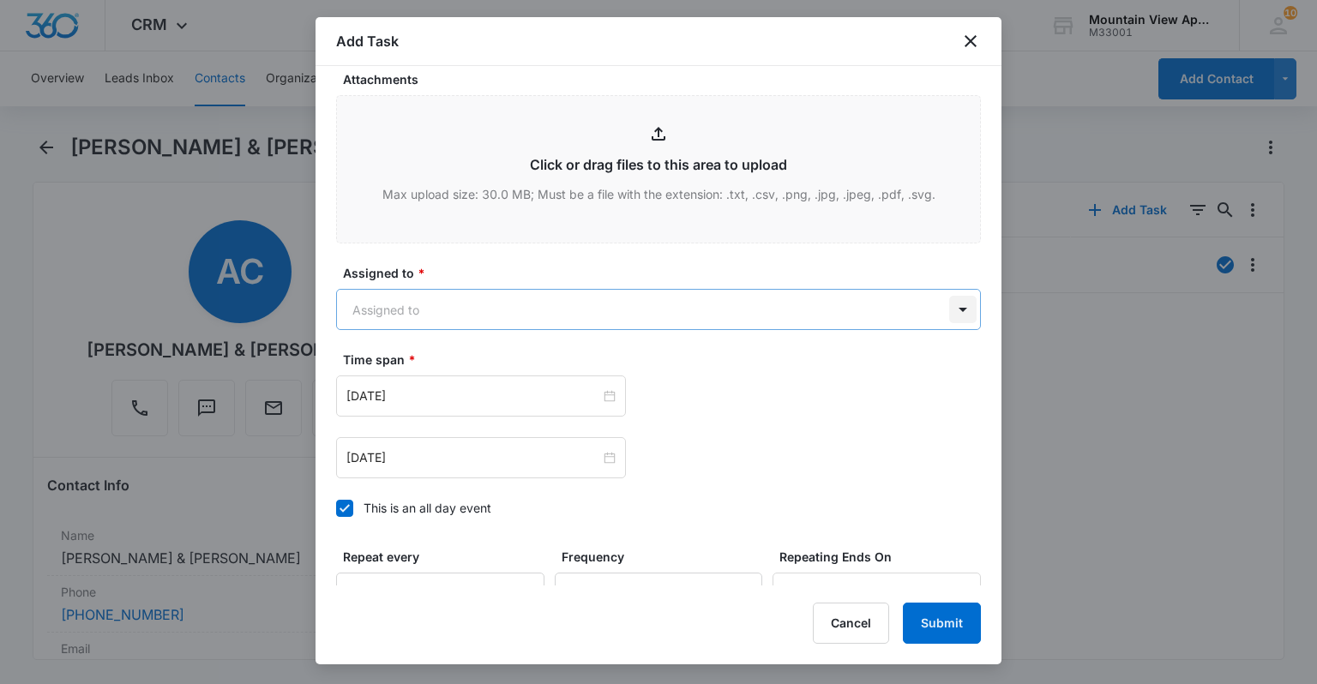
type textarea "Location of Work to be Completed: 2nd Bedroom. Resident Information has been up…"
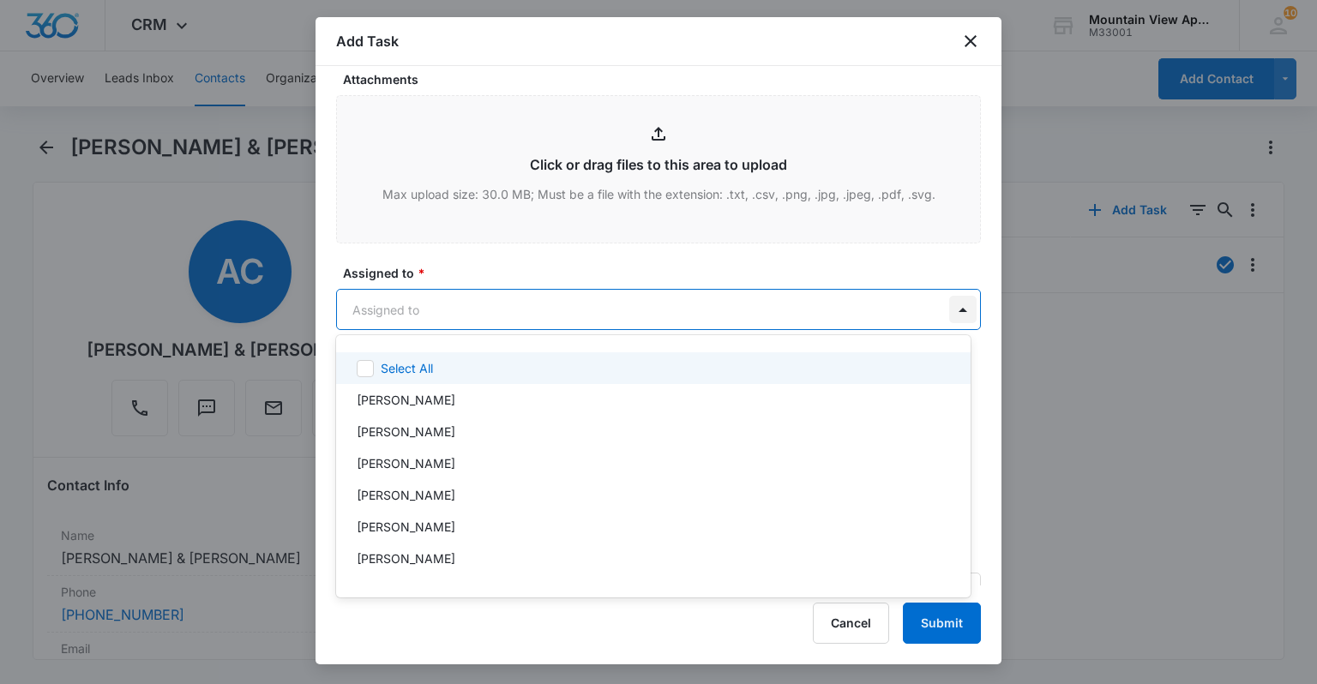
click at [952, 304] on body "CRM Apps Reputation Websites Forms CRM Email Social Content Ads Intelligence Fi…" at bounding box center [658, 342] width 1317 height 684
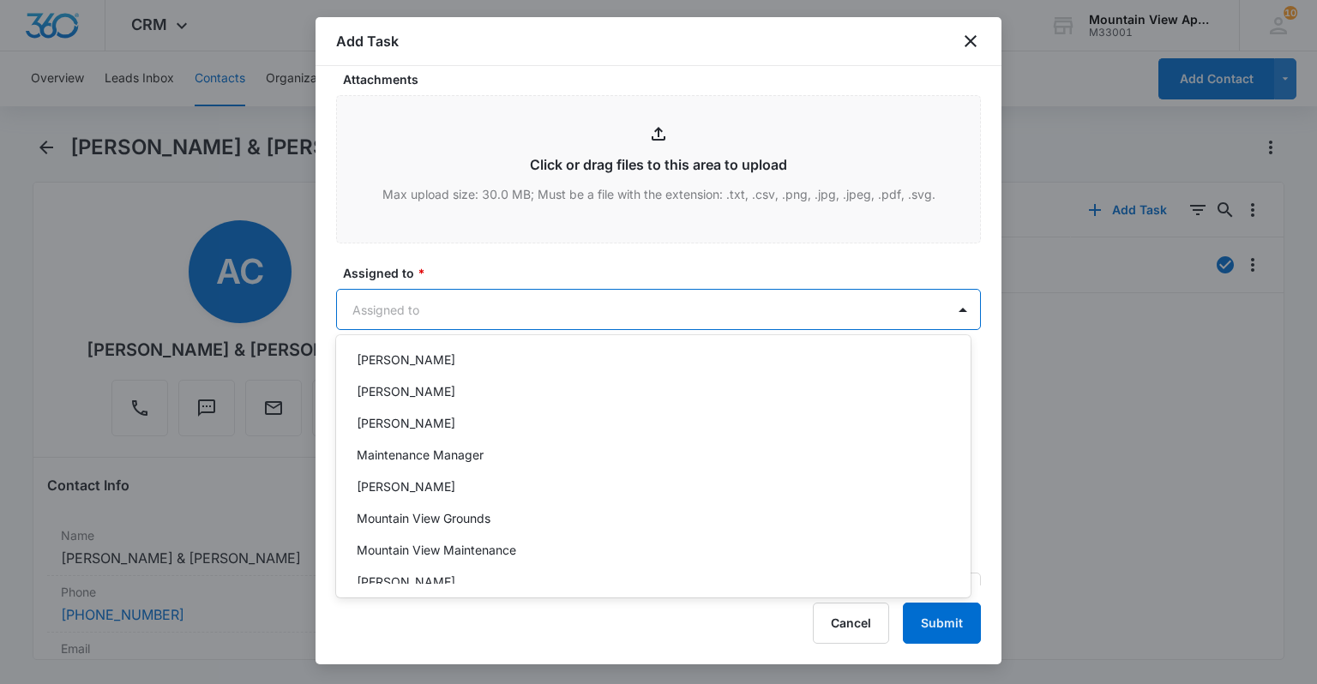
scroll to position [343, 0]
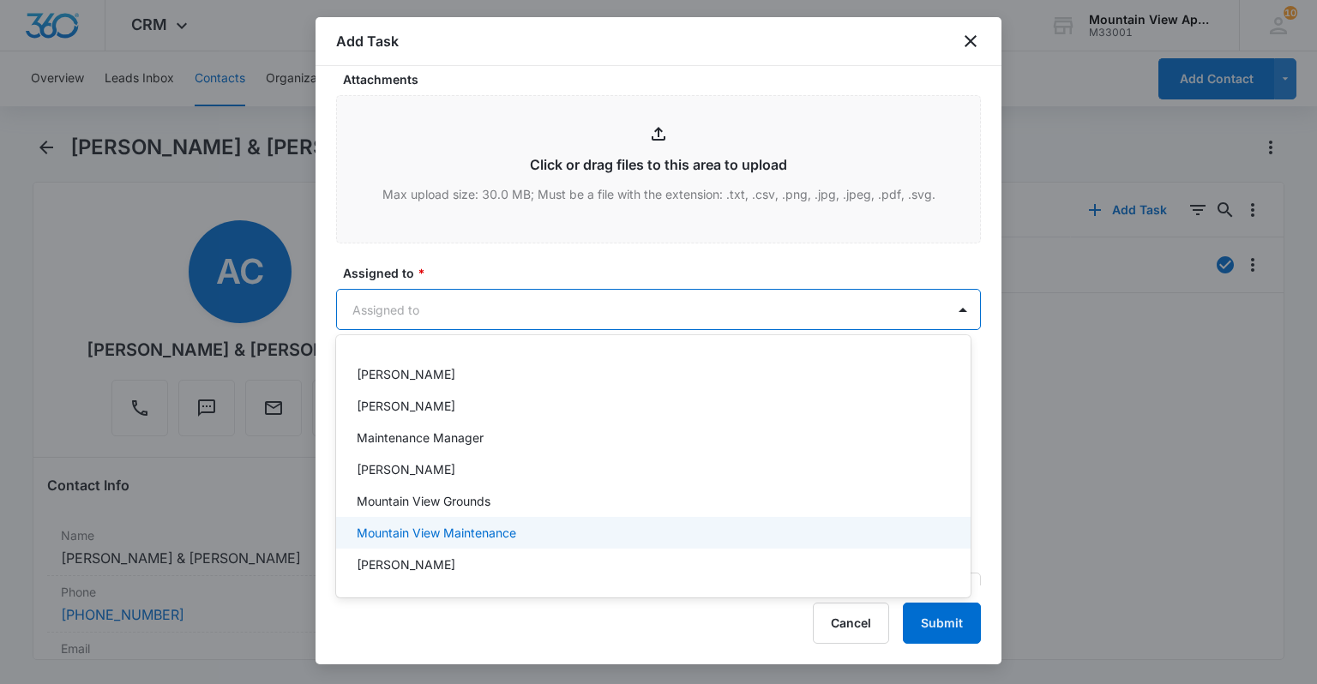
click at [629, 532] on div "Mountain View Maintenance" at bounding box center [652, 533] width 590 height 18
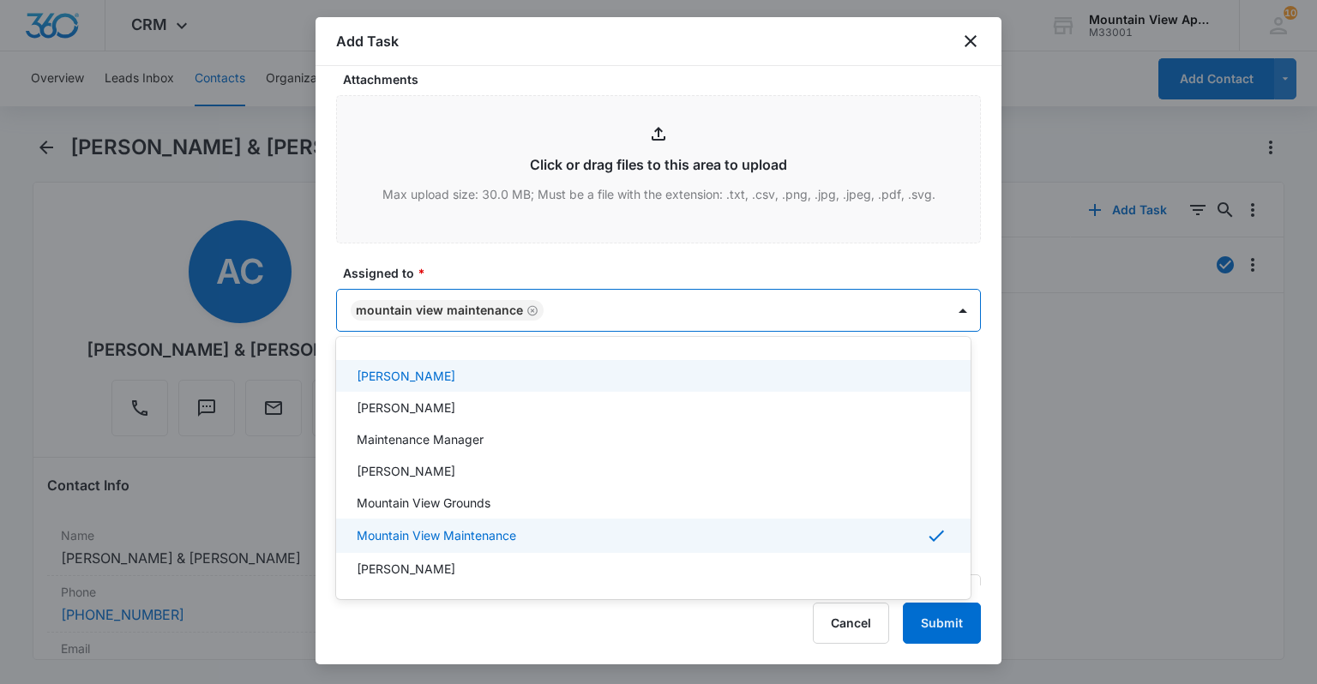
click at [737, 63] on div at bounding box center [658, 342] width 1317 height 684
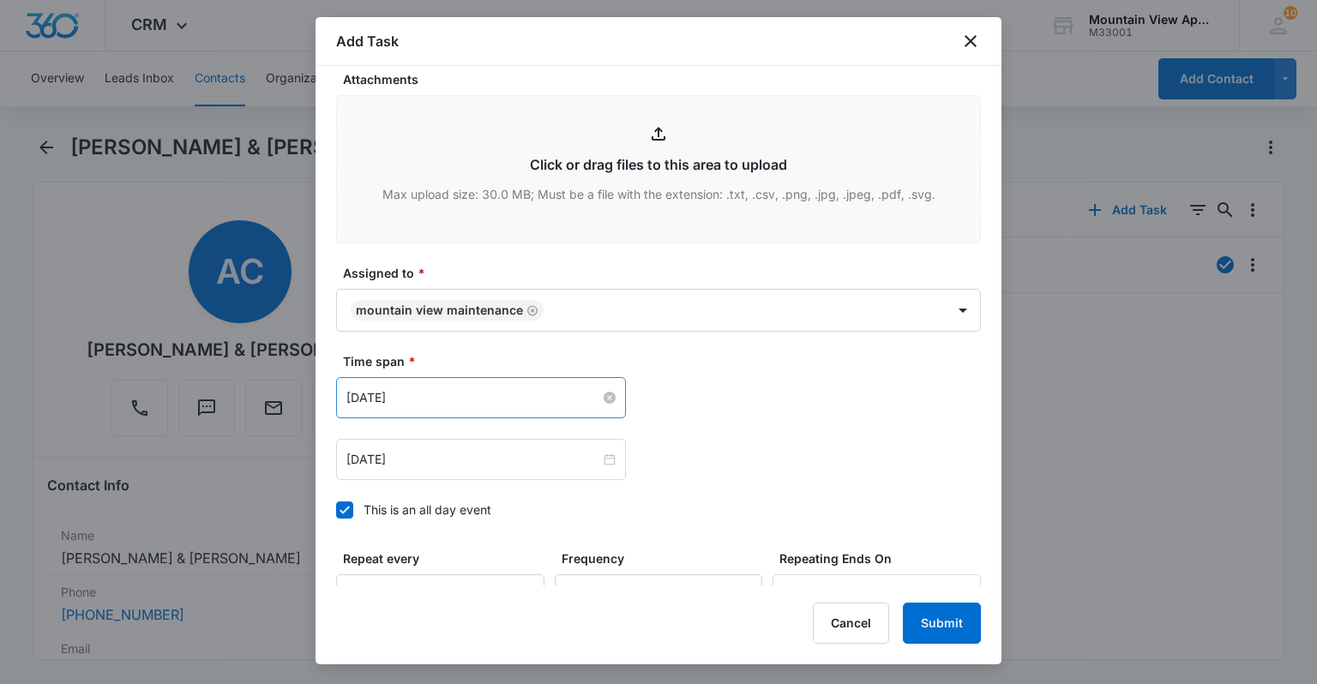
click at [411, 392] on input "[DATE]" at bounding box center [473, 397] width 254 height 19
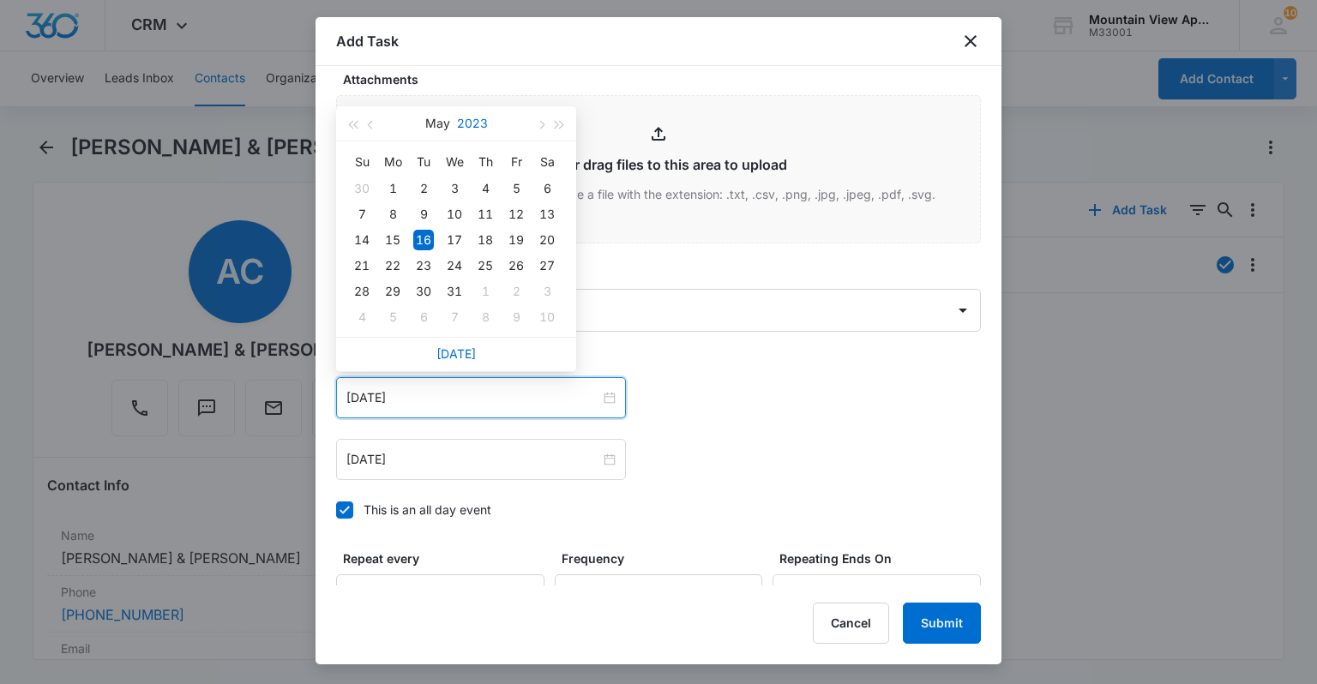
click at [472, 121] on button "2023" at bounding box center [472, 123] width 31 height 34
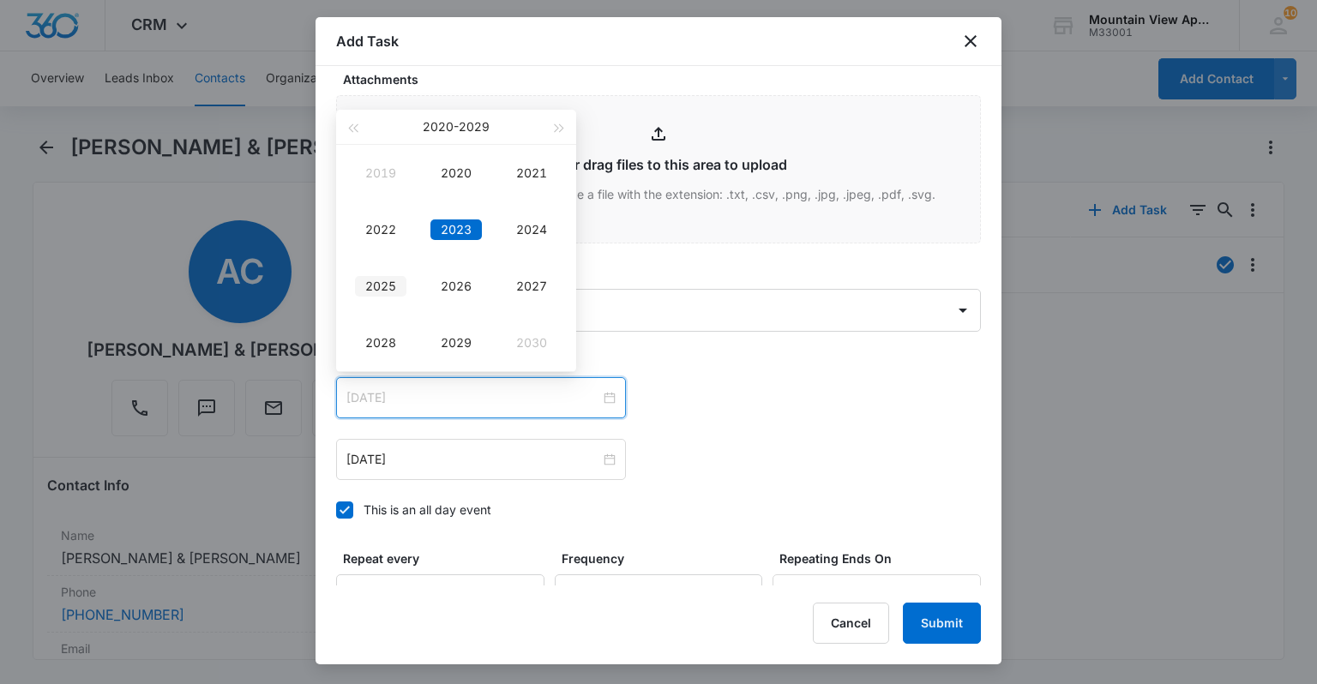
click at [372, 291] on div "2025" at bounding box center [380, 286] width 51 height 21
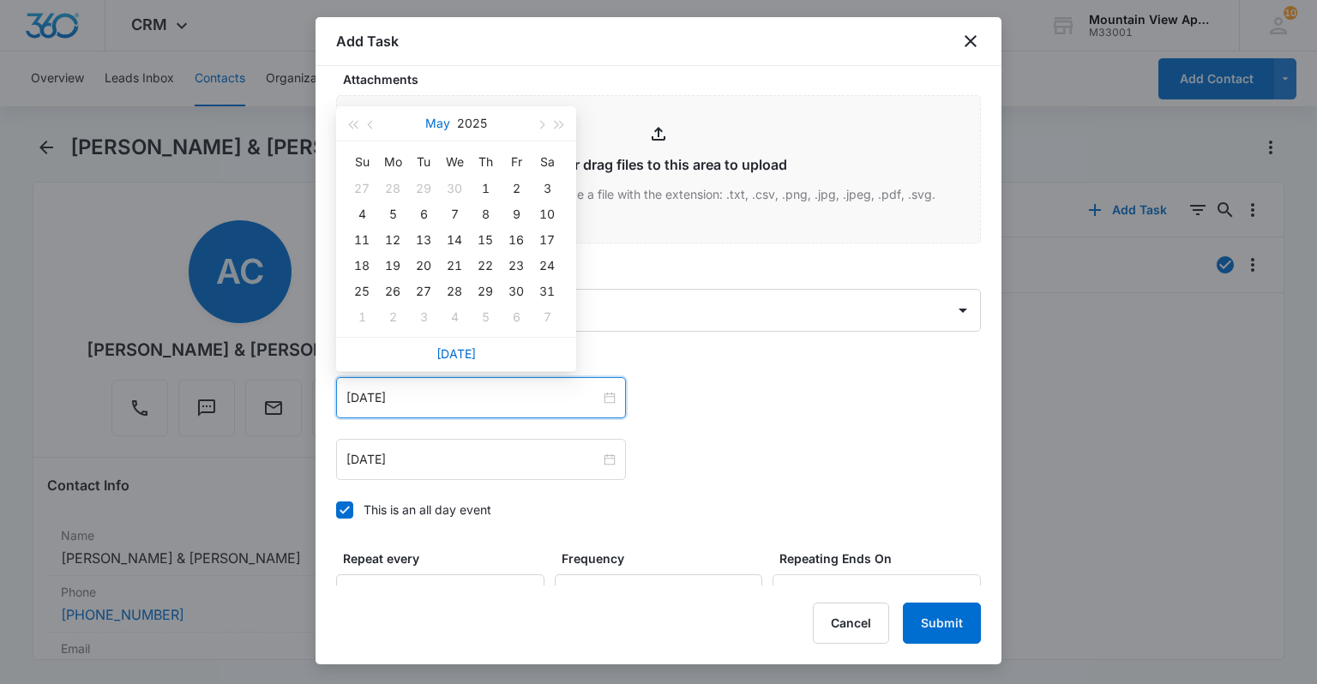
click at [442, 123] on button "May" at bounding box center [437, 123] width 25 height 34
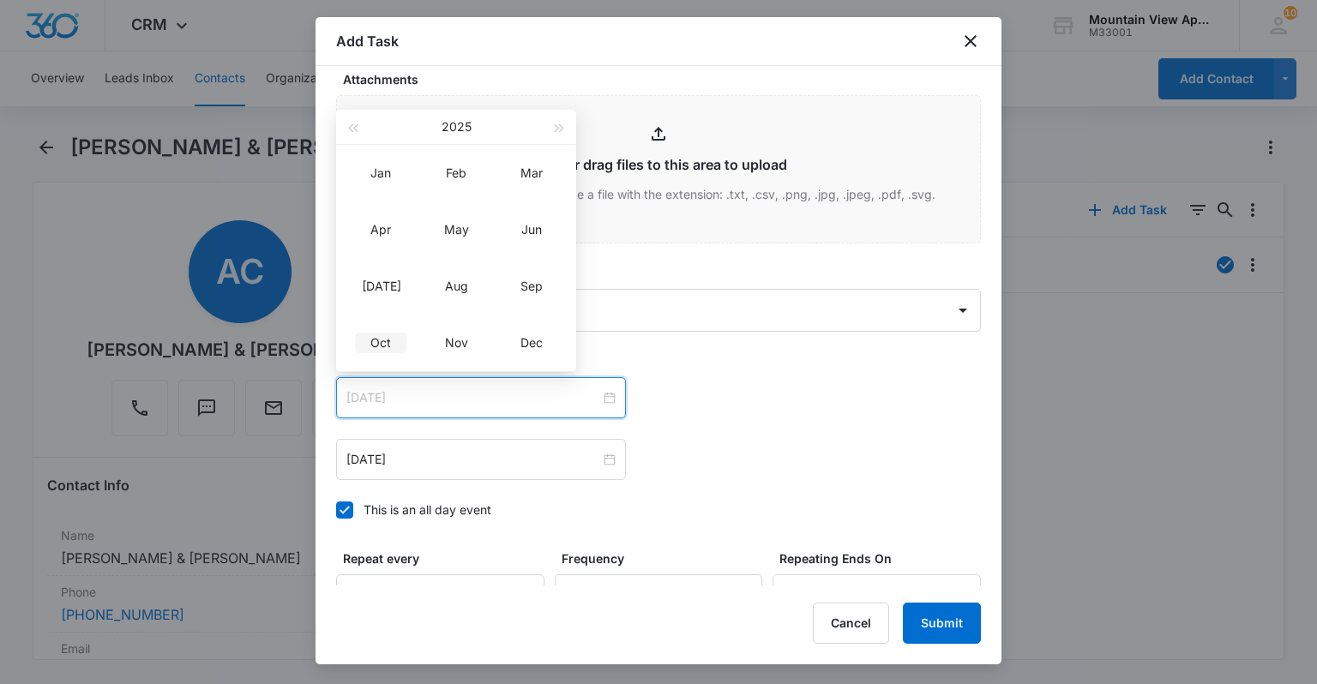
click at [381, 324] on td "Oct" at bounding box center [380, 343] width 75 height 57
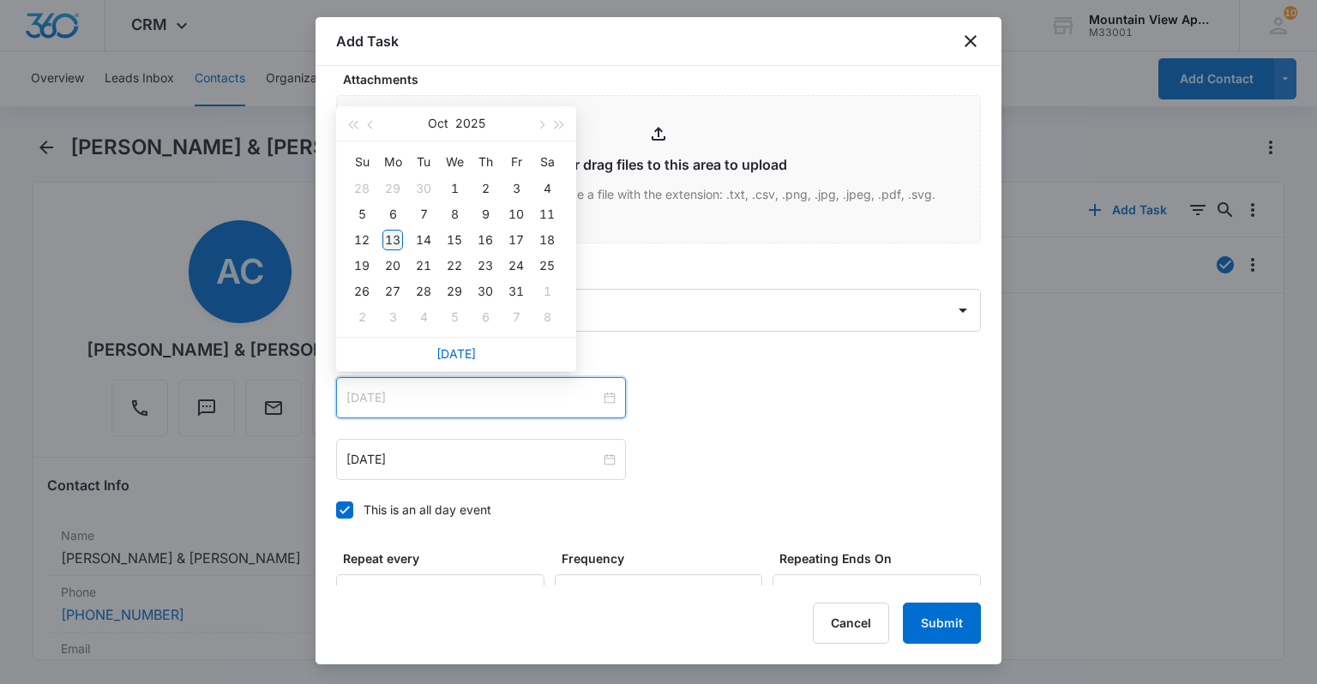
type input "[DATE]"
click at [398, 242] on div "13" at bounding box center [392, 240] width 21 height 21
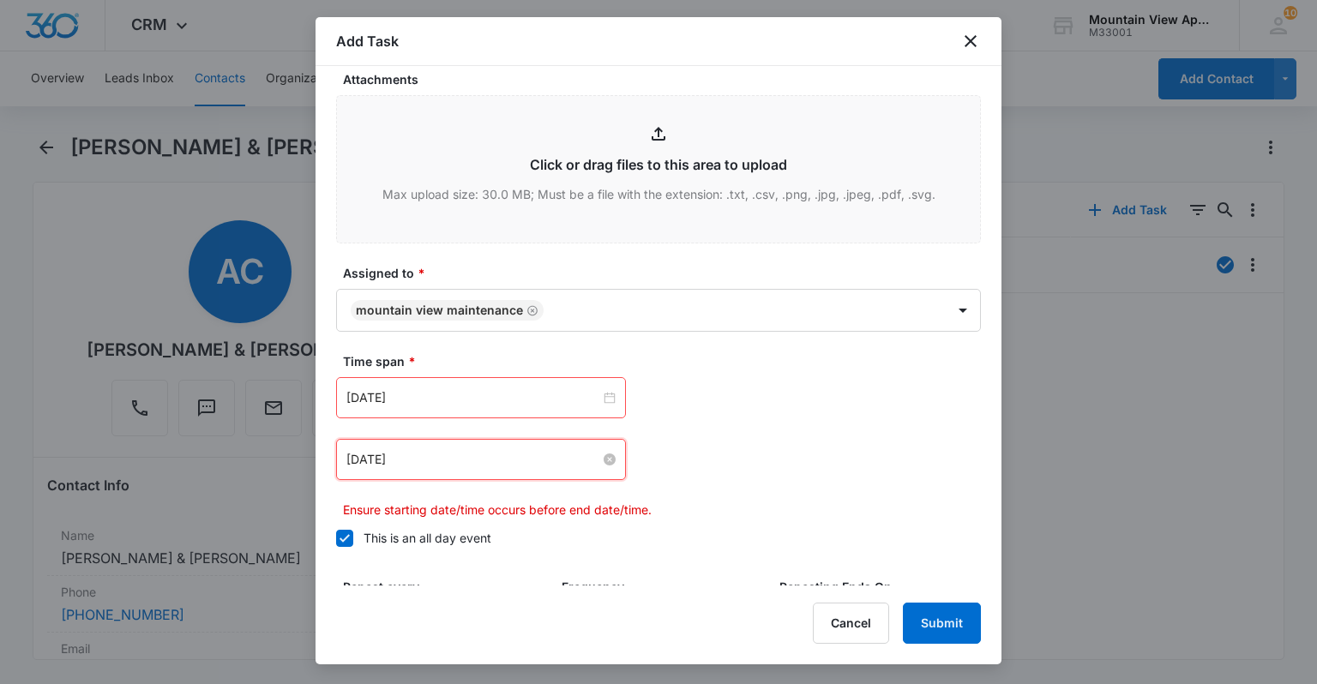
click at [424, 456] on input "[DATE]" at bounding box center [473, 459] width 254 height 19
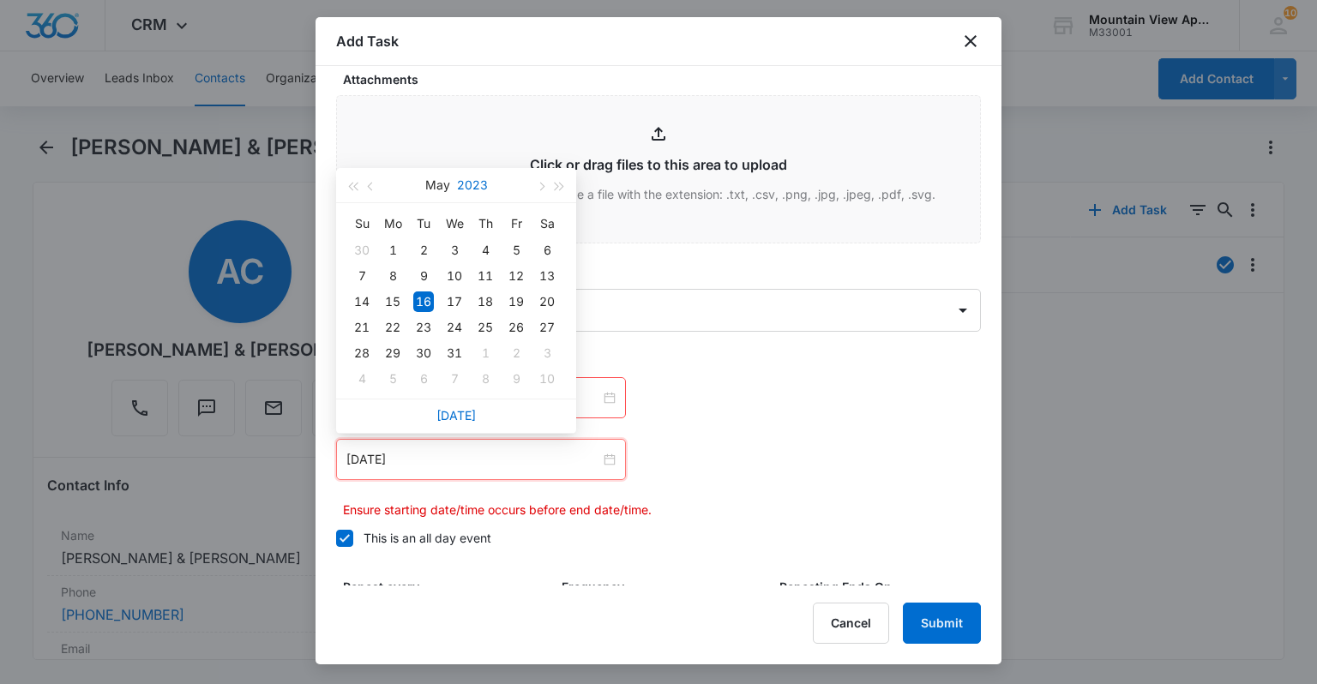
click at [466, 188] on button "2023" at bounding box center [472, 185] width 31 height 34
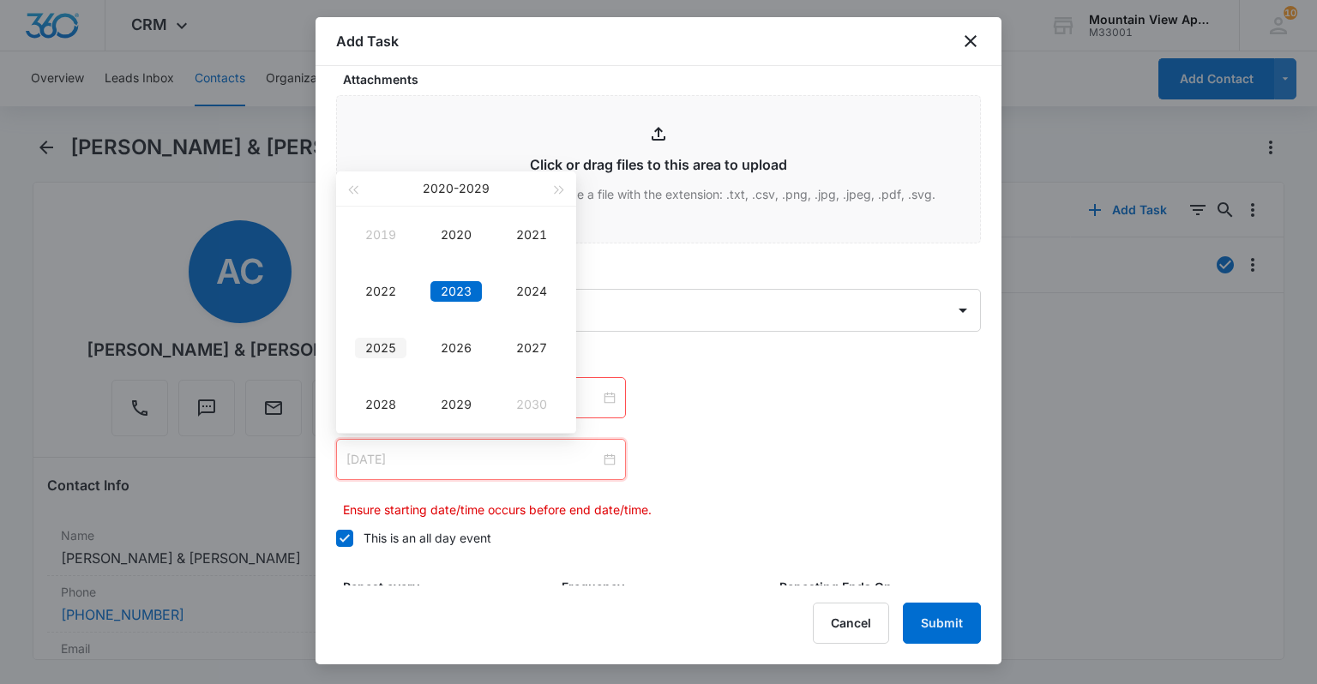
click at [391, 347] on div "2025" at bounding box center [380, 348] width 51 height 21
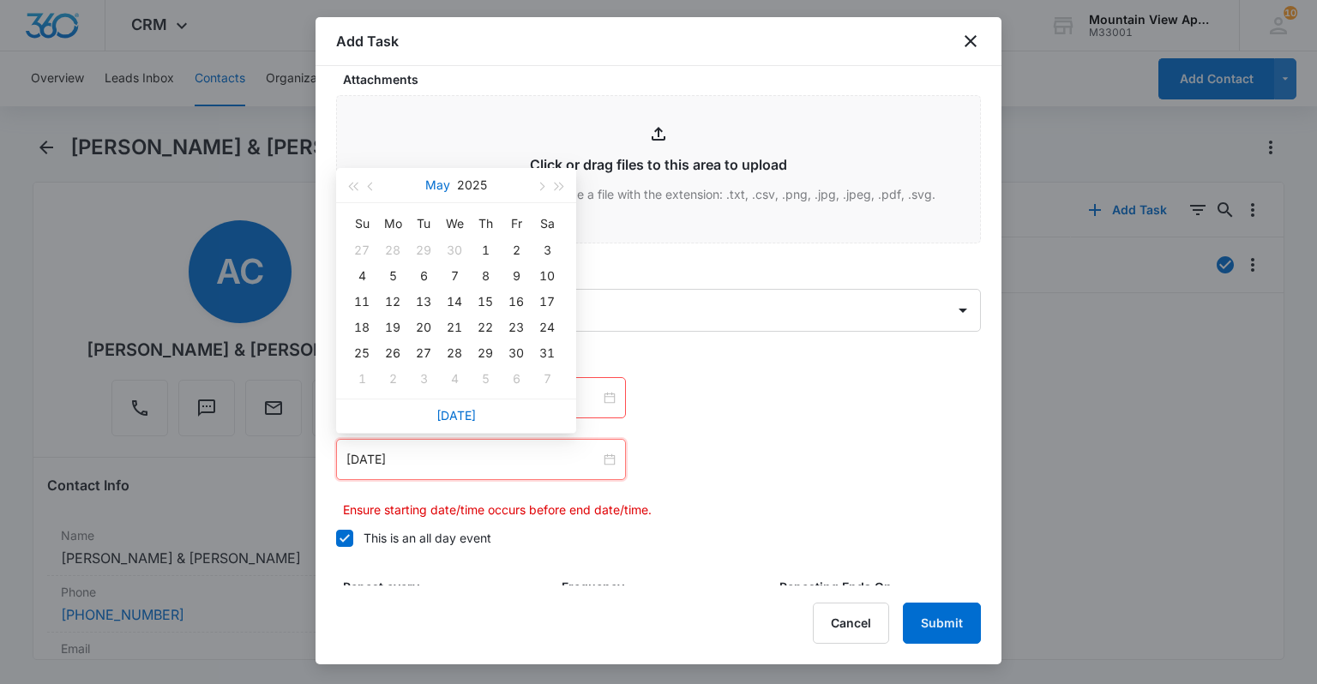
click at [433, 192] on button "May" at bounding box center [437, 185] width 25 height 34
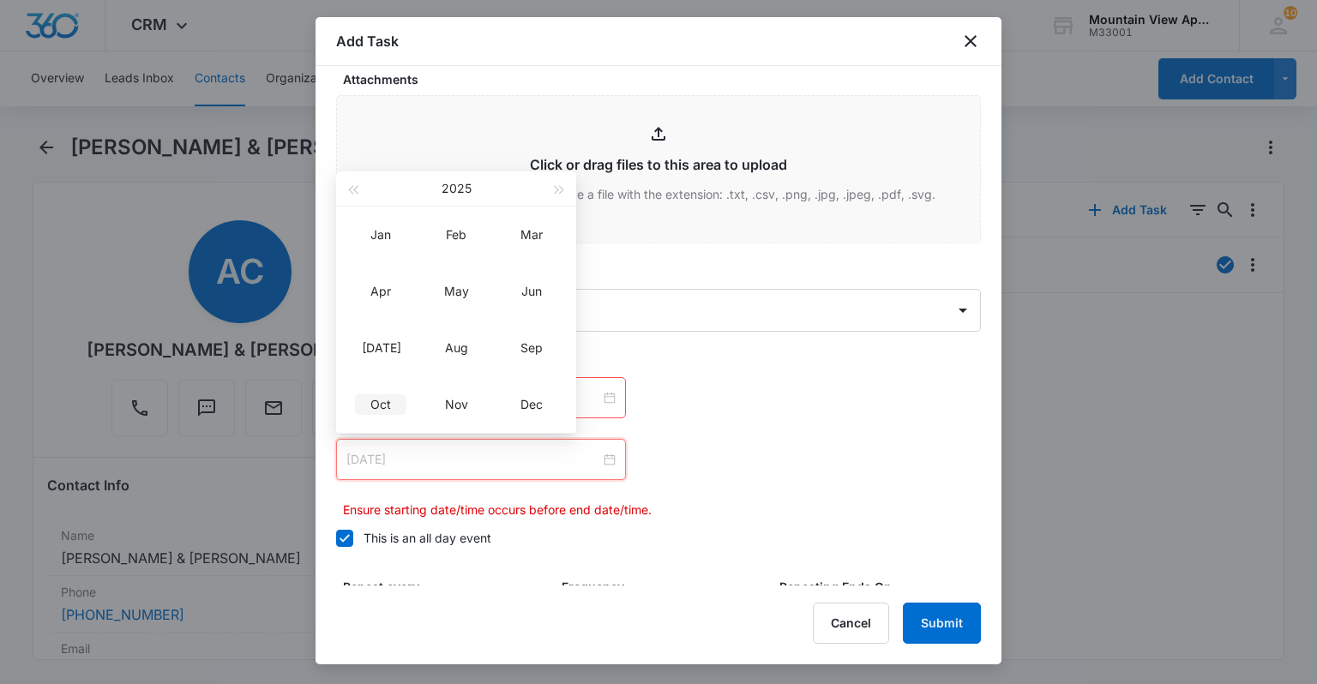
click at [377, 391] on td "Oct" at bounding box center [380, 404] width 75 height 57
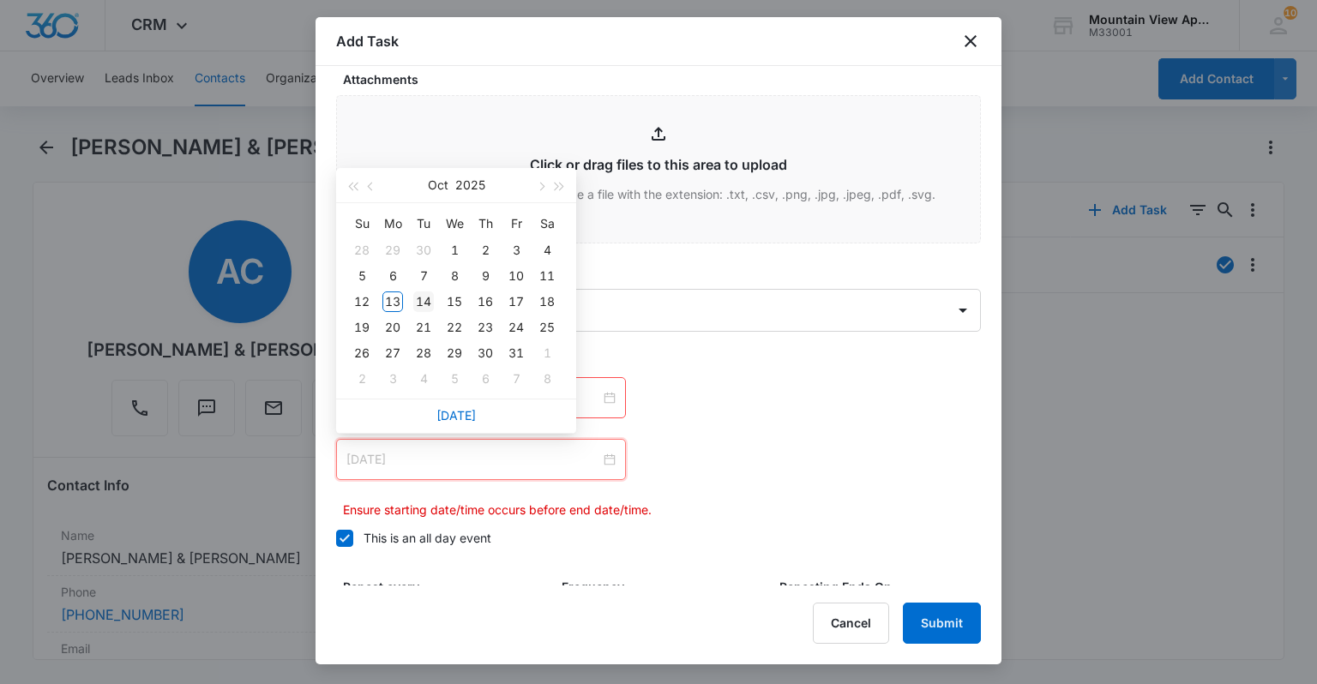
type input "[DATE]"
click at [429, 303] on div "14" at bounding box center [423, 302] width 21 height 21
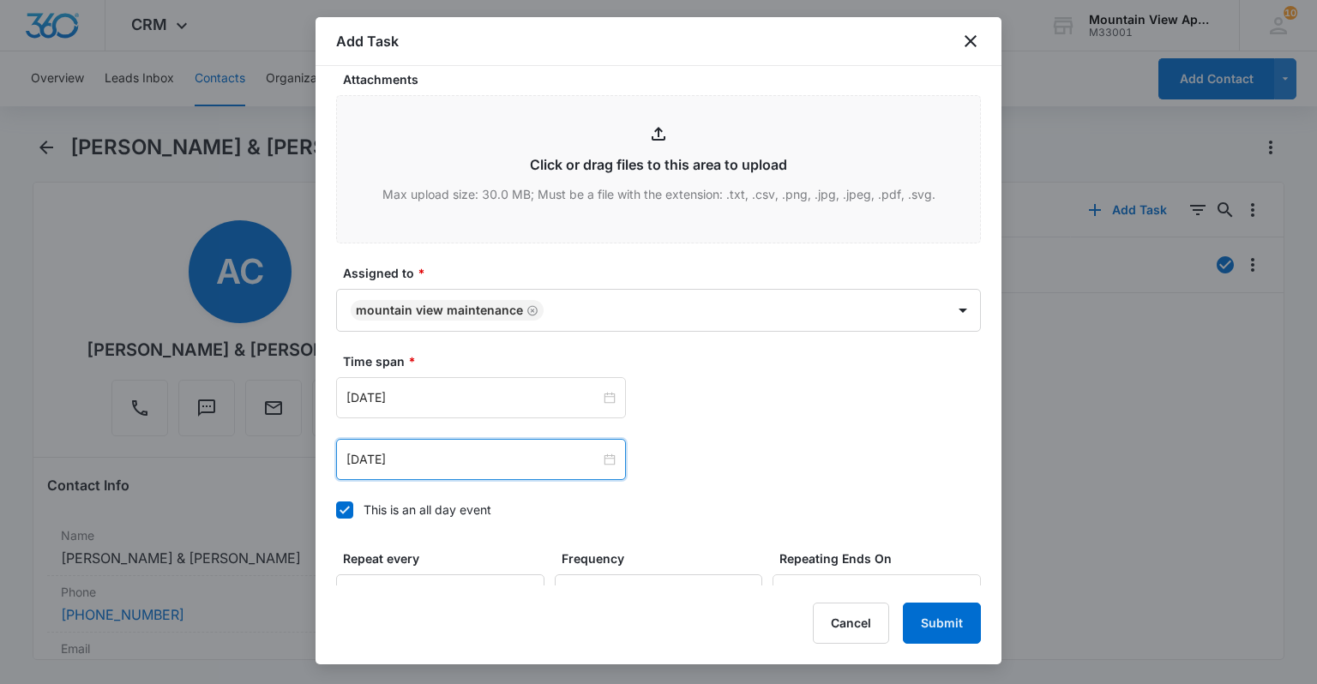
click at [894, 450] on div "[DATE] [DATE] Su Mo Tu We Th Fr Sa 28 29 30 1 2 3 4 5 6 7 8 9 10 11 12 13 14 15…" at bounding box center [658, 459] width 645 height 41
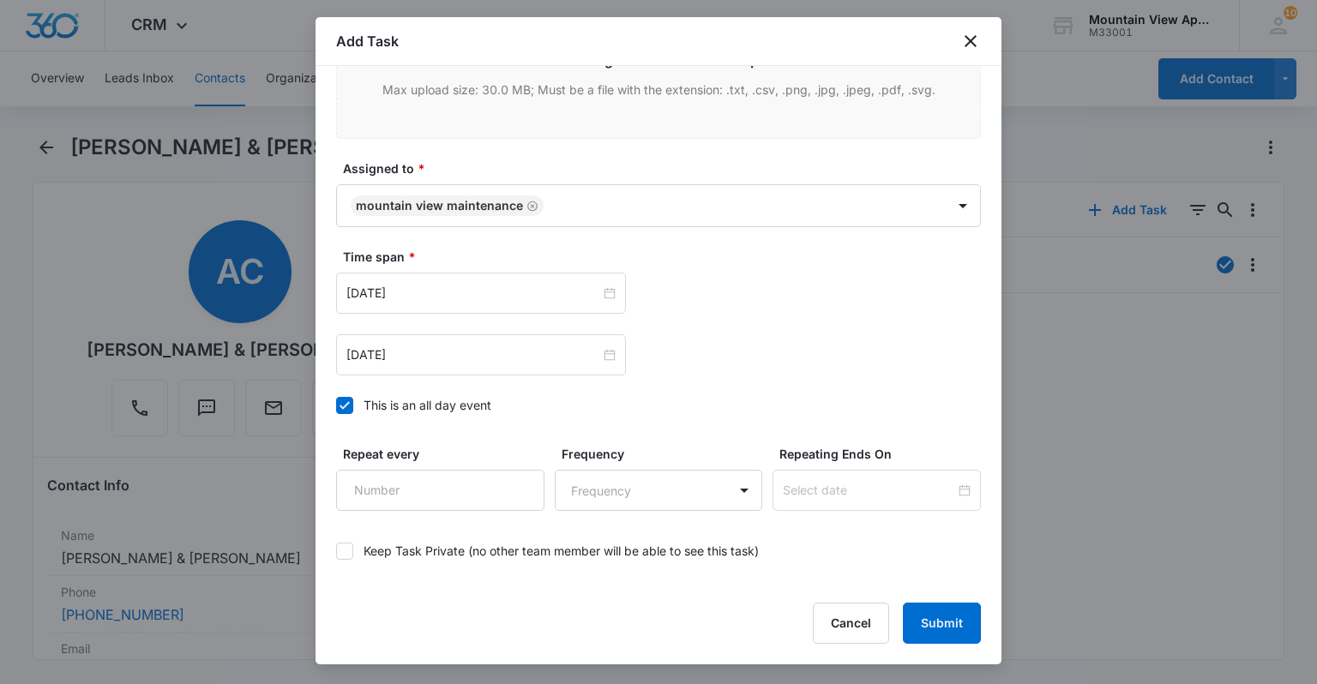
scroll to position [1065, 0]
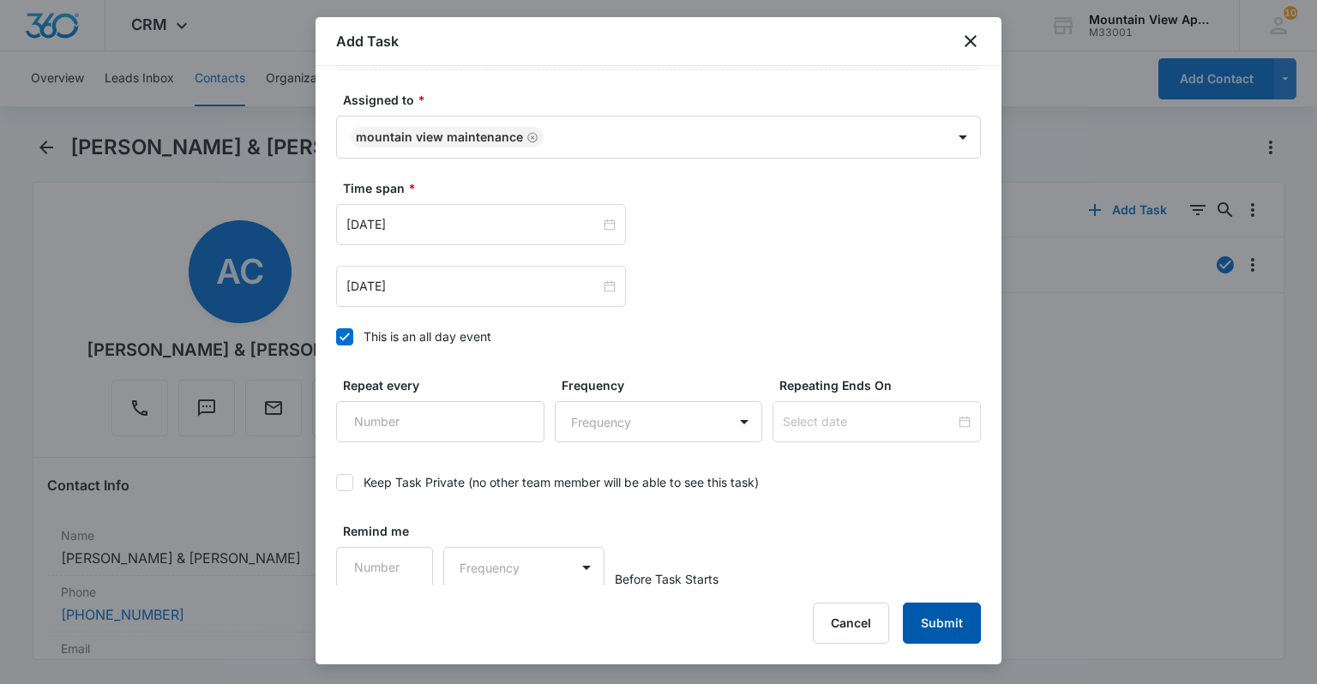
click at [970, 631] on button "Submit" at bounding box center [942, 623] width 78 height 41
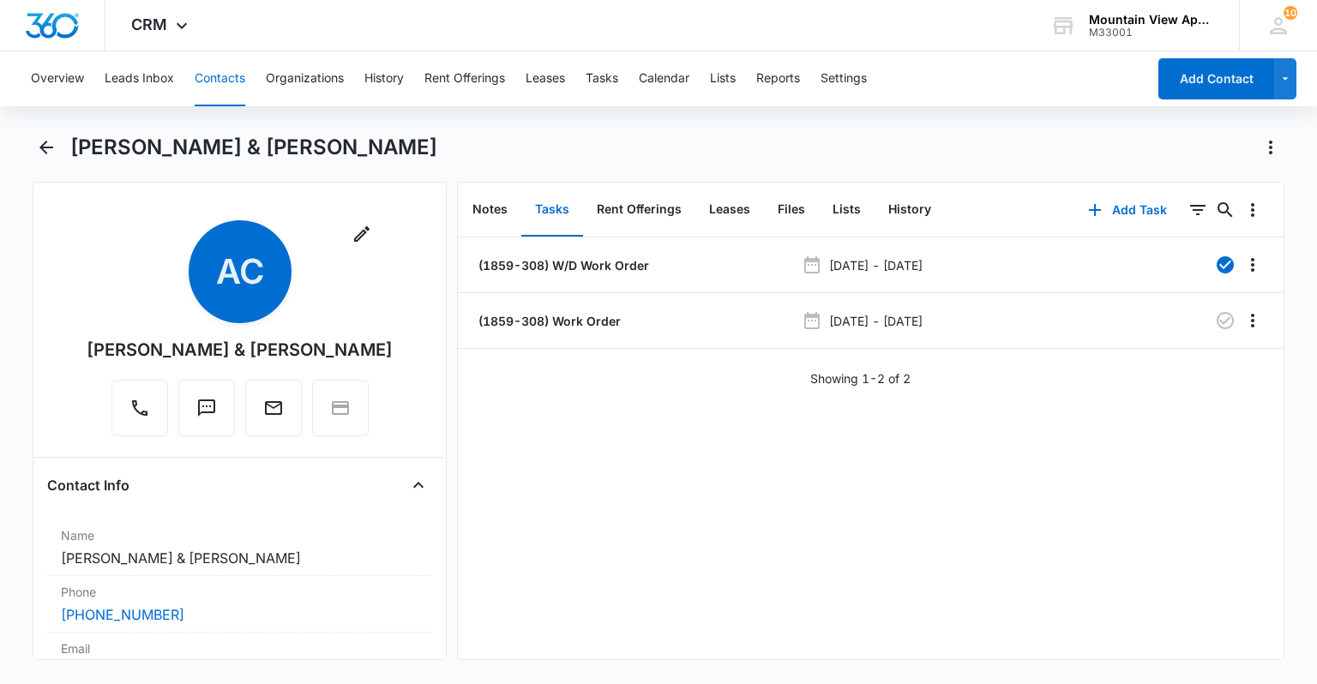
click at [970, 631] on div "(1859-308) W/D Work Order [DATE] - [DATE] (1859-308) Work Order [DATE] - [DATE]…" at bounding box center [871, 449] width 826 height 422
